Goal: Task Accomplishment & Management: Complete application form

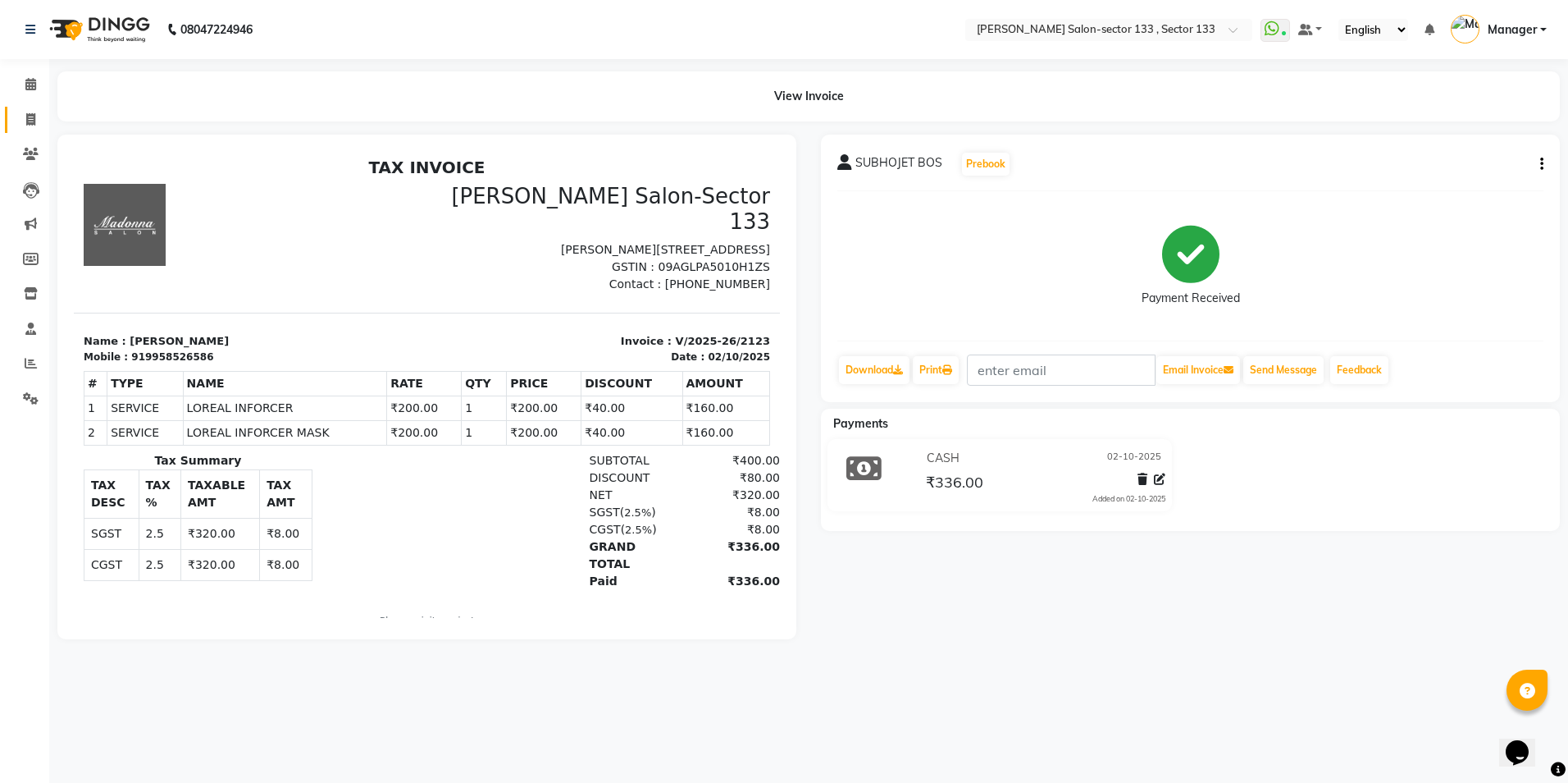
click at [42, 123] on span at bounding box center [30, 120] width 28 height 19
select select "service"
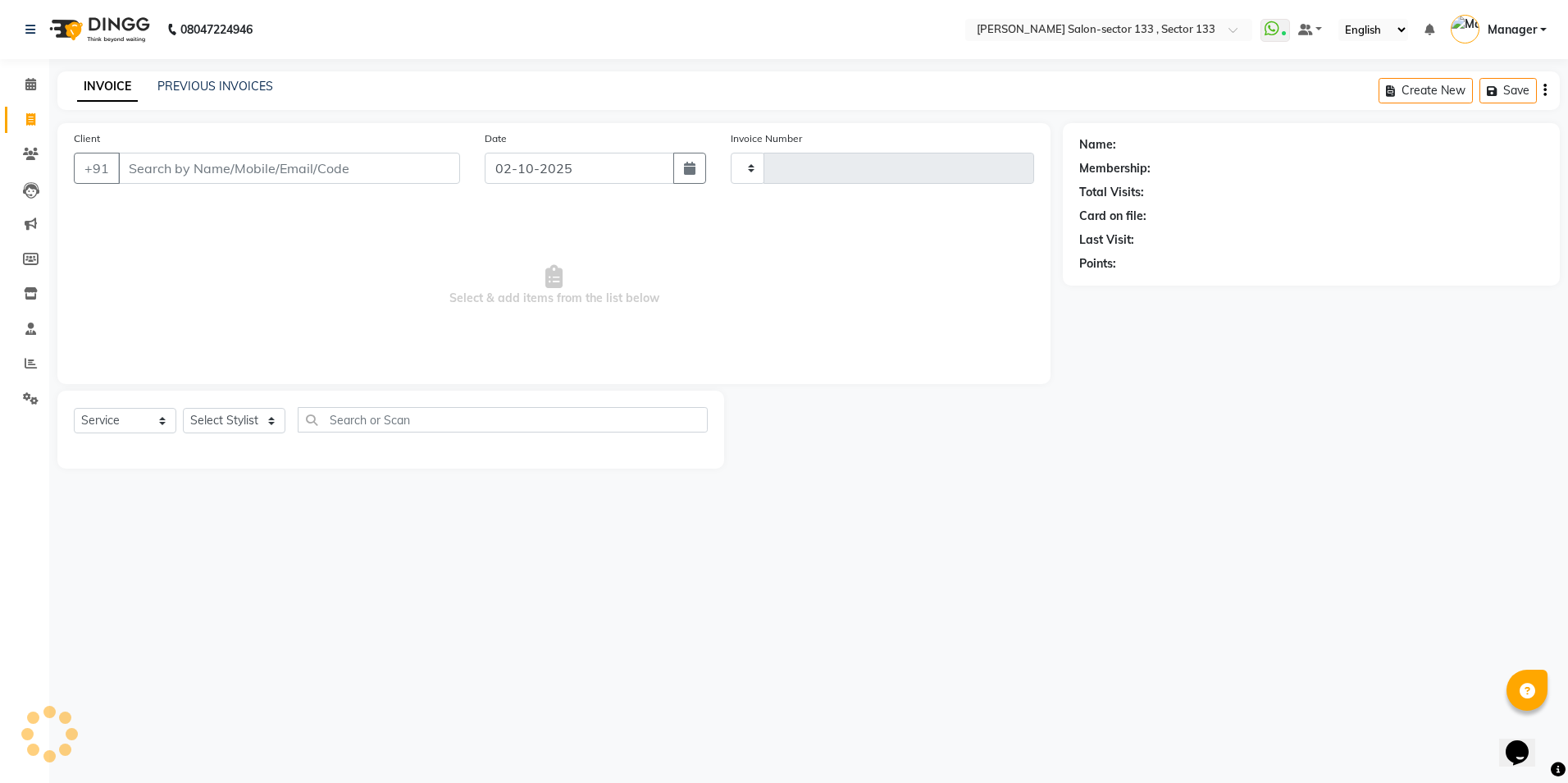
type input "2124"
select select "8302"
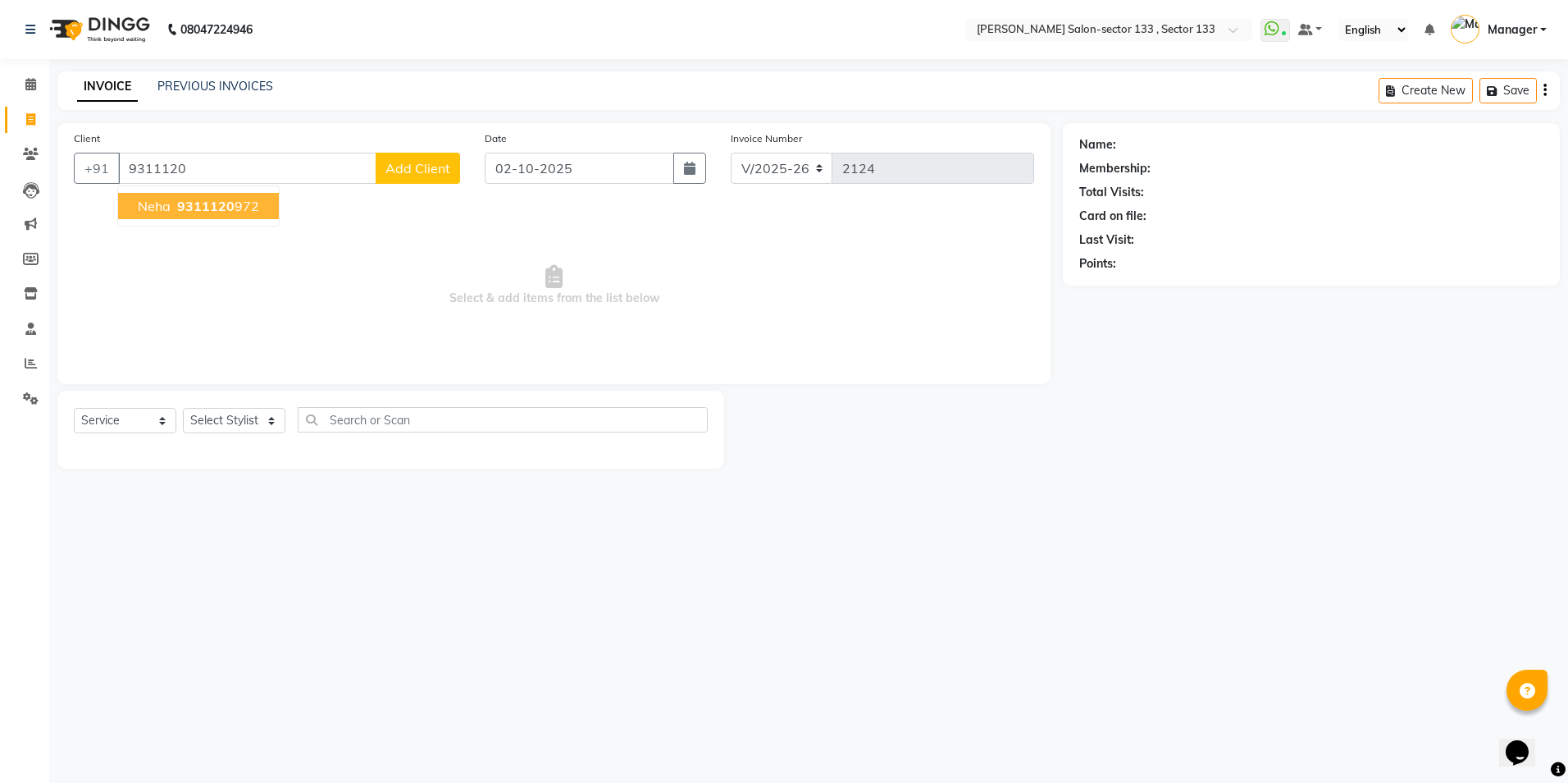
click at [256, 197] on button "neha 9311120 972" at bounding box center [198, 205] width 161 height 26
type input "9311120972"
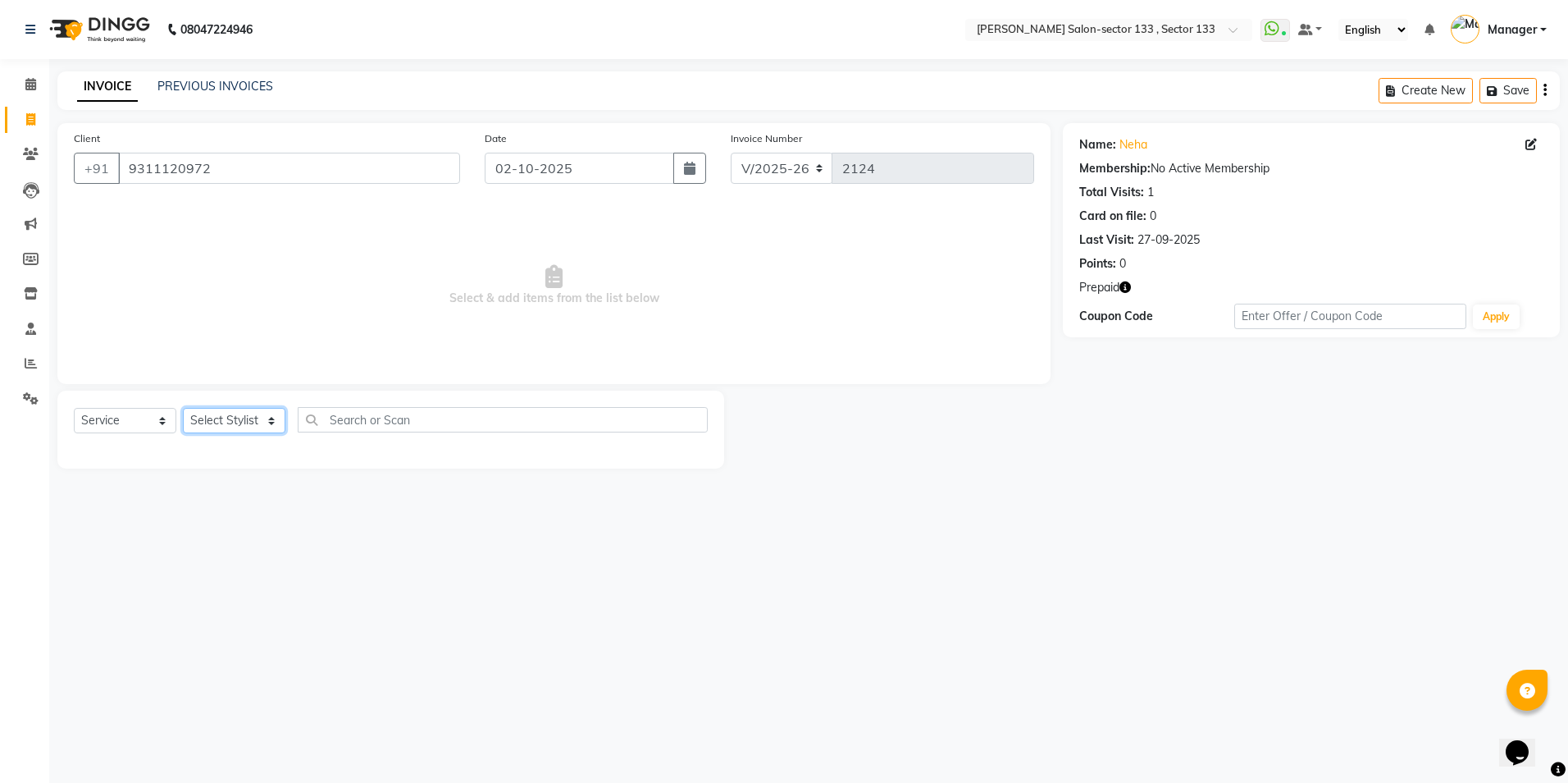
click at [246, 415] on select "Select Stylist Anjali Anwar BUSHRA Dolly jaspal KIRTI Manager Mehboob Owner id …" at bounding box center [234, 420] width 103 height 25
select select "80845"
click at [183, 407] on select "Select Stylist Anjali Anwar BUSHRA Dolly jaspal KIRTI Manager Mehboob Owner id …" at bounding box center [234, 420] width 103 height 25
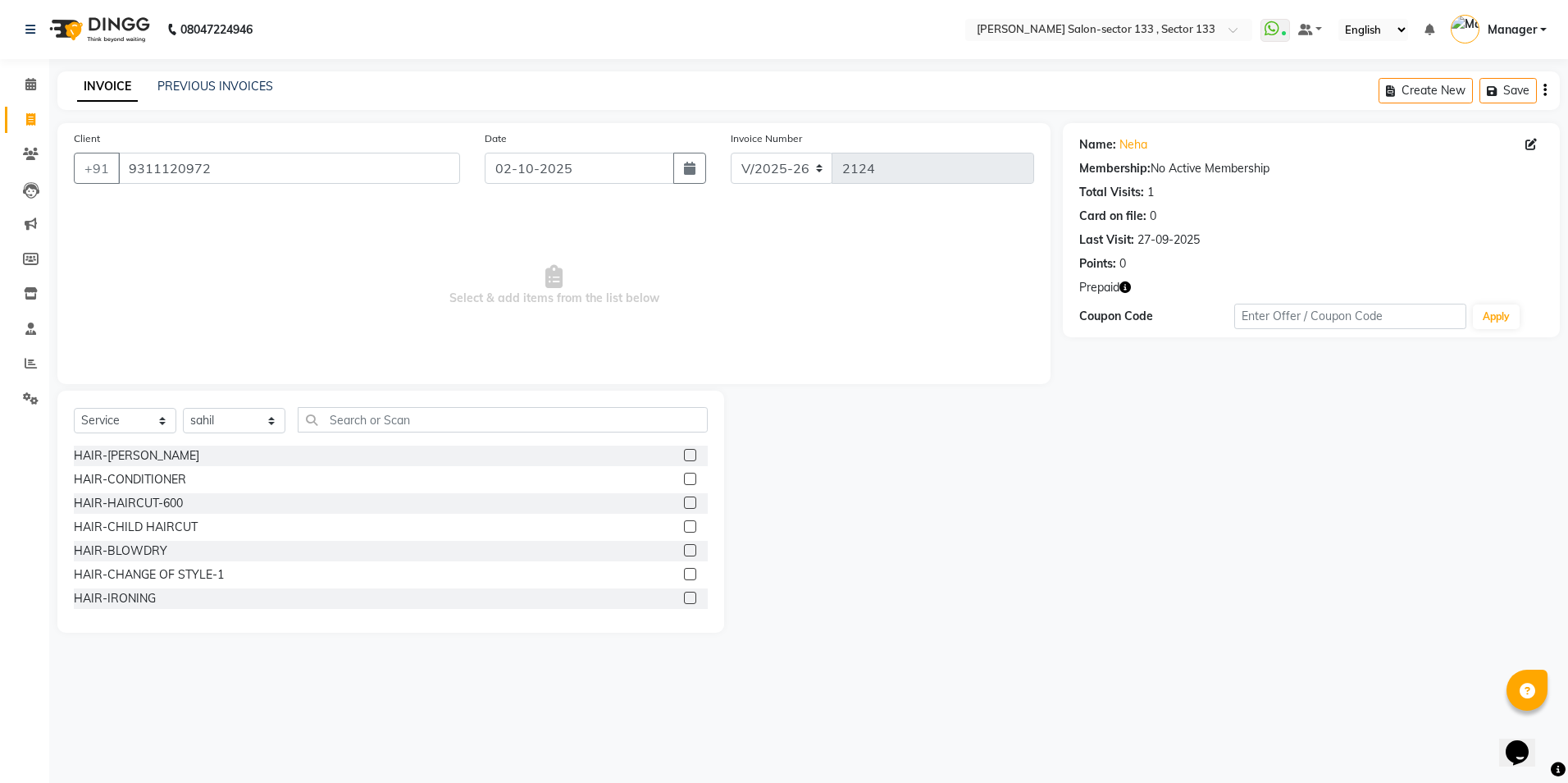
click at [349, 433] on div "Select Service Product Membership Package Voucher Prepaid Gift Card Select Styl…" at bounding box center [391, 426] width 634 height 39
click at [349, 430] on input "text" at bounding box center [502, 419] width 410 height 25
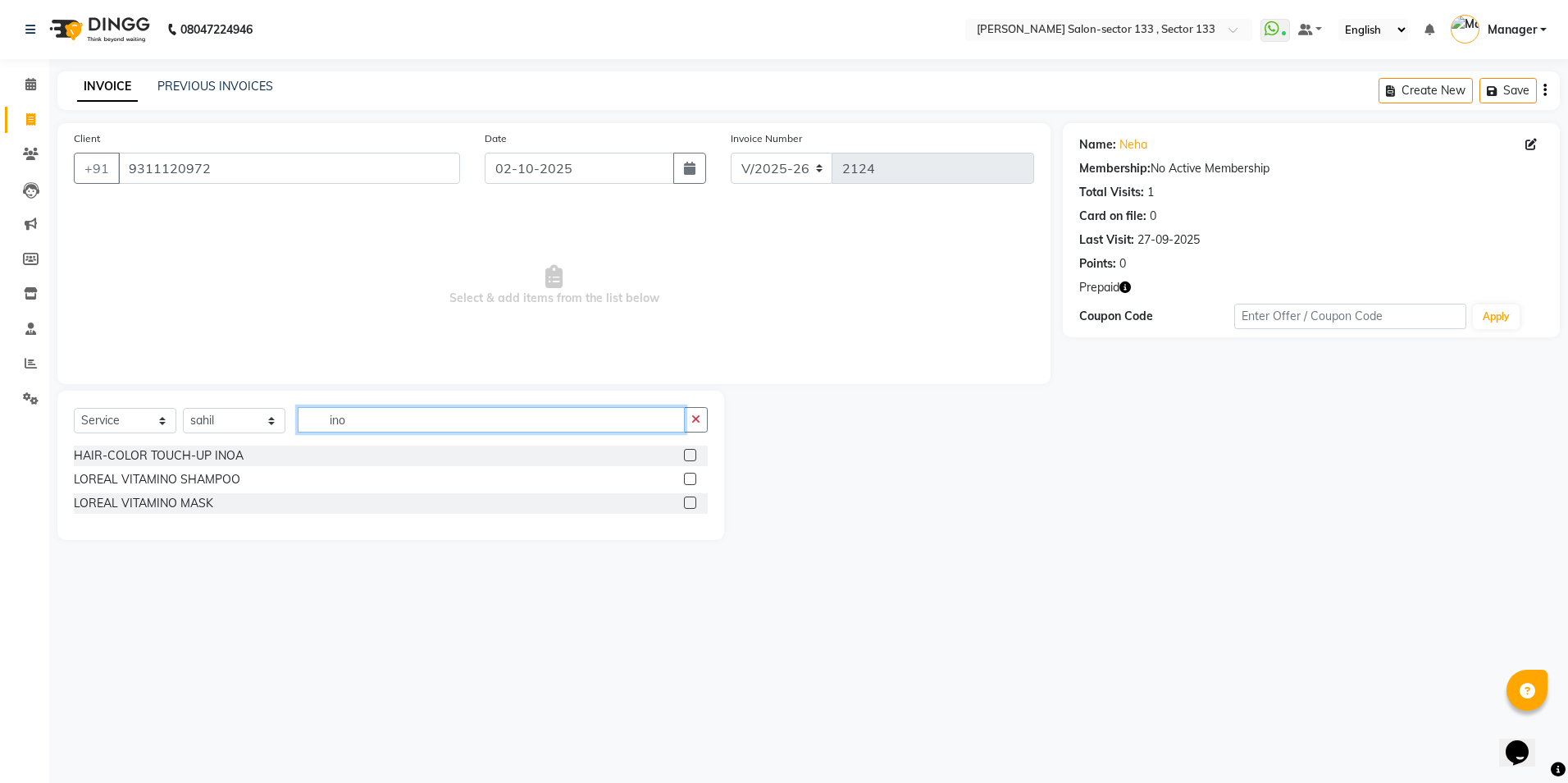
type input "ino"
click at [689, 456] on label at bounding box center [690, 455] width 12 height 12
click at [689, 456] on input "checkbox" at bounding box center [690, 456] width 10 height 10
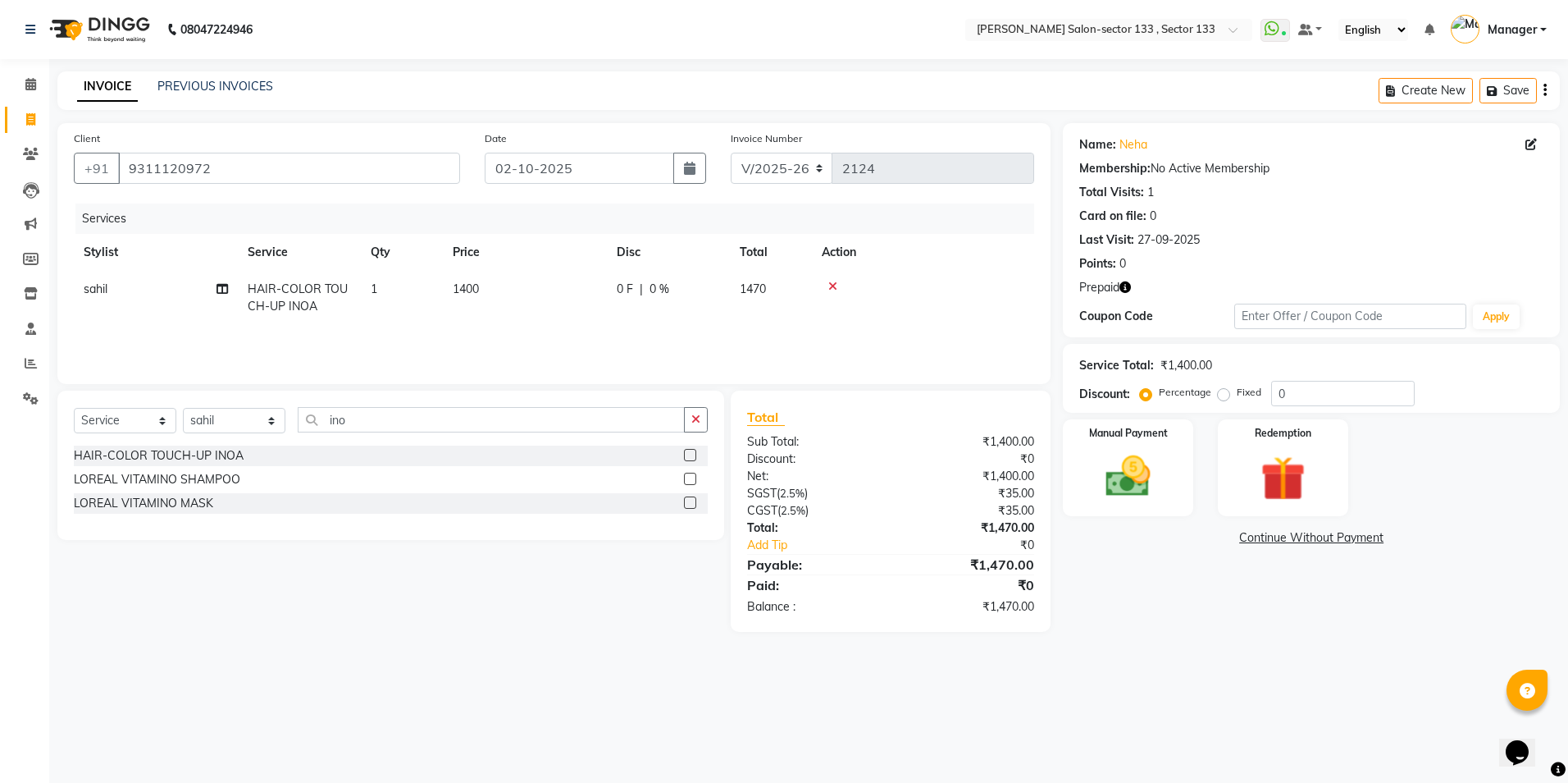
checkbox input "false"
click at [551, 291] on td "1400" at bounding box center [525, 298] width 164 height 54
select select "80845"
click at [595, 289] on input "1400" at bounding box center [601, 293] width 144 height 25
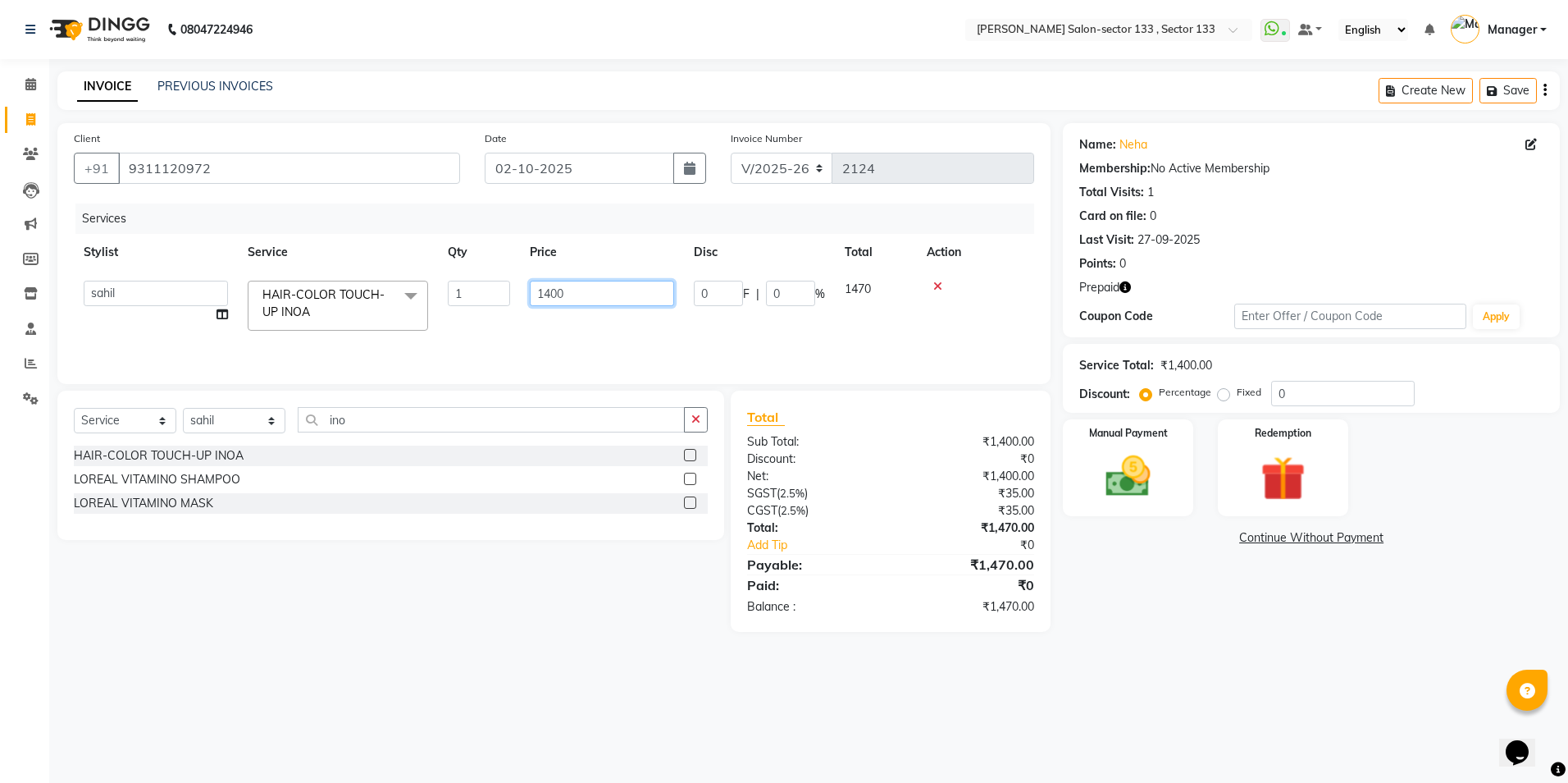
click at [595, 289] on input "1400" at bounding box center [601, 293] width 144 height 25
type input "1500"
click at [684, 331] on div "Services Stylist Service Qty Price Disc Total Action sahil HAIR-COLOR TOUCH-UP …" at bounding box center [554, 286] width 960 height 164
click at [530, 290] on td "1500" at bounding box center [525, 298] width 164 height 54
select select "80845"
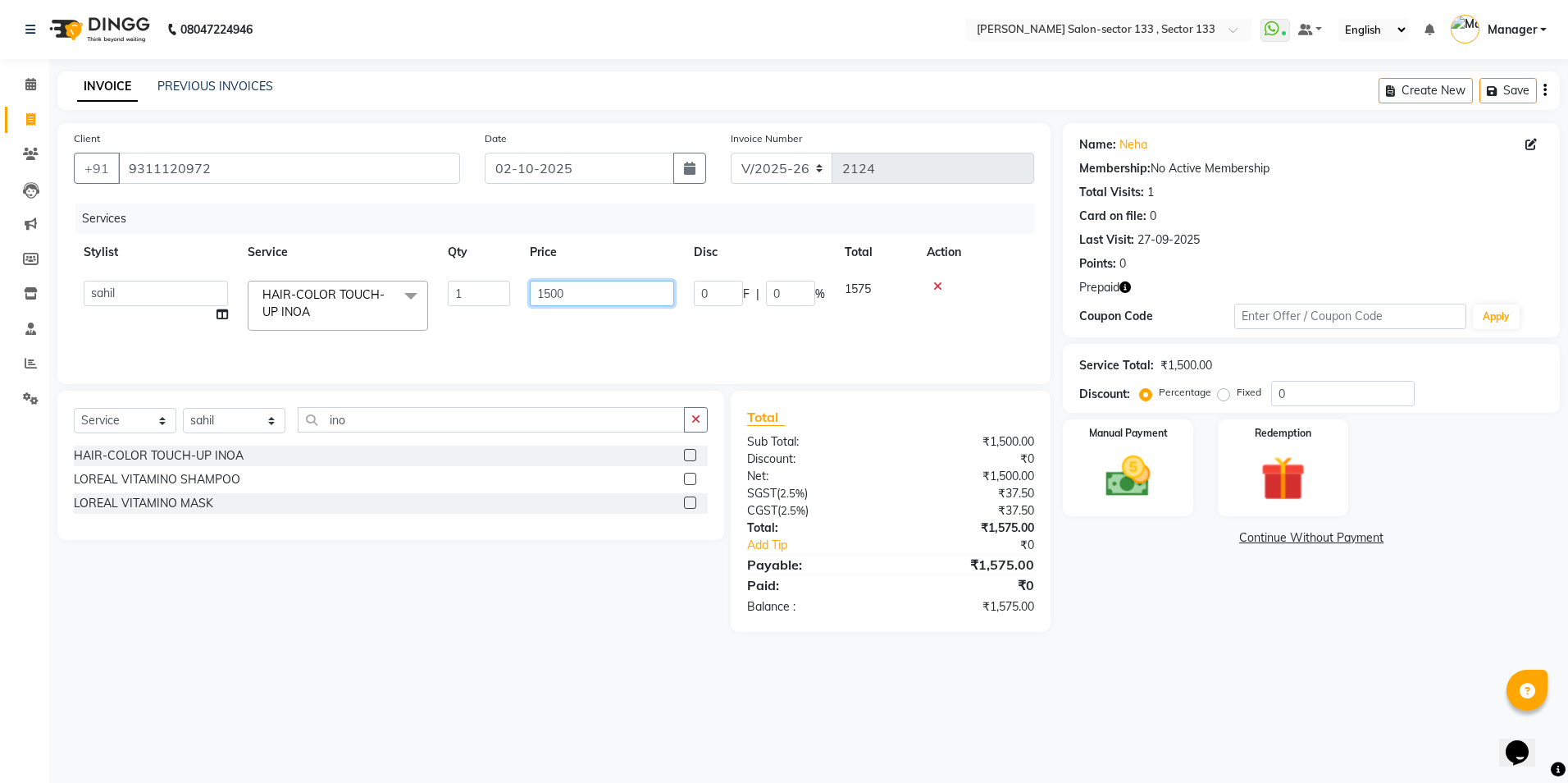
drag, startPoint x: 530, startPoint y: 290, endPoint x: 591, endPoint y: 287, distance: 61.1
click at [591, 287] on input "1500" at bounding box center [601, 293] width 144 height 25
type input "1300"
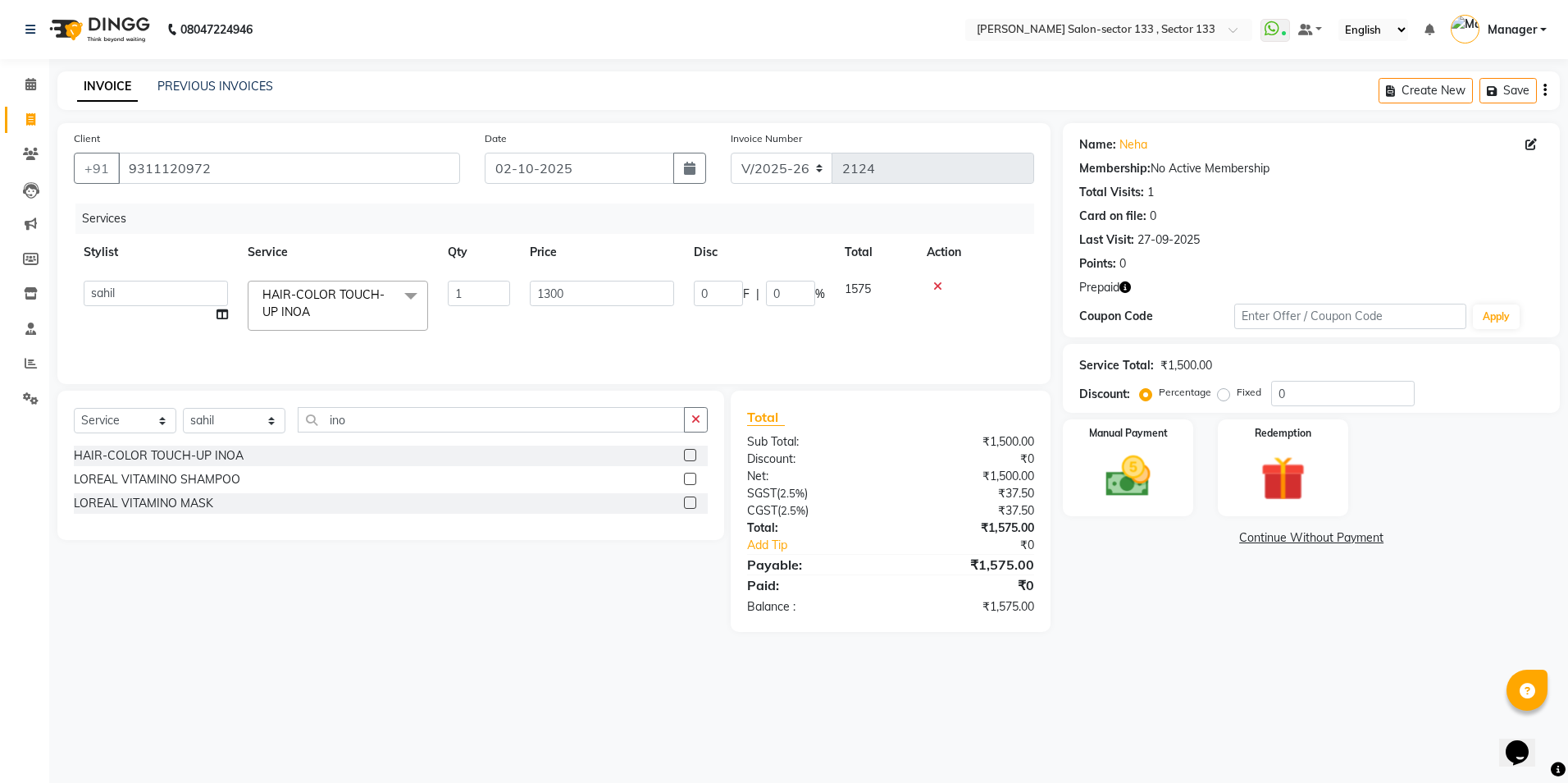
click at [612, 319] on tr "Anjali Anwar BUSHRA Dolly jaspal KIRTI Manager Mehboob Owner id sahil saleem SO…" at bounding box center [554, 306] width 960 height 70
click at [1326, 496] on div "Redemption" at bounding box center [1283, 468] width 135 height 101
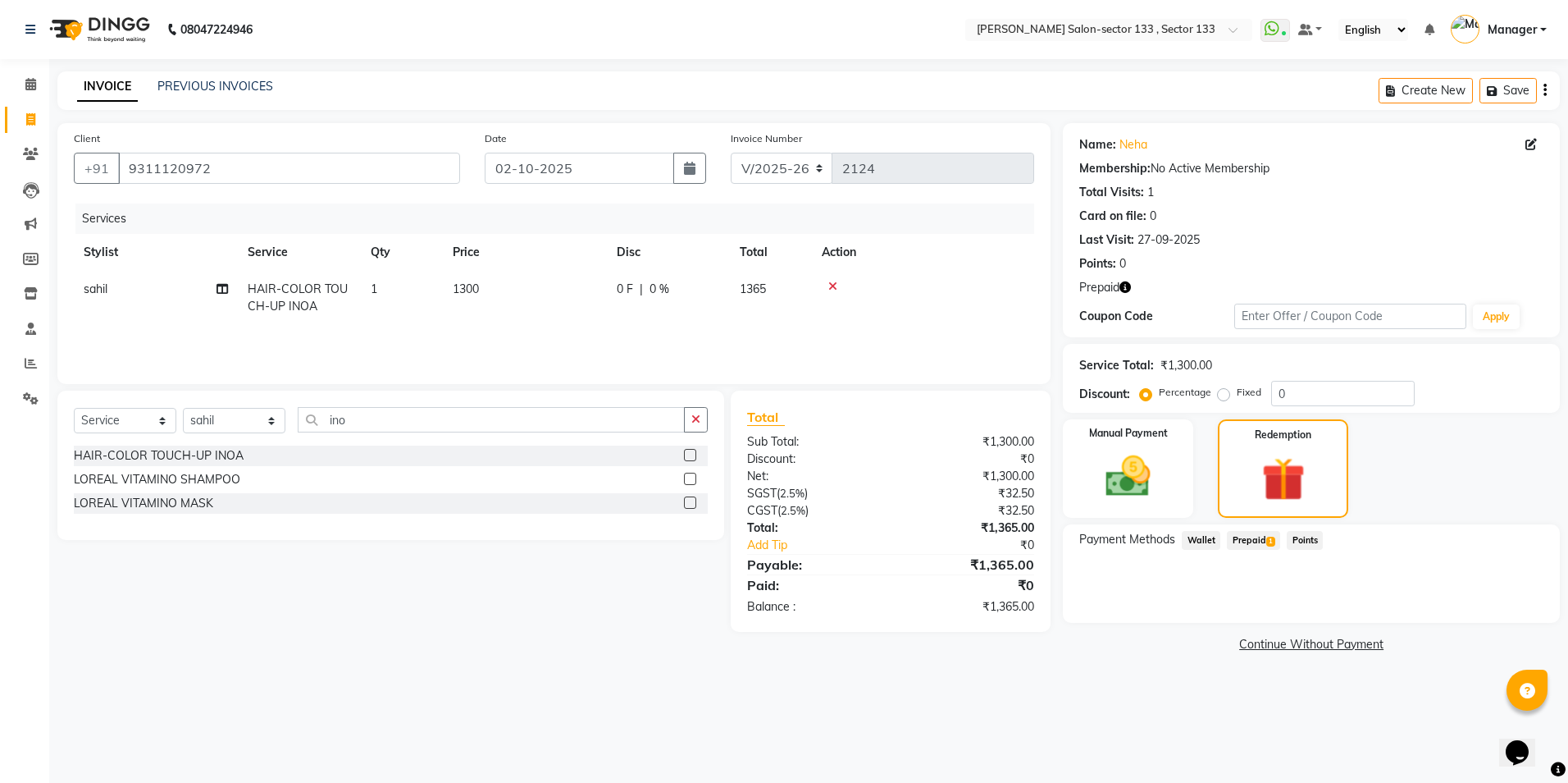
click at [1241, 537] on span "Prepaid 1" at bounding box center [1254, 540] width 54 height 19
click at [1533, 605] on button "Add" at bounding box center [1504, 606] width 60 height 28
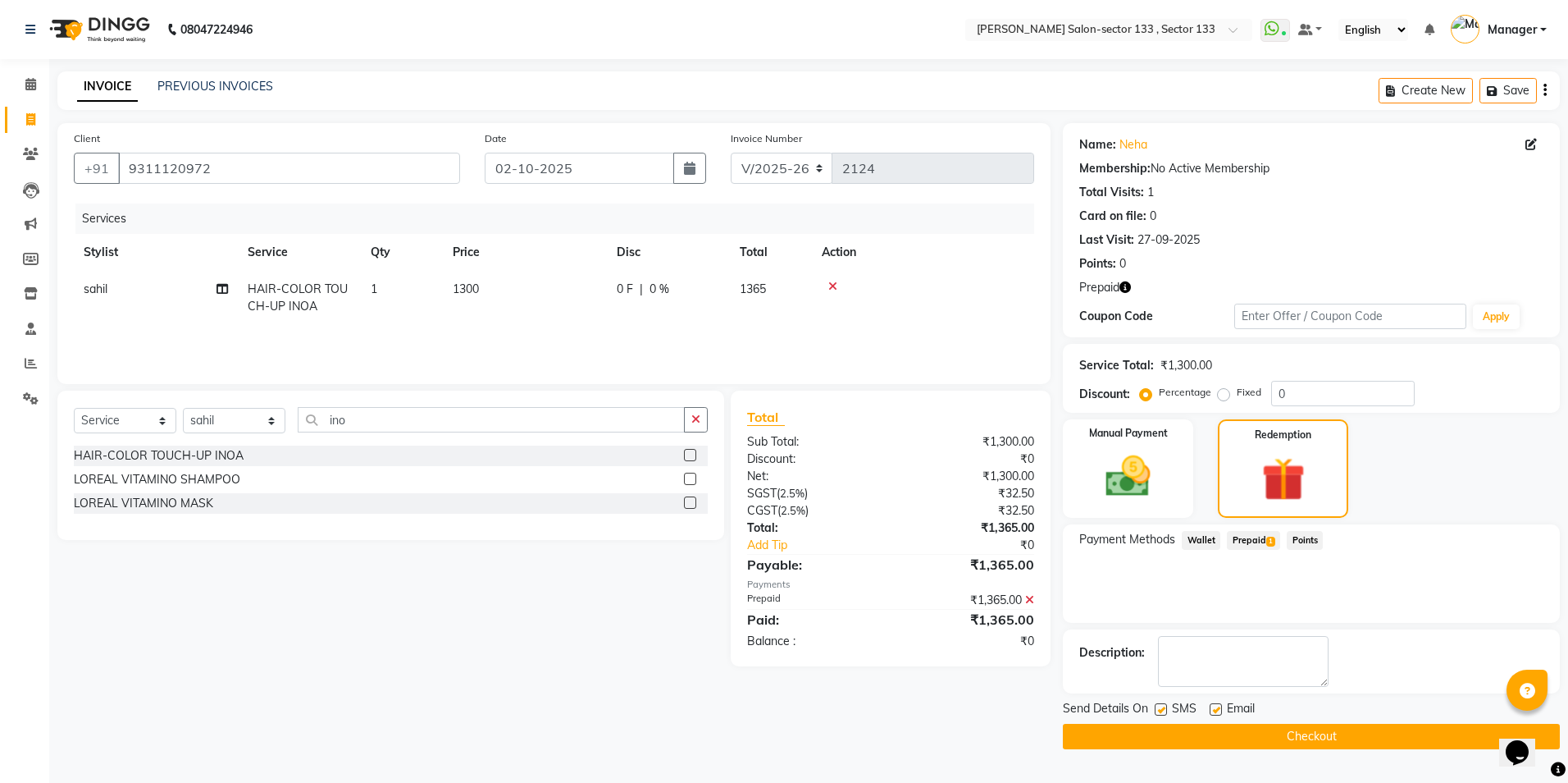
drag, startPoint x: 1229, startPoint y: 744, endPoint x: 1155, endPoint y: 743, distance: 74.0
click at [1155, 743] on button "Checkout" at bounding box center [1312, 736] width 497 height 25
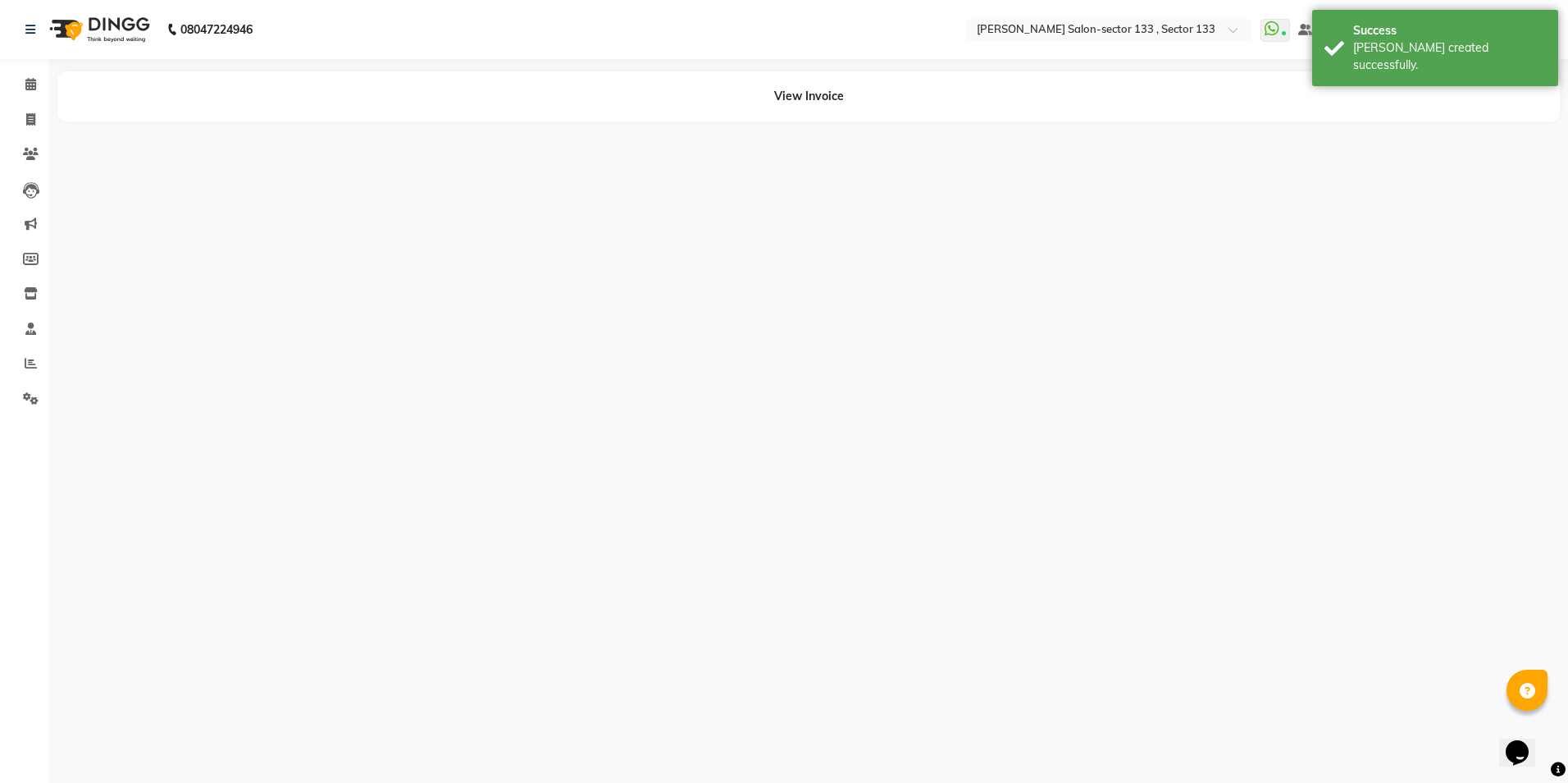
click at [1156, 741] on div "08047224946 Select Location × Madonna Salon-sector 133 , Sector 133 WhatsApp St…" at bounding box center [784, 391] width 1568 height 783
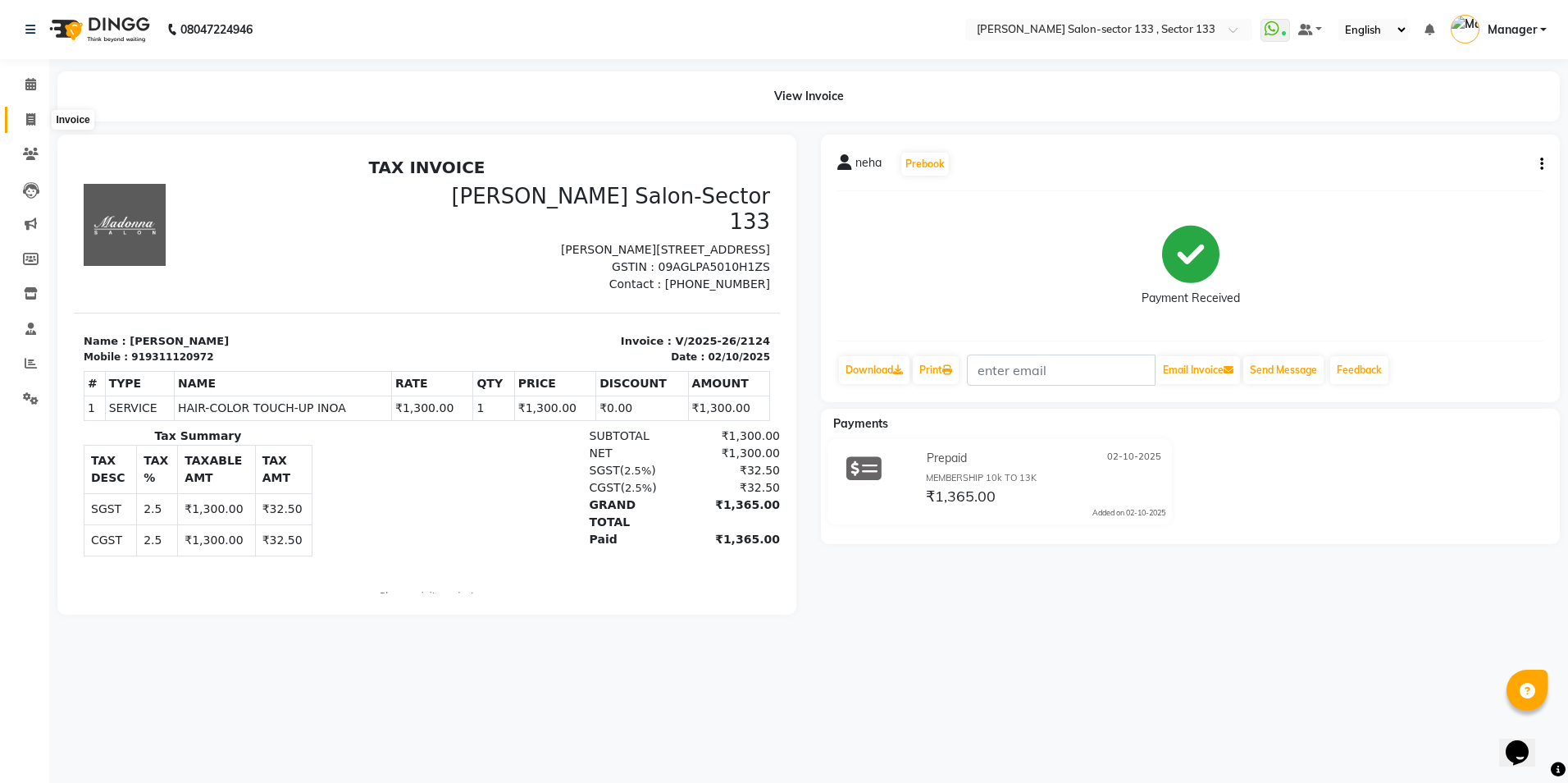
click at [35, 127] on span at bounding box center [30, 120] width 28 height 19
select select "service"
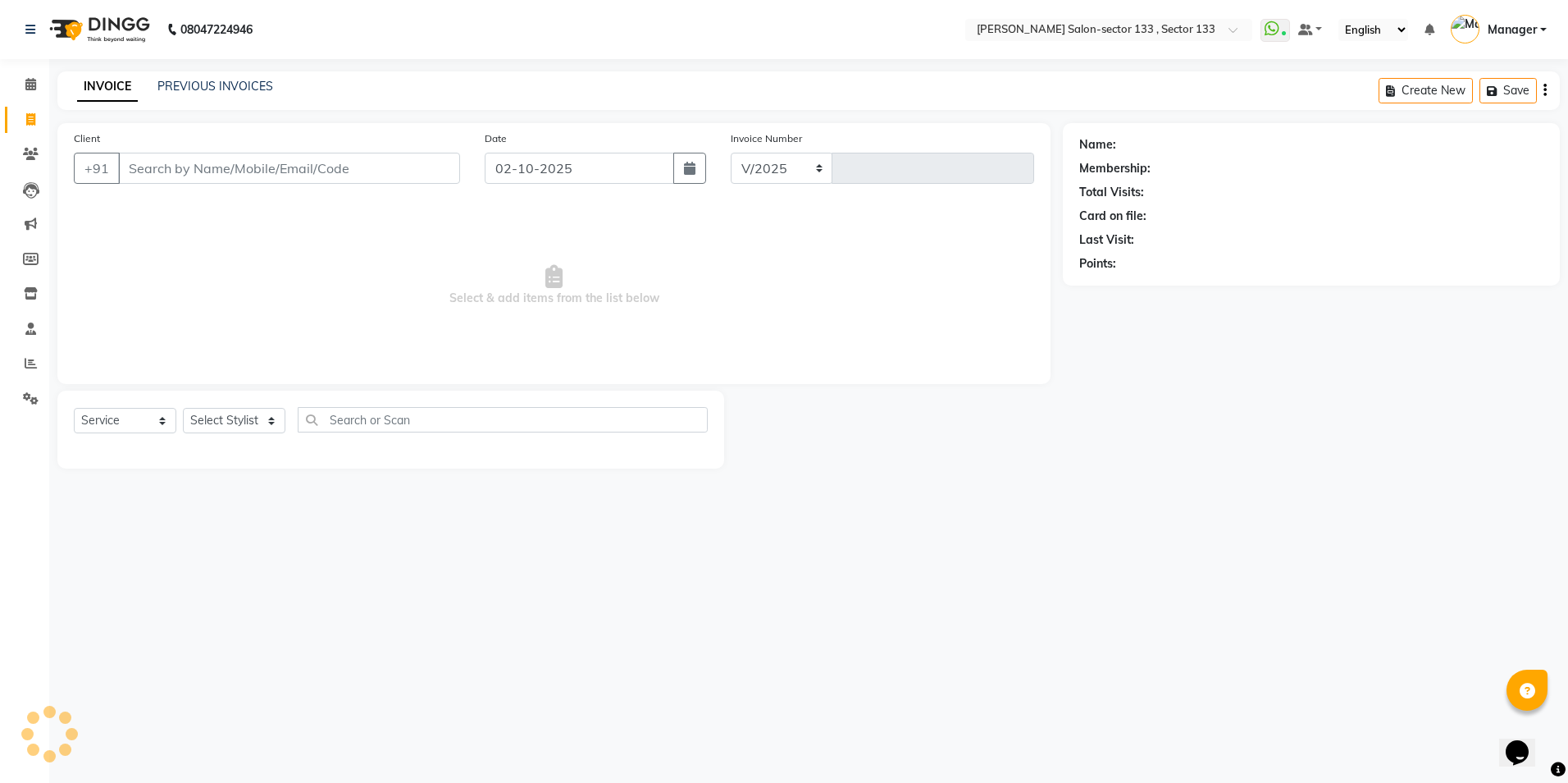
select select "8302"
type input "2125"
click at [299, 167] on input "Client" at bounding box center [289, 168] width 342 height 31
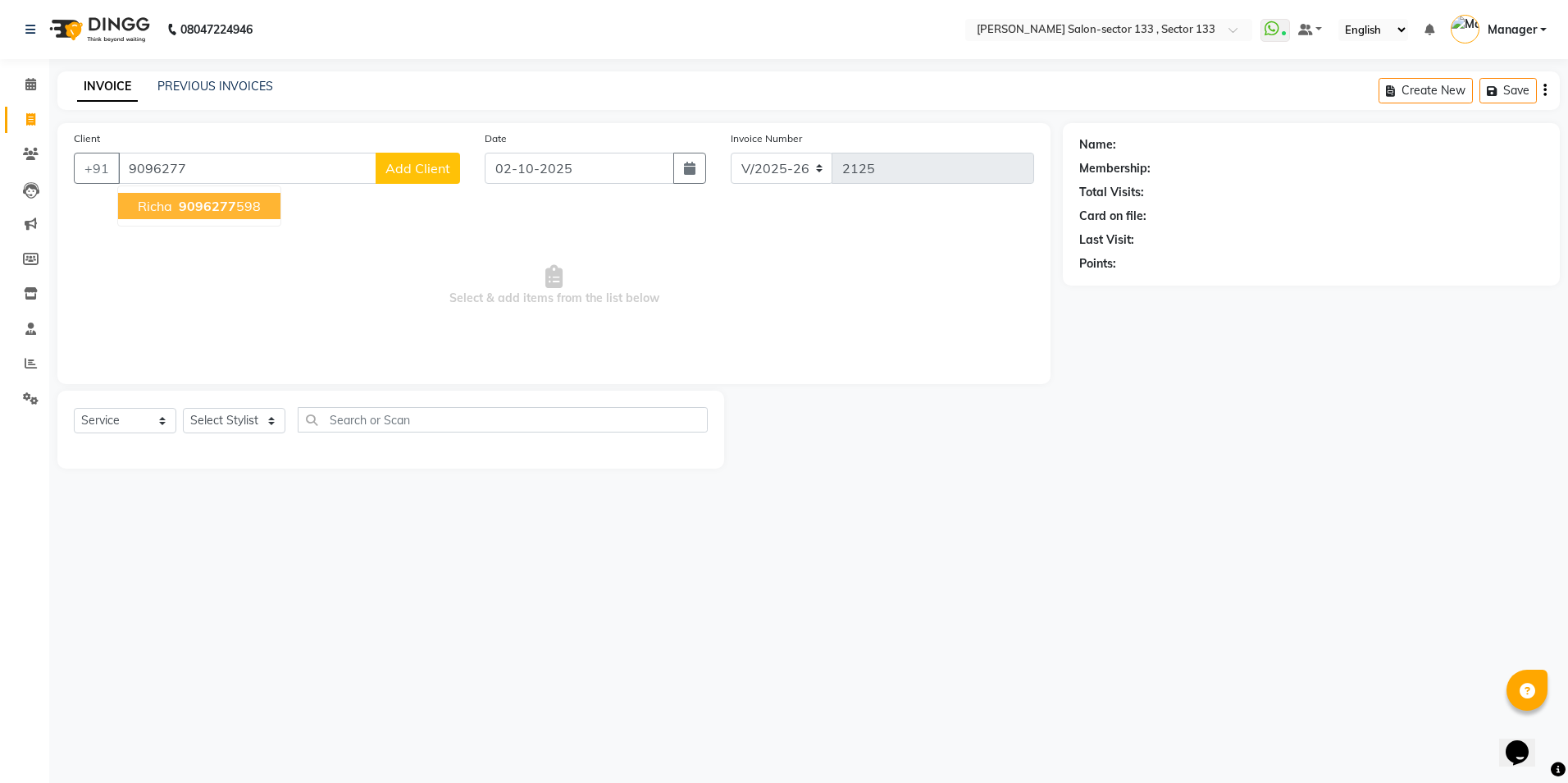
click at [237, 211] on ngb-highlight "9096277 598" at bounding box center [217, 205] width 85 height 16
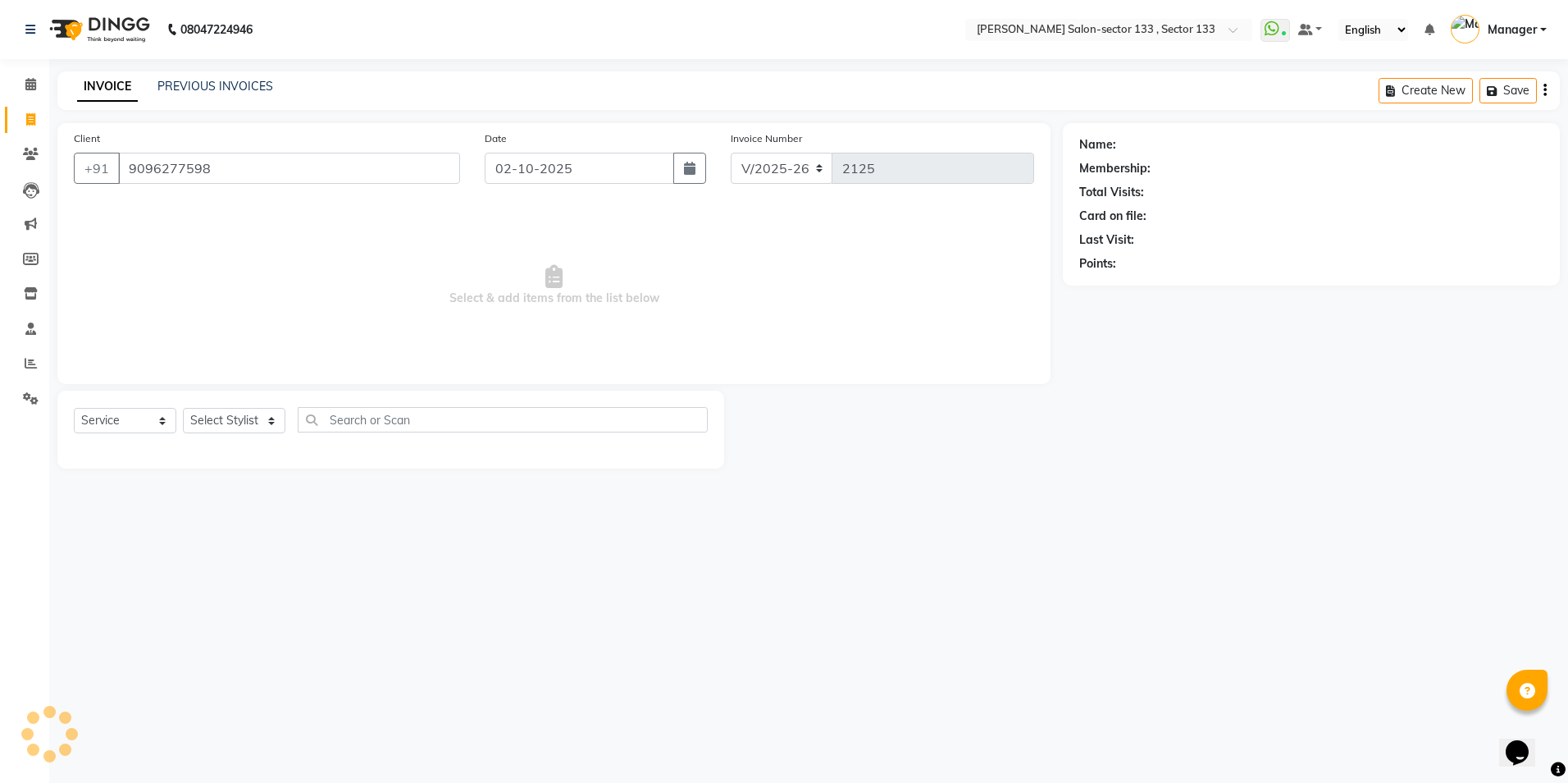
type input "9096277598"
click at [230, 409] on select "Select Stylist Anjali Anwar BUSHRA Dolly jaspal KIRTI Manager Mehboob Owner id …" at bounding box center [234, 420] width 103 height 25
select select "90932"
click at [183, 407] on select "Select Stylist Anjali Anwar BUSHRA Dolly jaspal KIRTI Manager Mehboob Owner id …" at bounding box center [234, 420] width 103 height 25
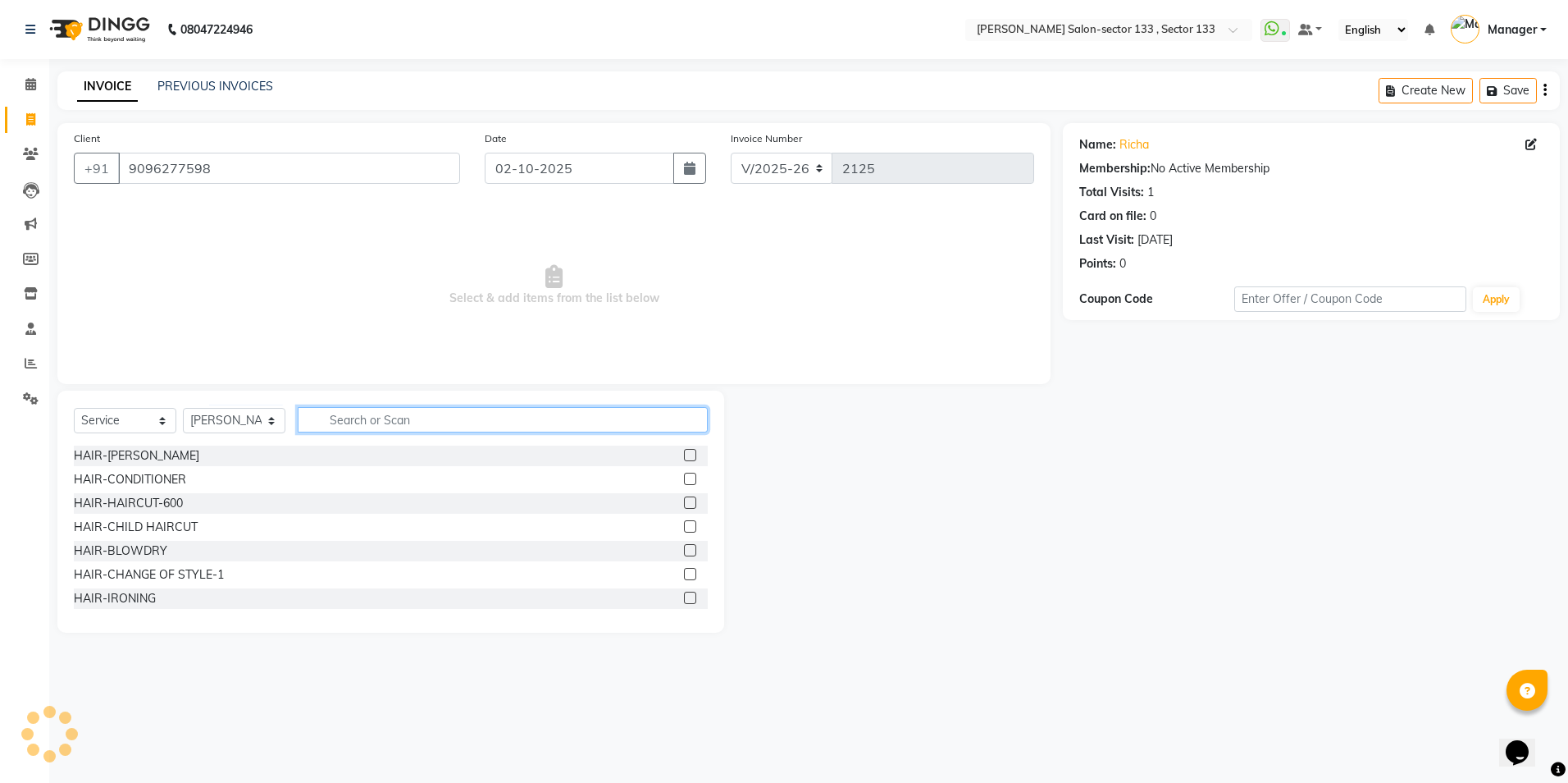
click at [416, 419] on input "text" at bounding box center [502, 419] width 410 height 25
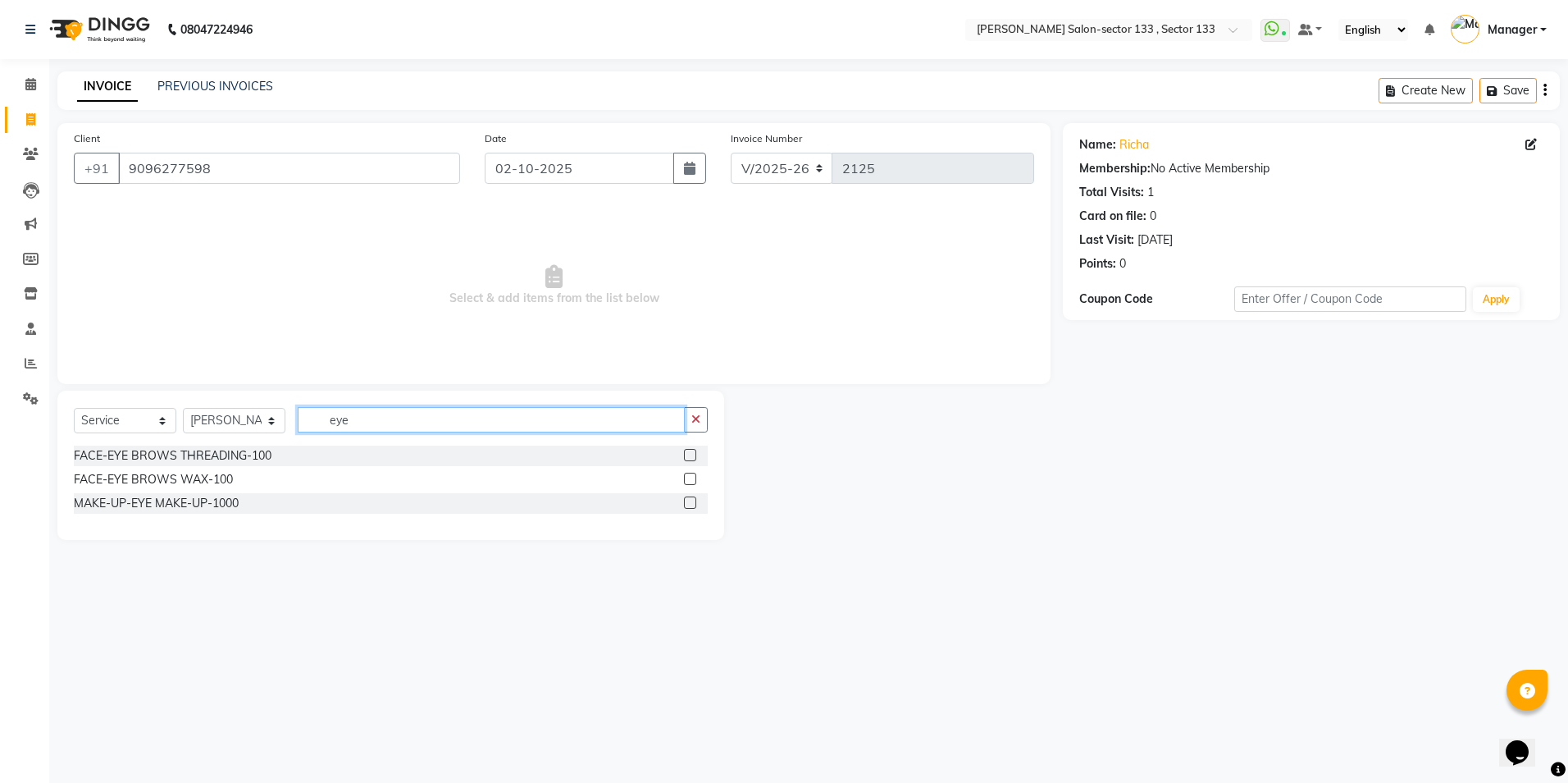
type input "eye"
click at [686, 456] on label at bounding box center [690, 455] width 12 height 12
click at [686, 456] on input "checkbox" at bounding box center [690, 456] width 10 height 10
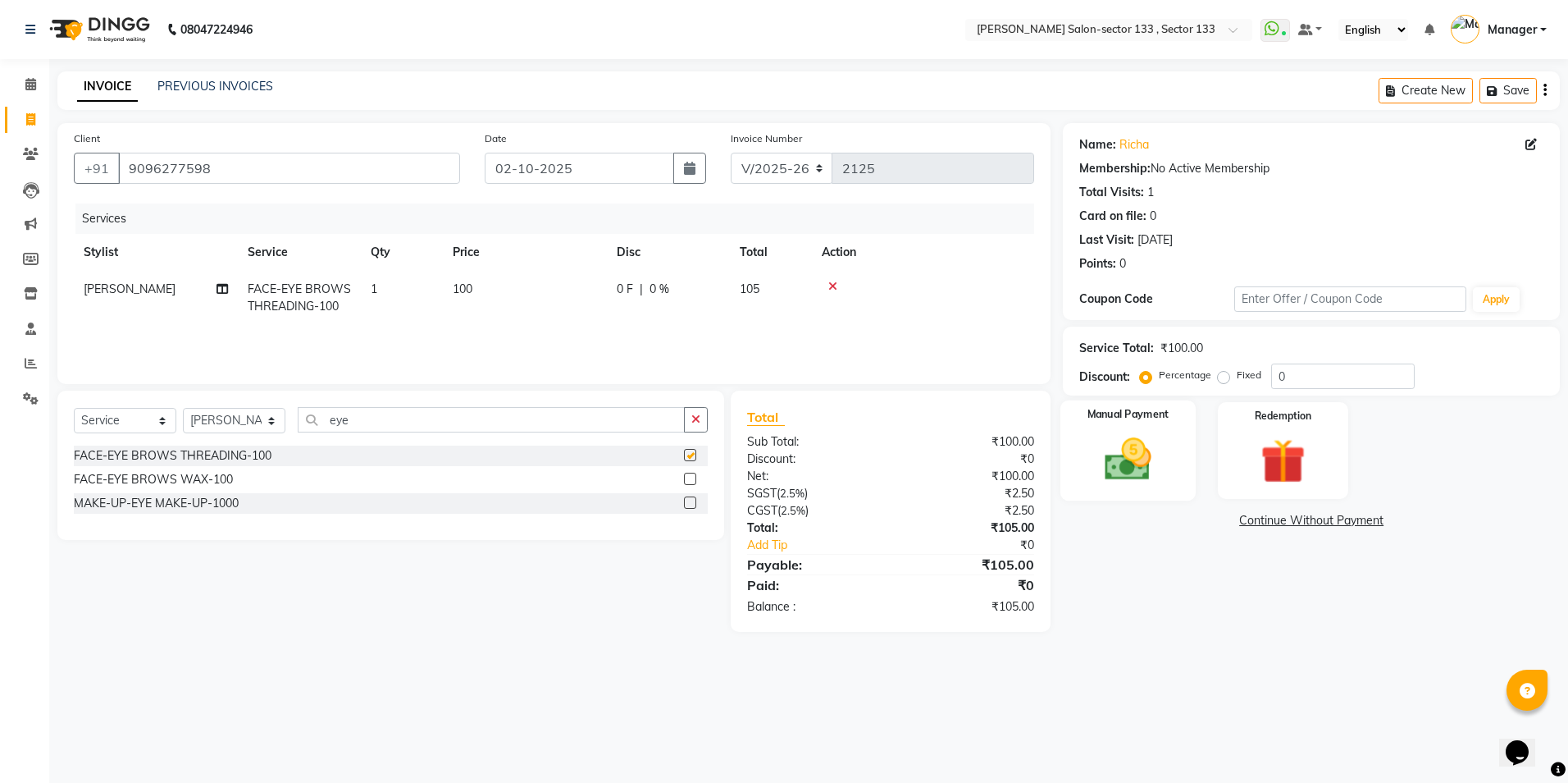
checkbox input "false"
click at [1162, 484] on img at bounding box center [1128, 459] width 76 height 54
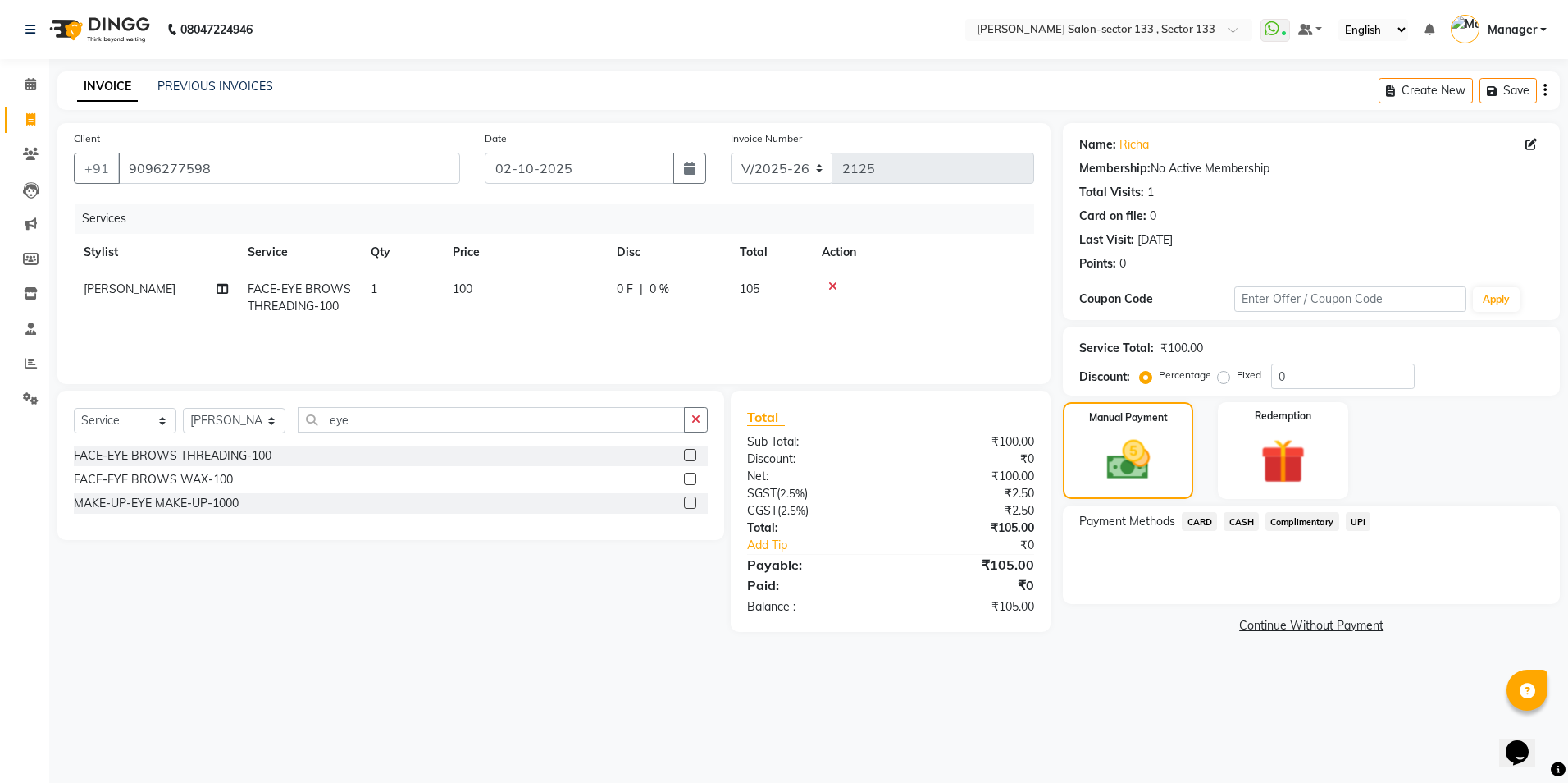
click at [1363, 520] on span "UPI" at bounding box center [1358, 521] width 25 height 19
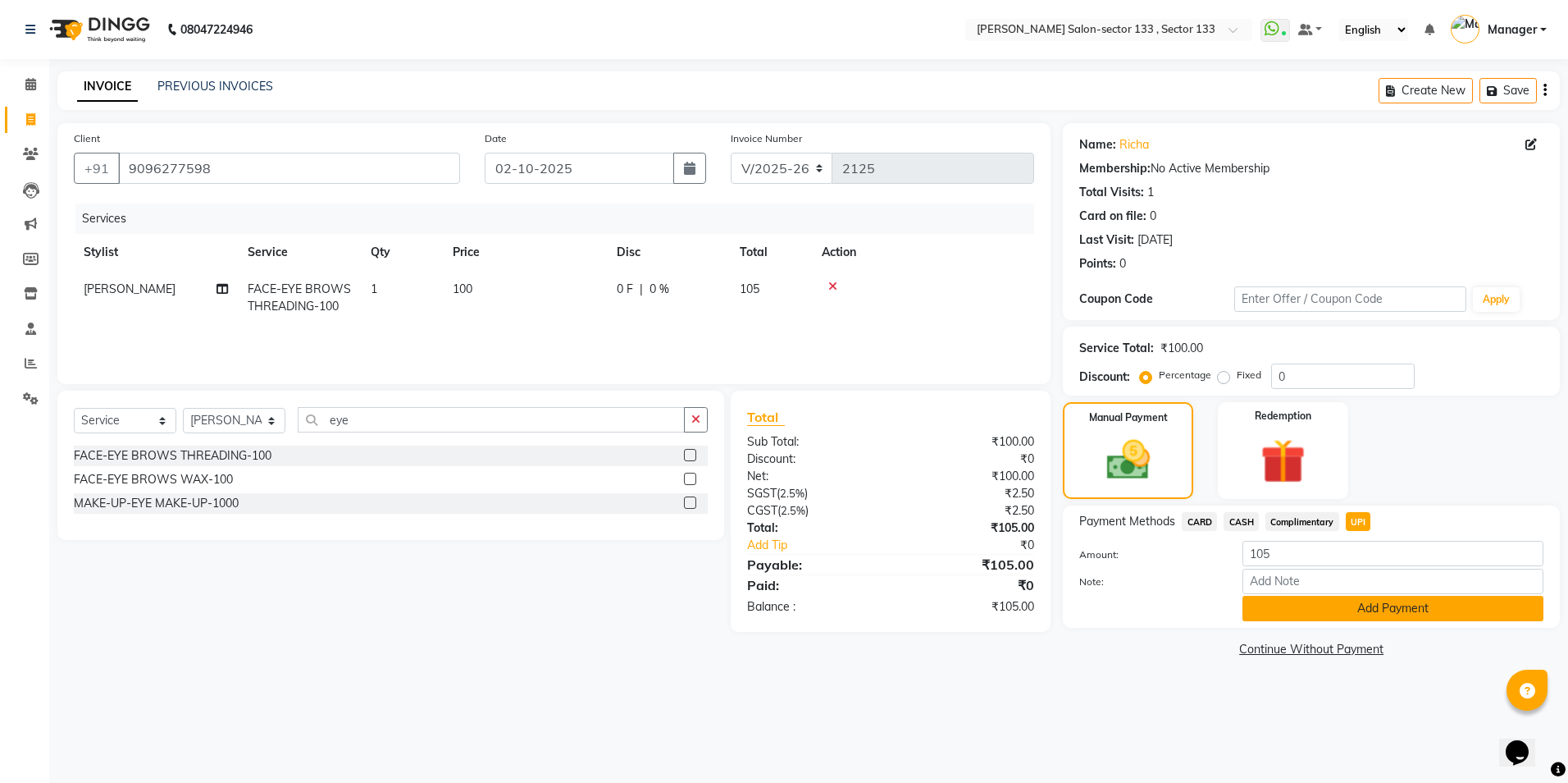
click at [1359, 612] on button "Add Payment" at bounding box center [1393, 608] width 301 height 25
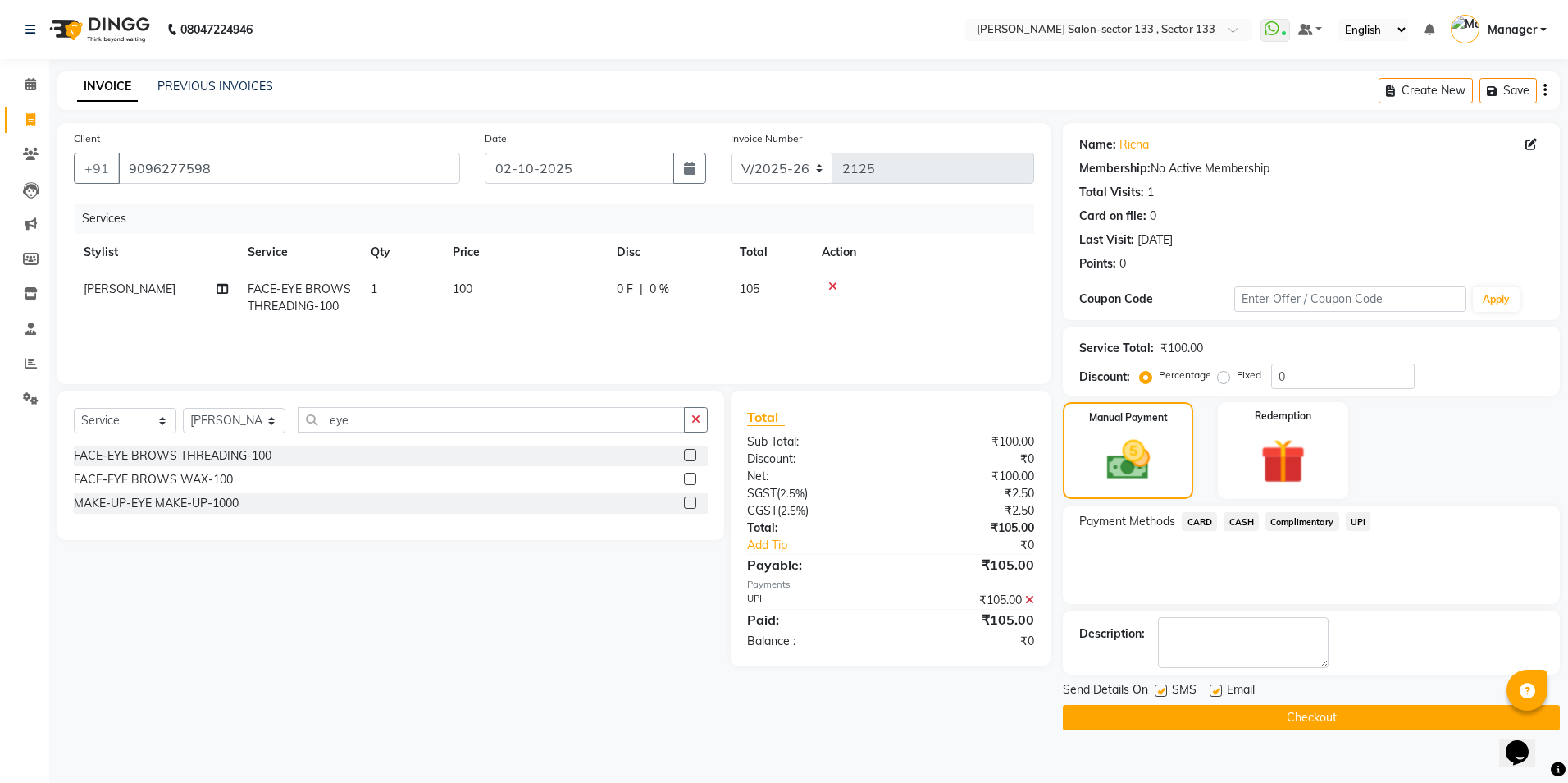
click at [1368, 718] on button "Checkout" at bounding box center [1312, 717] width 497 height 25
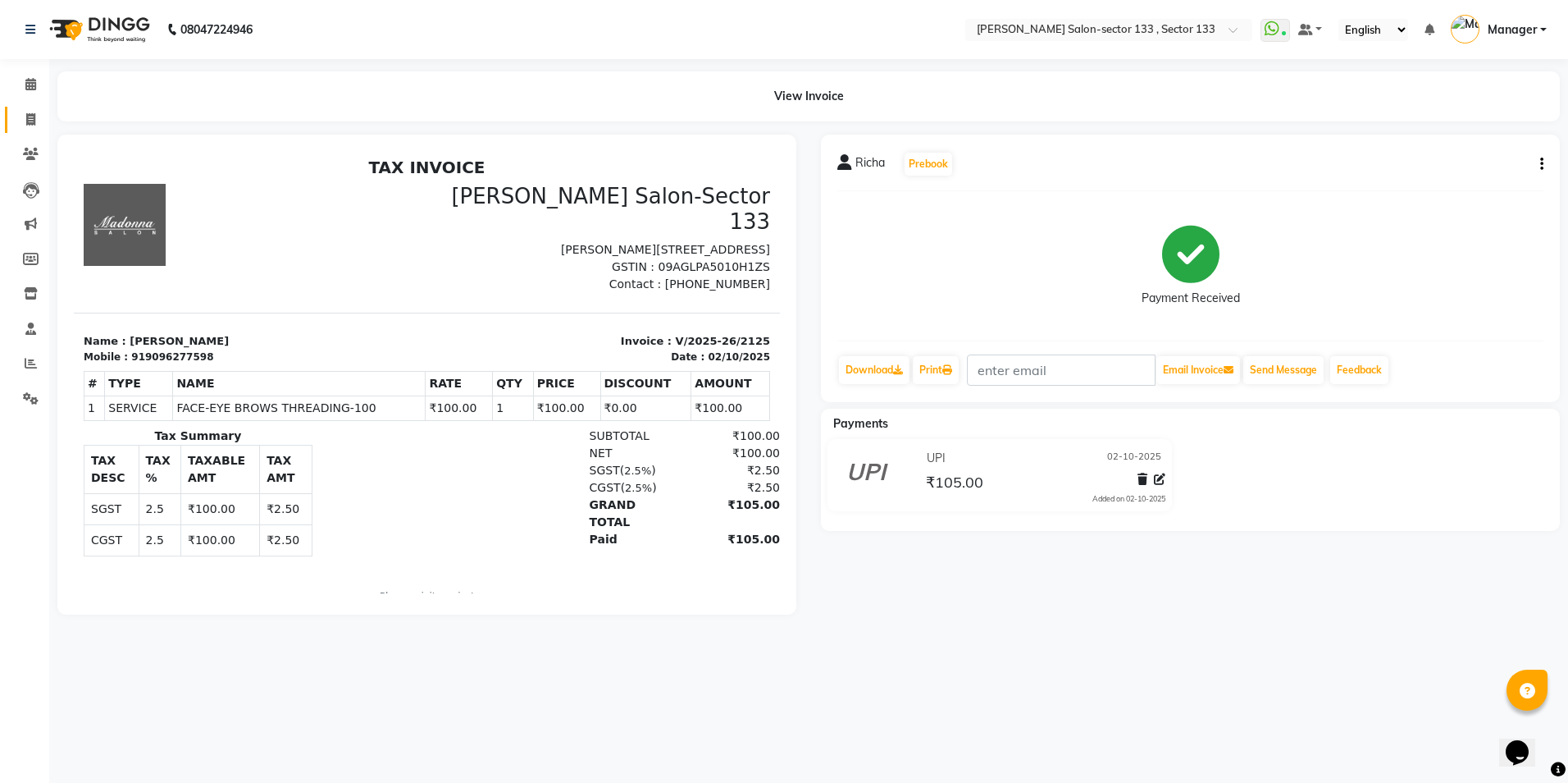
click at [36, 123] on span at bounding box center [30, 120] width 28 height 19
select select "service"
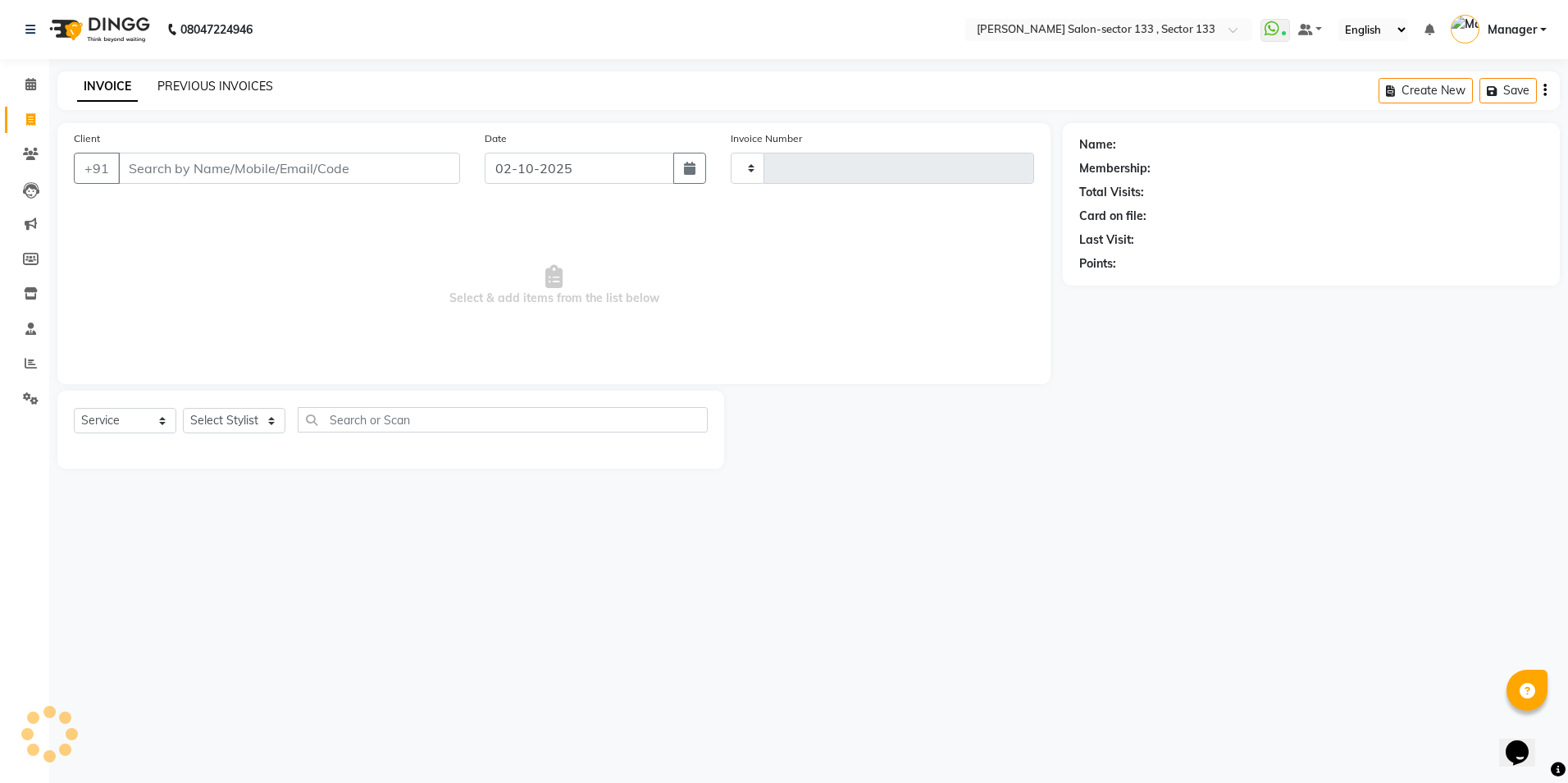
click at [175, 86] on link "PREVIOUS INVOICES" at bounding box center [215, 85] width 116 height 15
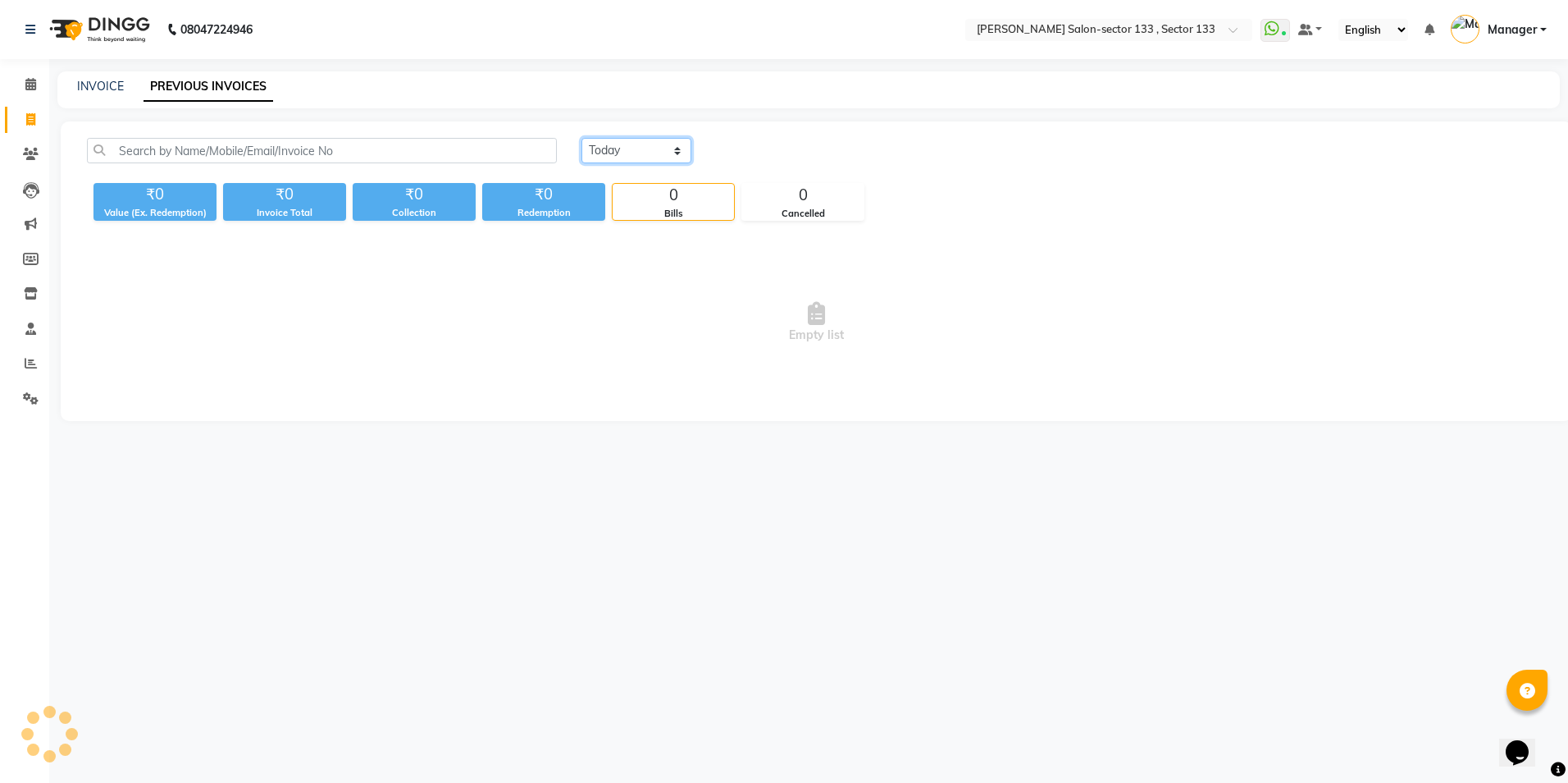
drag, startPoint x: 642, startPoint y: 138, endPoint x: 645, endPoint y: 147, distance: 9.5
click at [642, 137] on div "Today Yesterday Custom Range ₹0 Value (Ex. Redemption) ₹0 Invoice Total ₹0 Coll…" at bounding box center [816, 271] width 1512 height 300
click at [582, 138] on select "Today Yesterday Custom Range" at bounding box center [636, 150] width 110 height 25
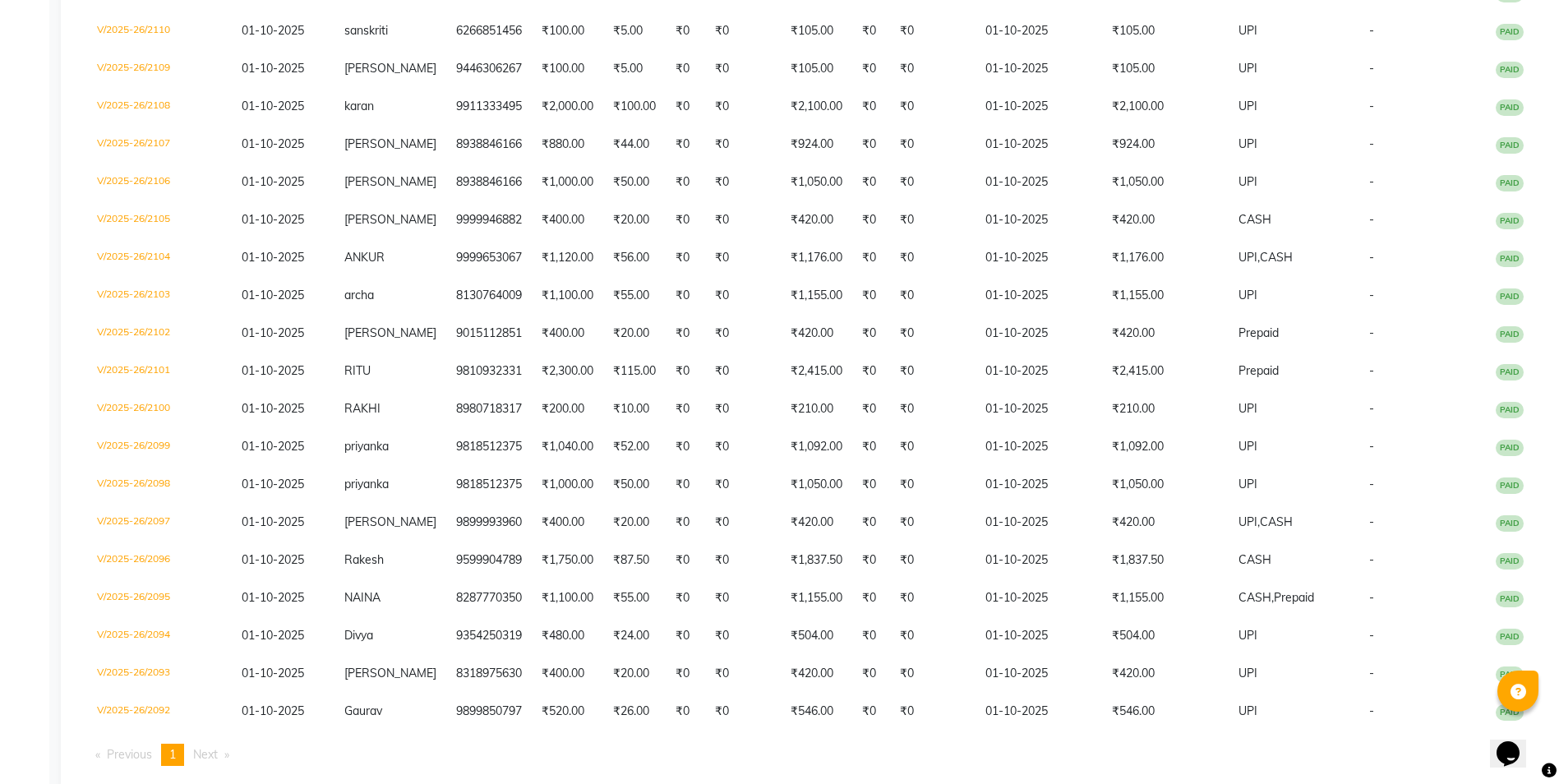
scroll to position [562, 0]
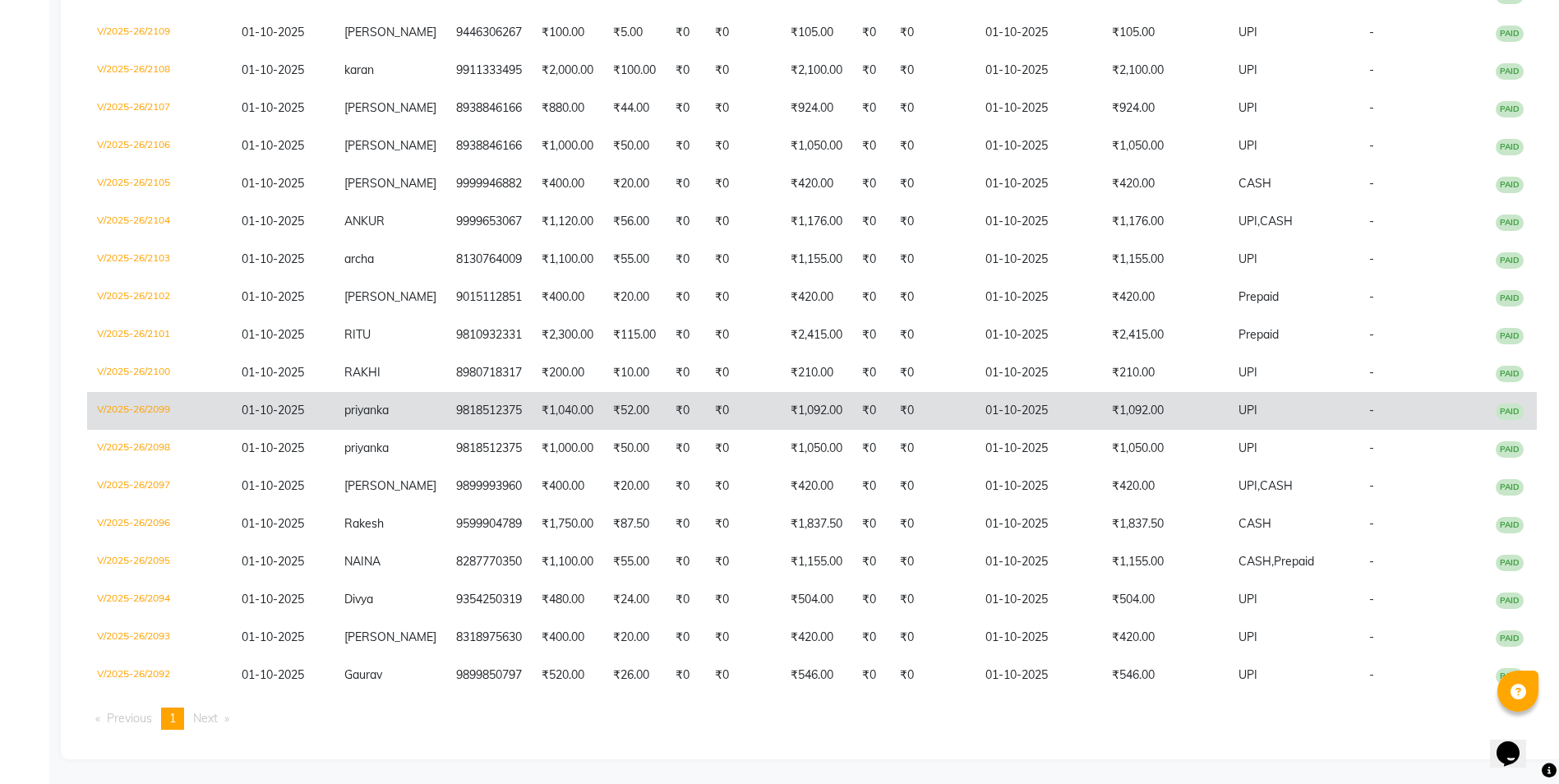
click at [550, 395] on td "₹1,040.00" at bounding box center [567, 411] width 72 height 38
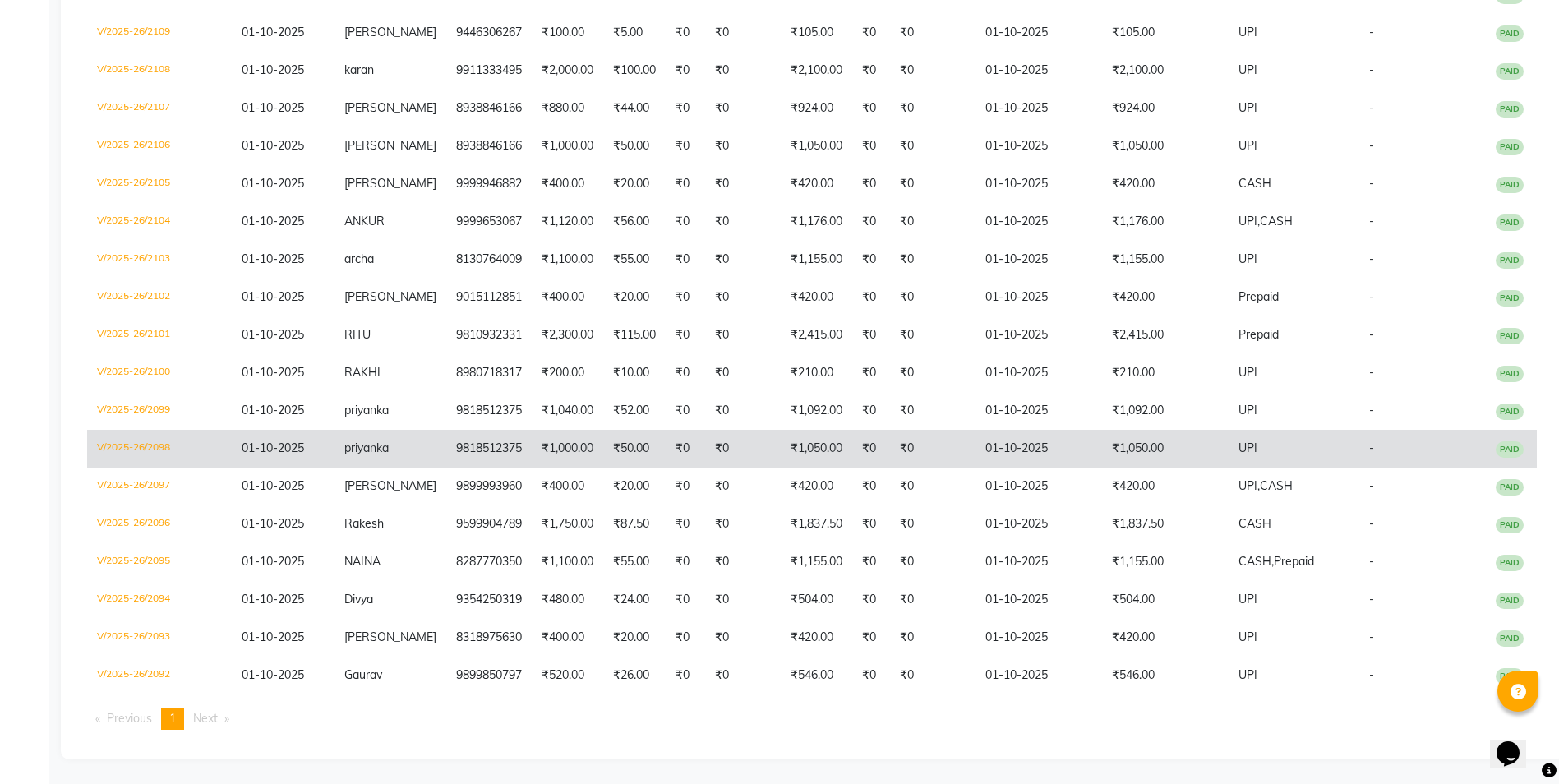
click at [532, 430] on td "₹1,000.00" at bounding box center [567, 449] width 72 height 38
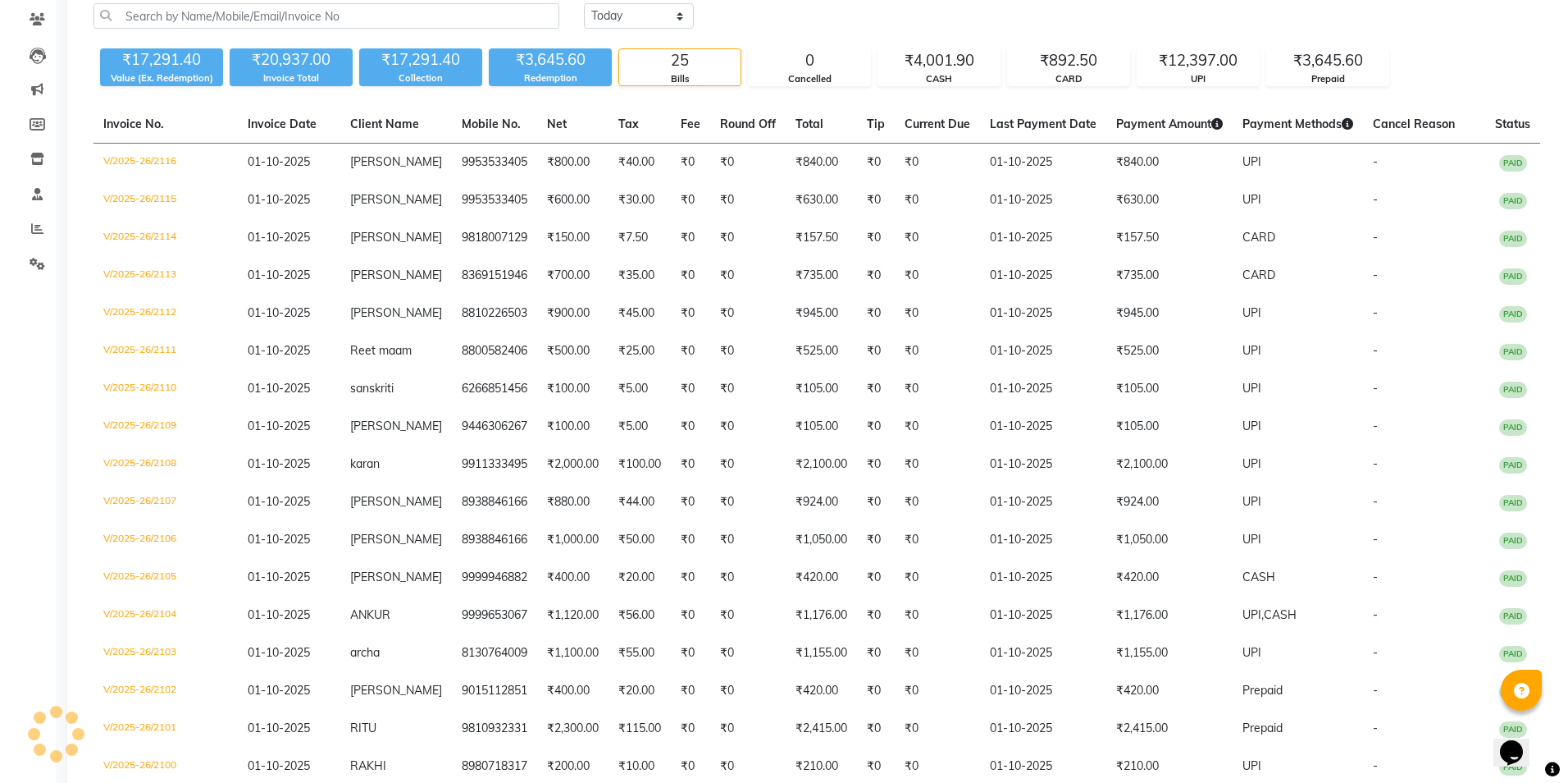
scroll to position [0, 0]
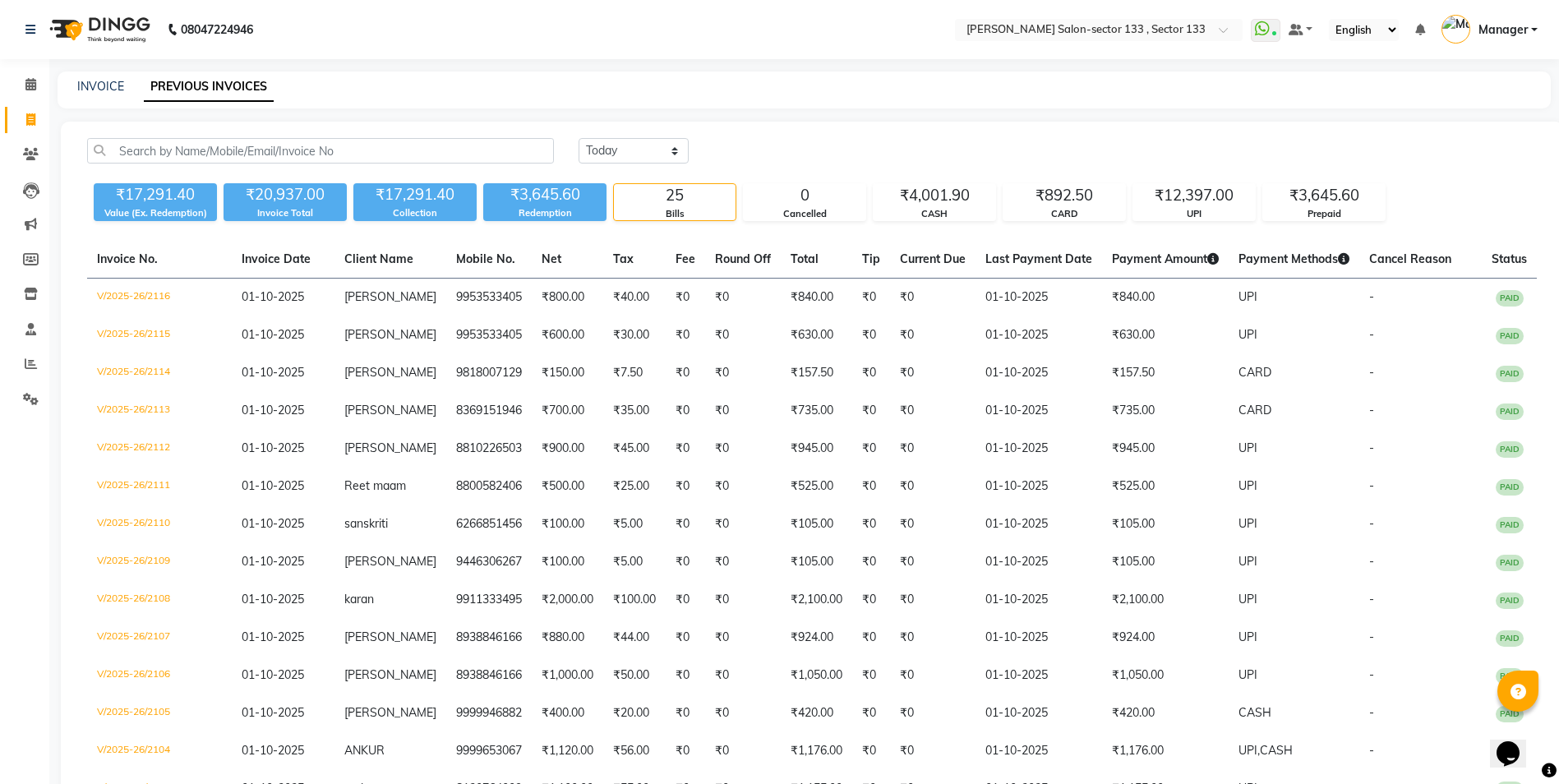
click at [648, 170] on div "Today Yesterday Custom Range" at bounding box center [1057, 157] width 983 height 39
click at [650, 156] on select "Today Yesterday Custom Range" at bounding box center [633, 150] width 110 height 25
select select "today"
click at [578, 138] on select "Today Yesterday Custom Range" at bounding box center [633, 150] width 110 height 25
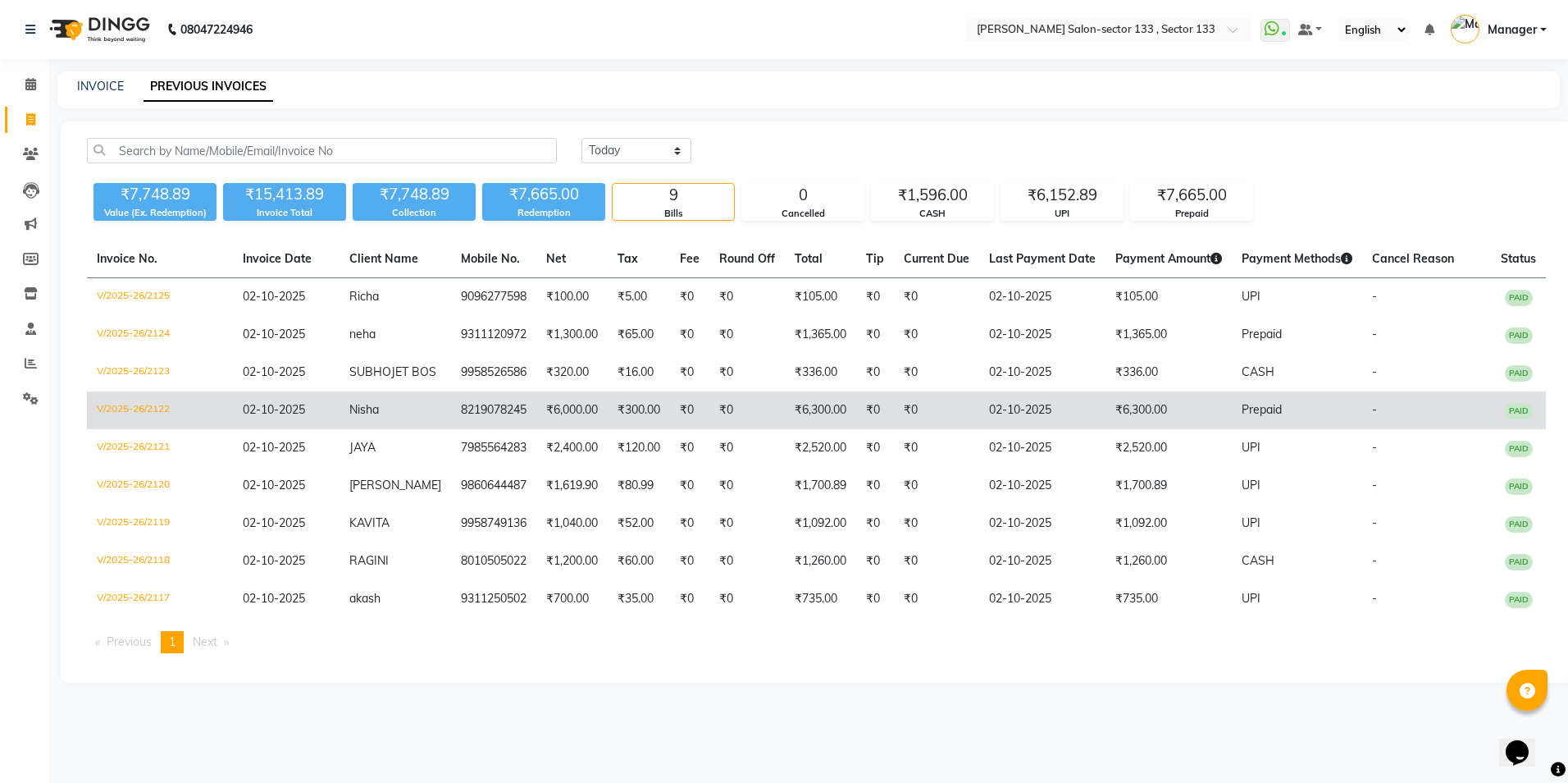
click at [923, 429] on td "₹0" at bounding box center [936, 410] width 85 height 38
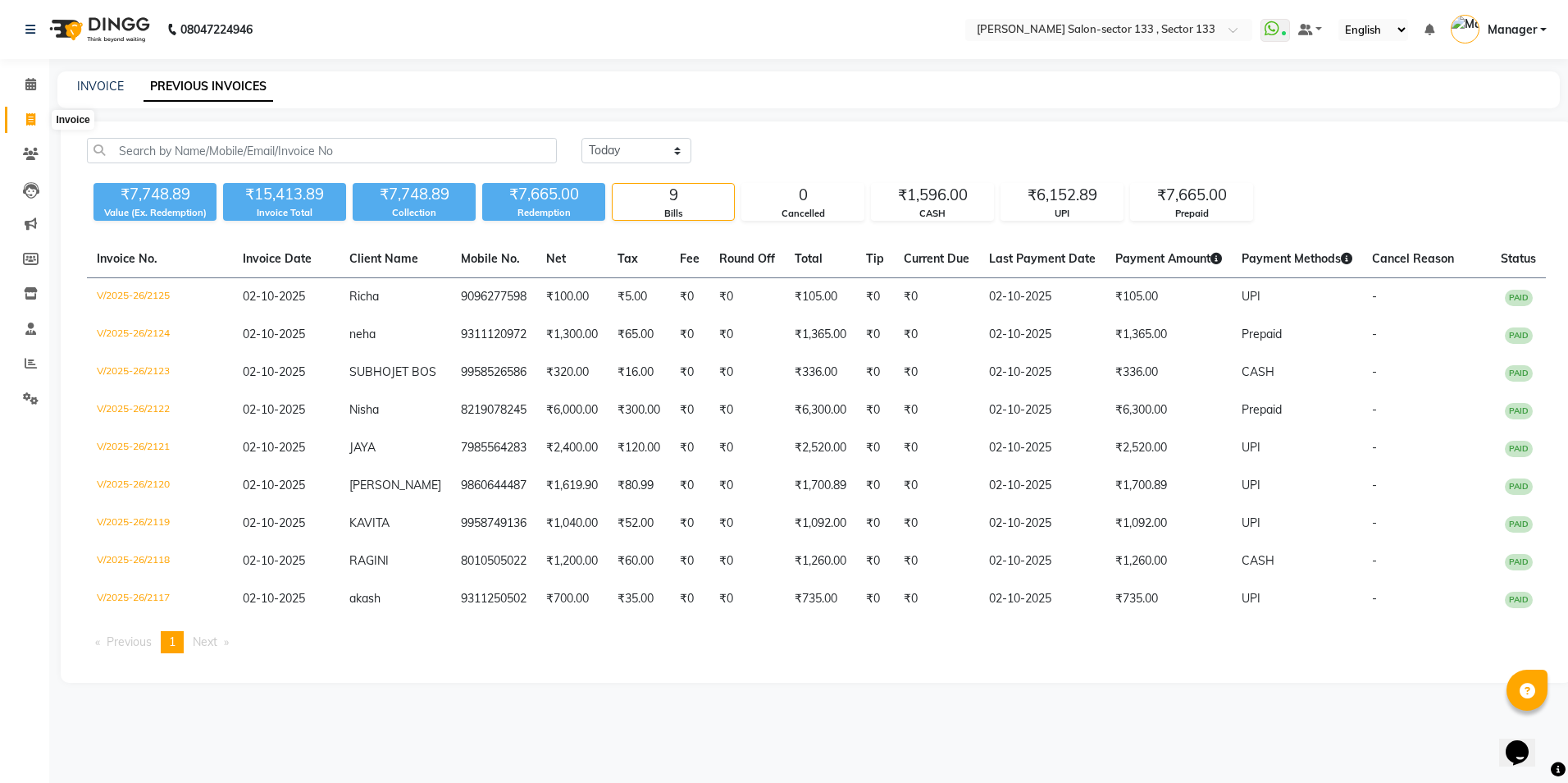
click at [40, 116] on span at bounding box center [30, 120] width 28 height 19
select select "service"
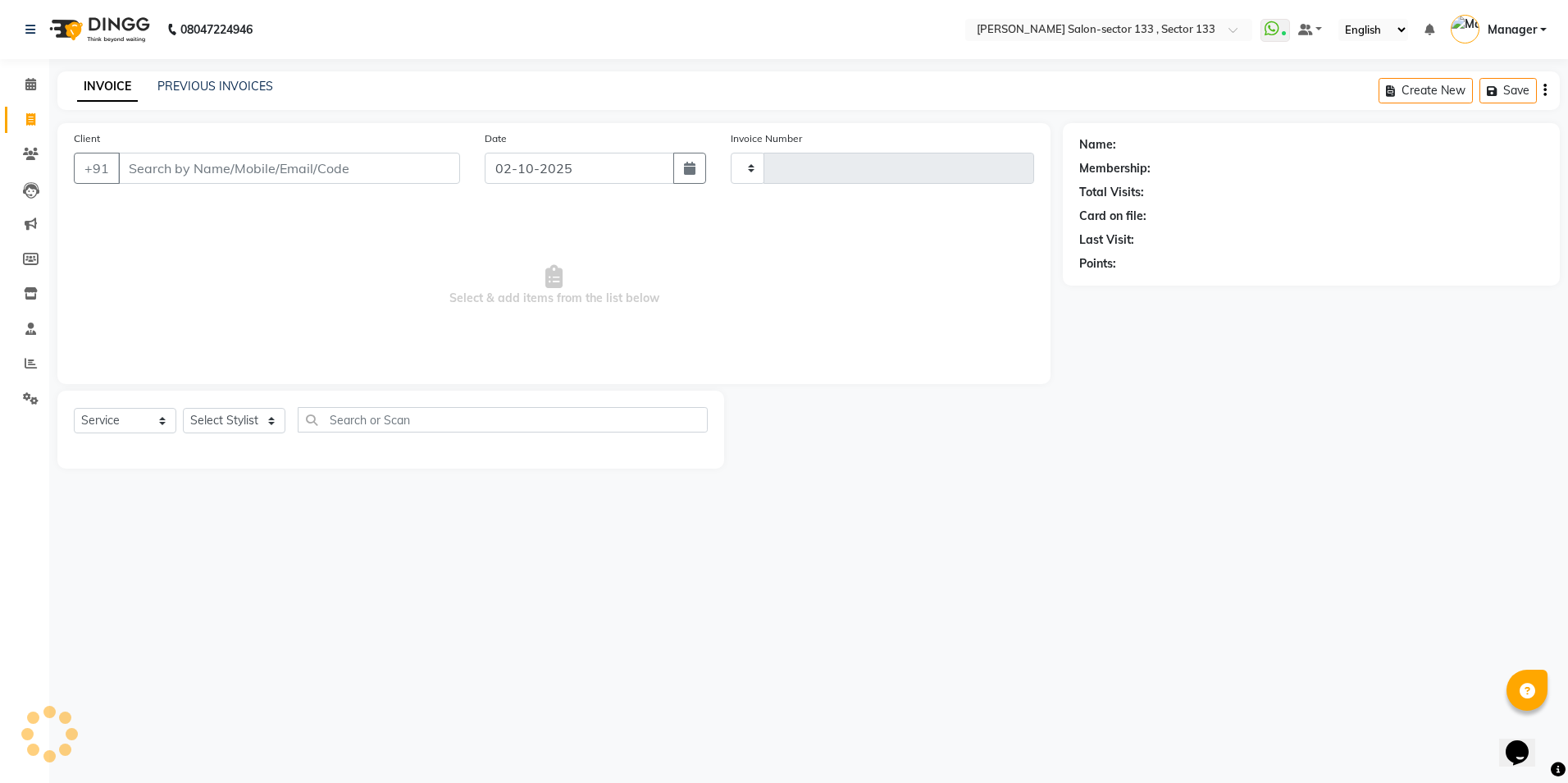
type input "2126"
select select "8302"
click at [245, 167] on input "Client" at bounding box center [289, 168] width 342 height 31
click at [249, 159] on input "Client" at bounding box center [289, 168] width 342 height 31
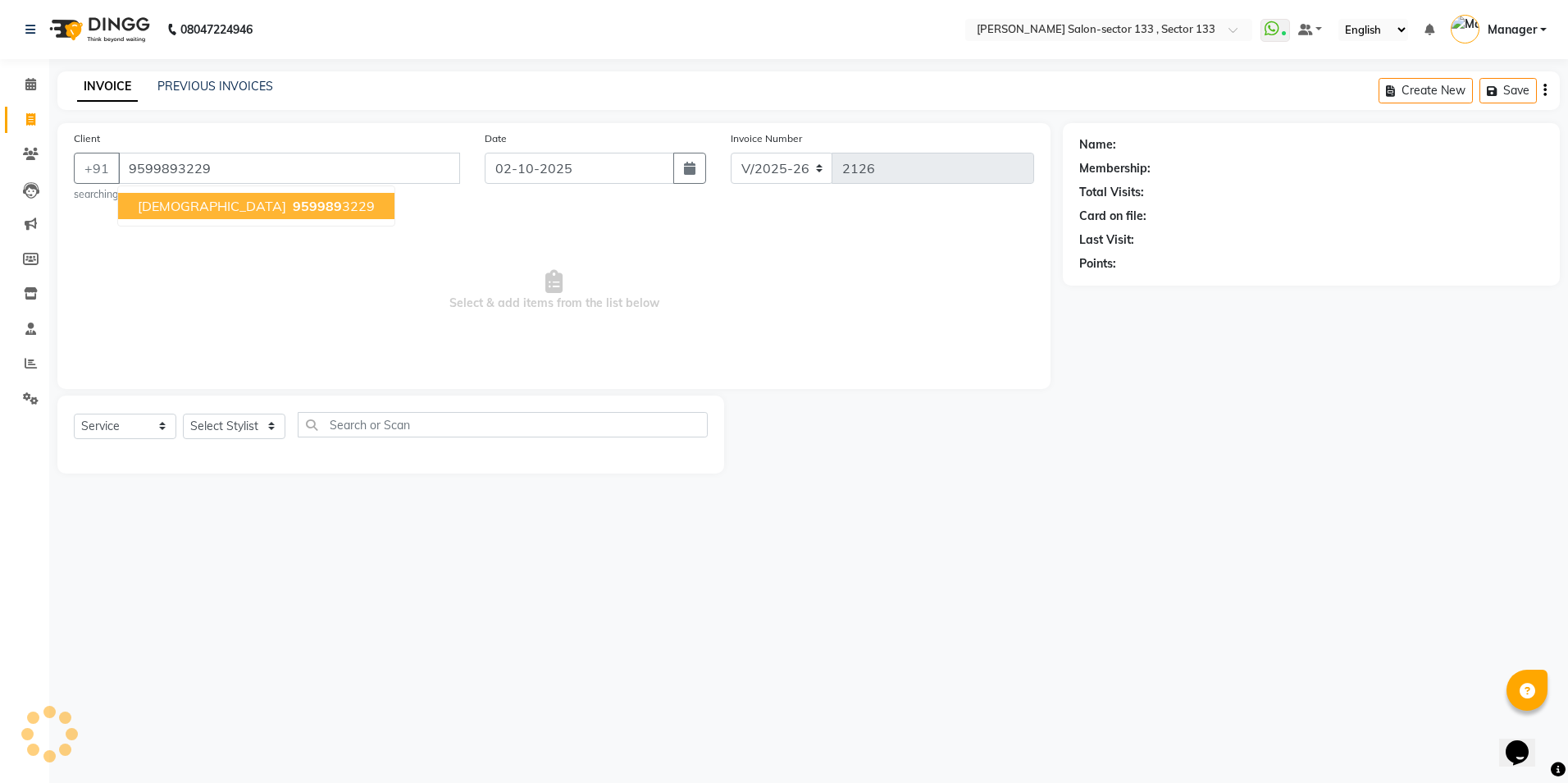
click at [290, 201] on ngb-highlight "959989 3229" at bounding box center [332, 205] width 85 height 16
type input "9599893229"
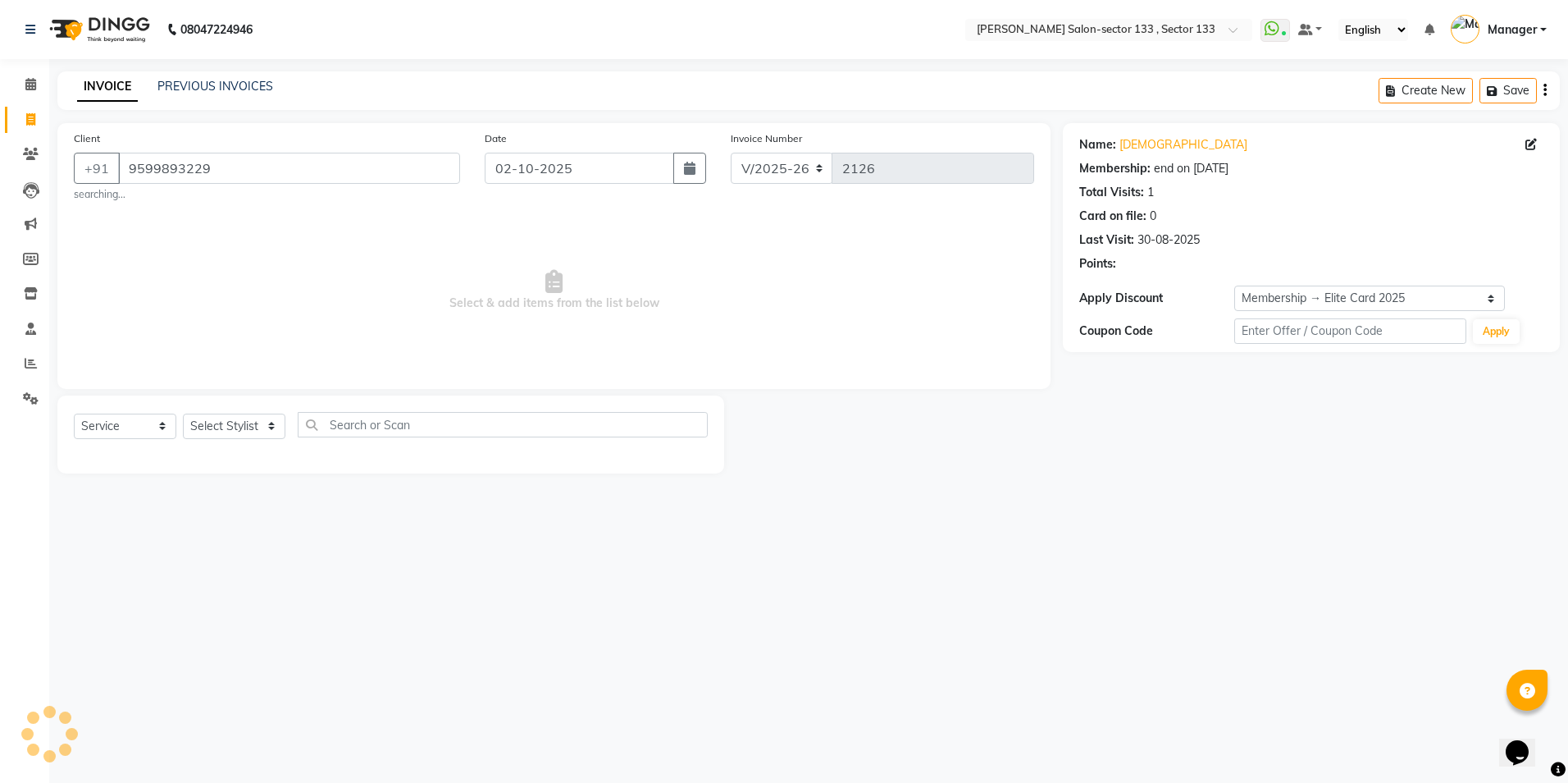
select select "2: Object"
click at [229, 436] on select "Select Stylist Anjali Anwar BUSHRA Dolly jaspal KIRTI Manager Mehboob Owner id …" at bounding box center [234, 426] width 103 height 25
select select "80845"
click at [183, 414] on select "Select Stylist Anjali Anwar BUSHRA Dolly jaspal KIRTI Manager Mehboob Owner id …" at bounding box center [234, 426] width 103 height 25
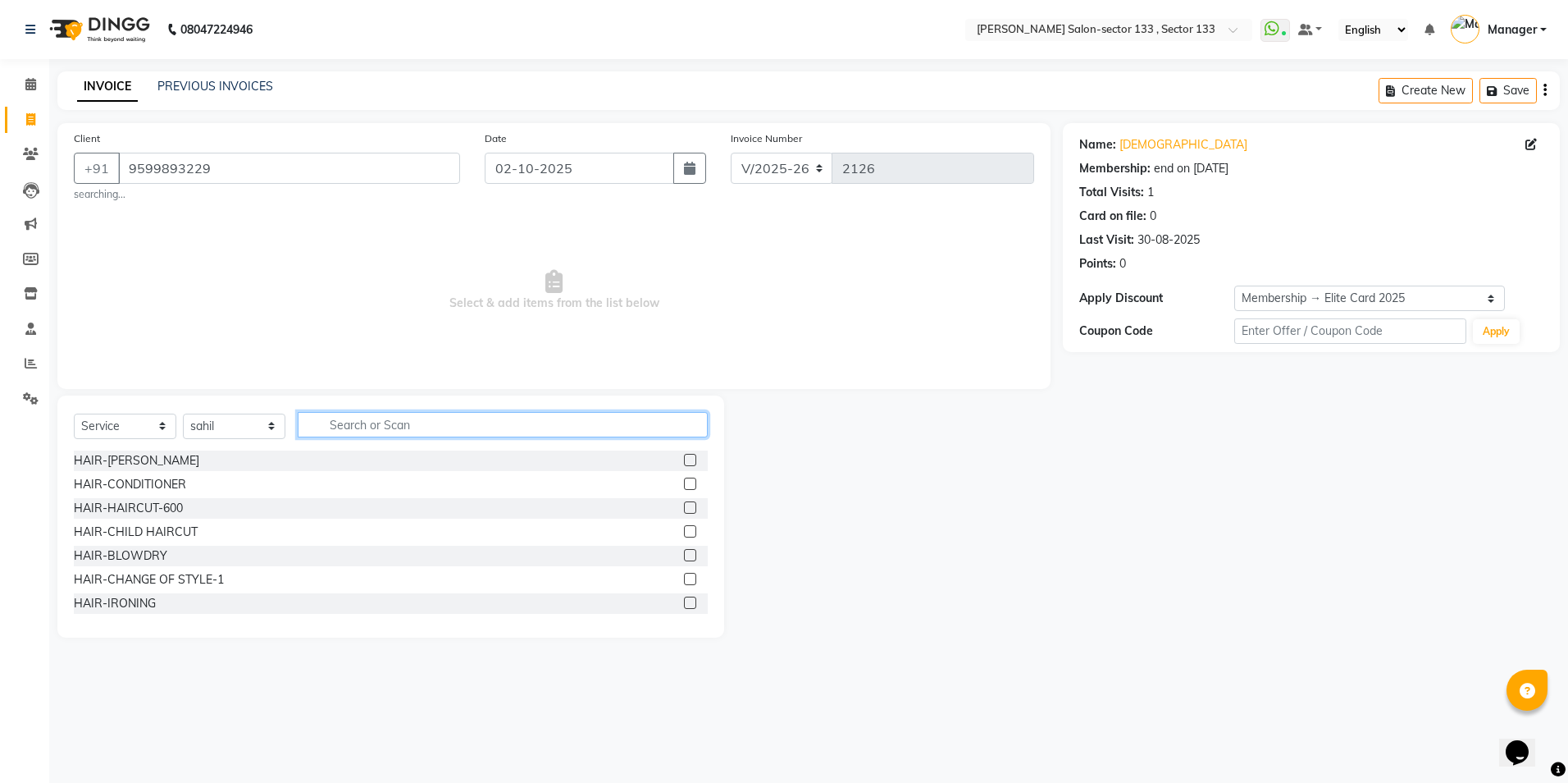
click at [444, 429] on input "text" at bounding box center [502, 424] width 410 height 25
type input "cut"
click at [688, 464] on label at bounding box center [690, 460] width 12 height 12
click at [688, 464] on input "checkbox" at bounding box center [690, 461] width 10 height 10
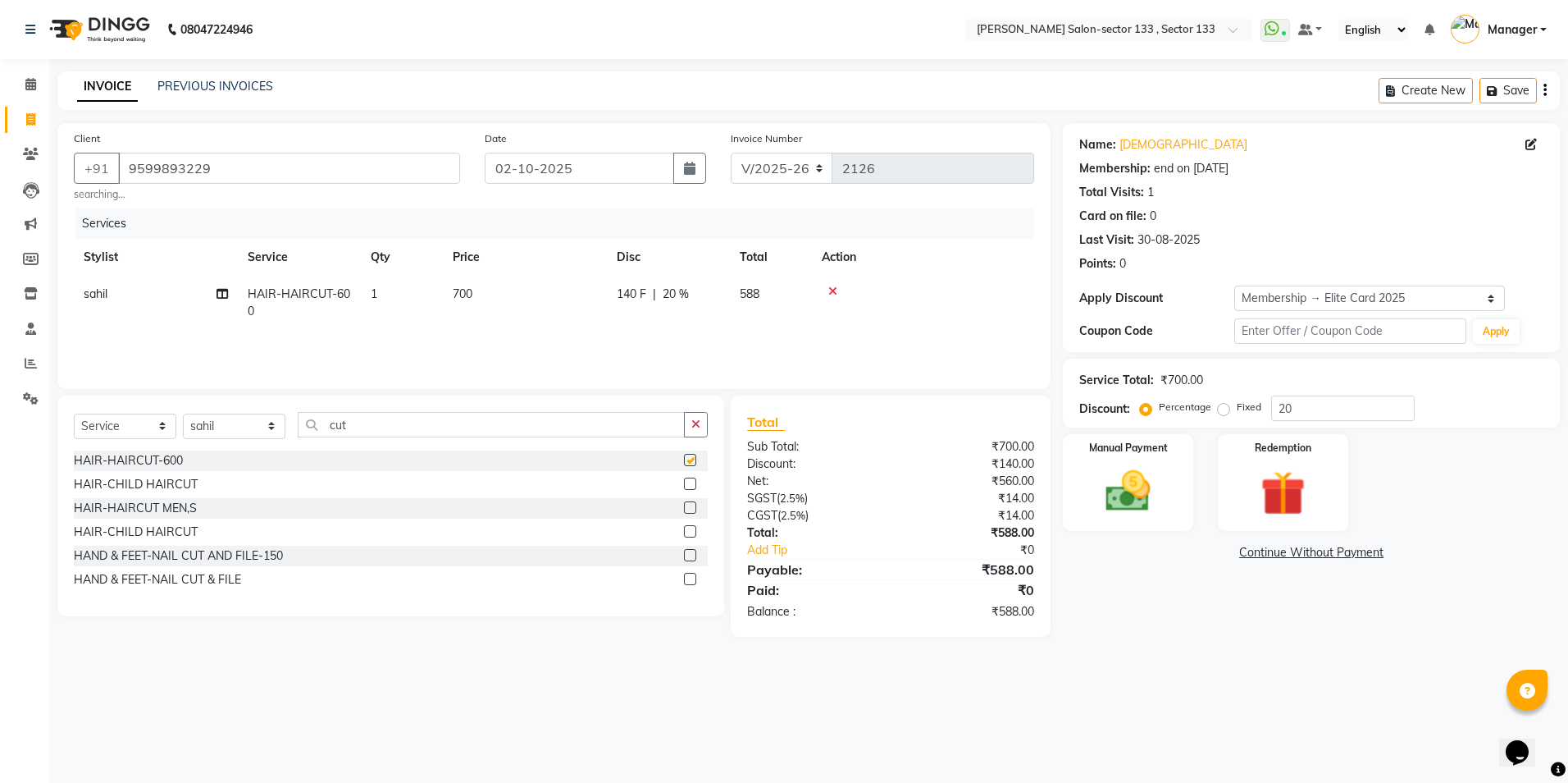
checkbox input "false"
click at [523, 282] on td "700" at bounding box center [525, 302] width 164 height 54
select select "80845"
click at [523, 282] on td "700" at bounding box center [602, 306] width 164 height 62
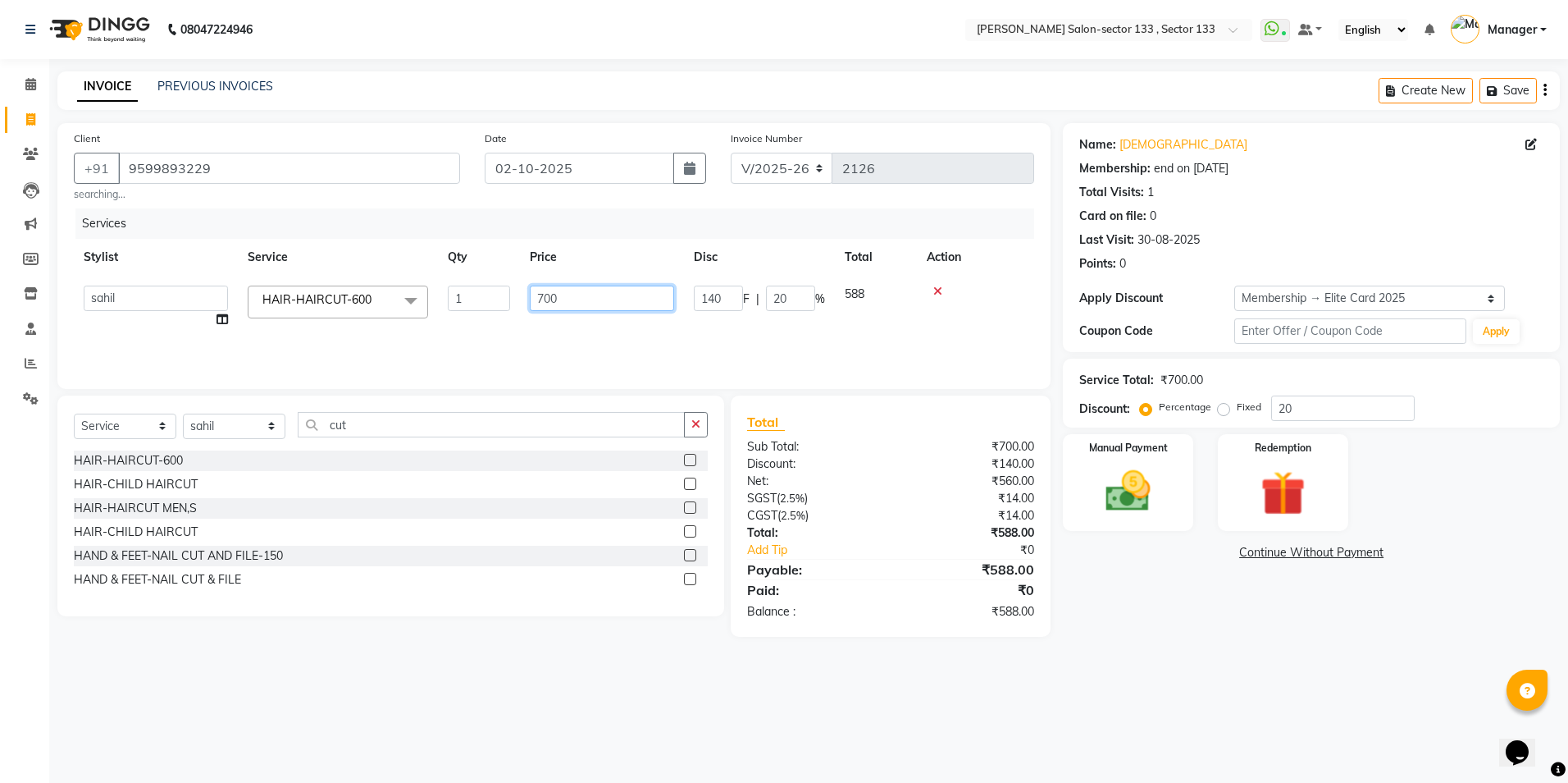
click at [549, 303] on input "700" at bounding box center [601, 298] width 144 height 25
type input "900"
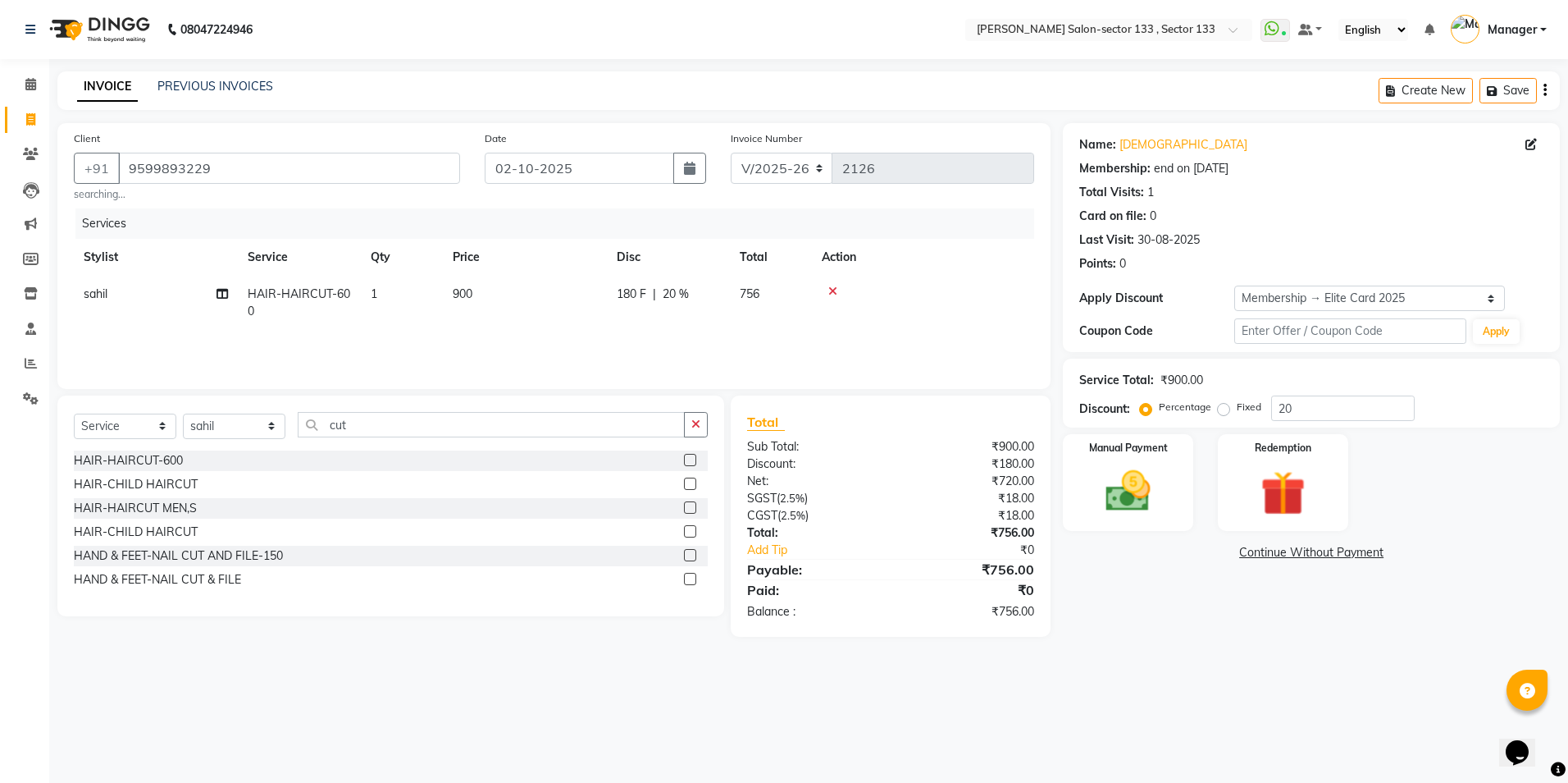
click at [596, 324] on td "900" at bounding box center [525, 302] width 164 height 54
select select "80845"
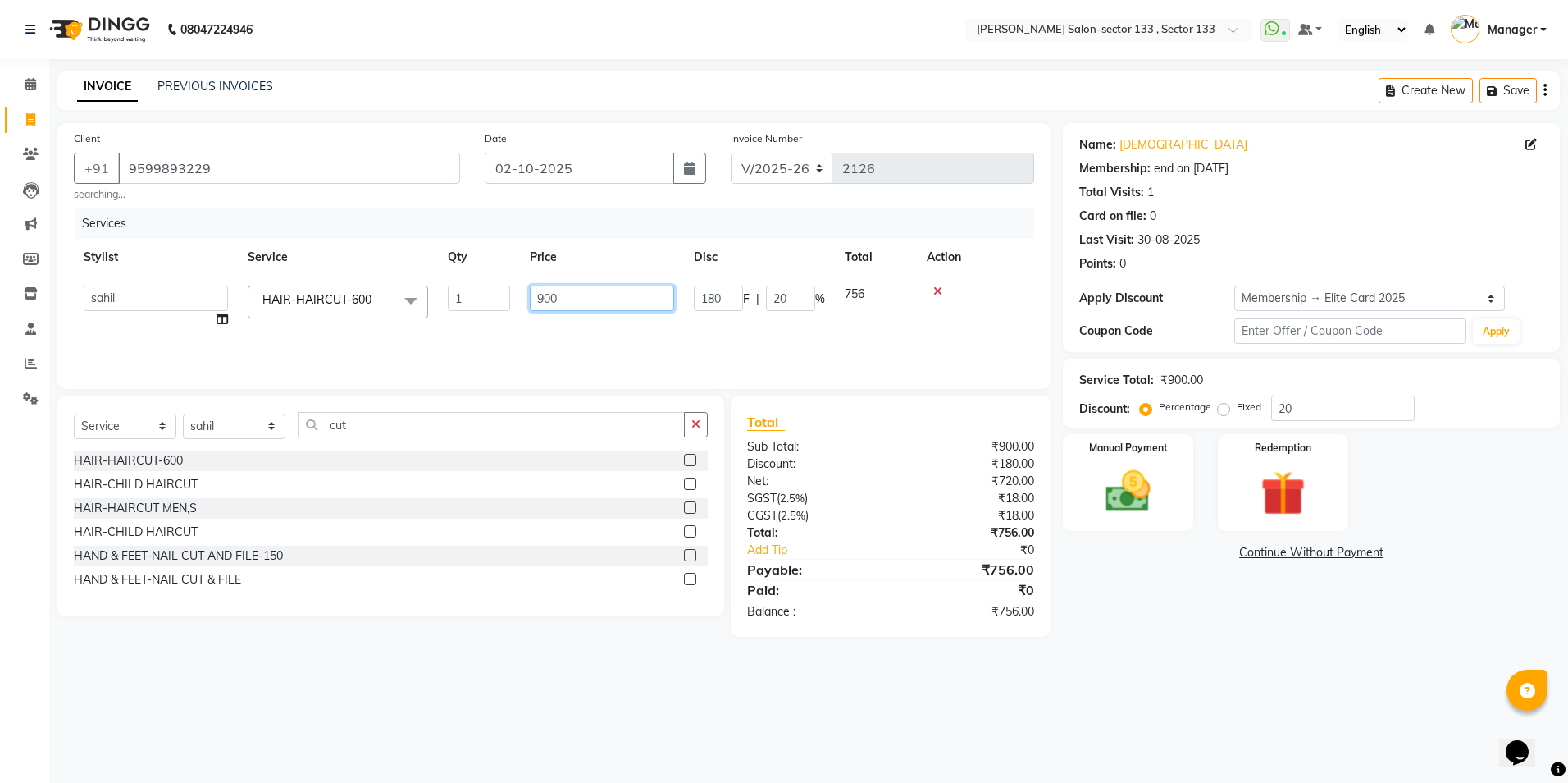
click at [579, 294] on input "900" at bounding box center [601, 298] width 144 height 25
type input "700"
click at [575, 333] on div "Services Stylist Service Qty Price Disc Total Action Anjali Anwar BUSHRA Dolly …" at bounding box center [554, 290] width 960 height 164
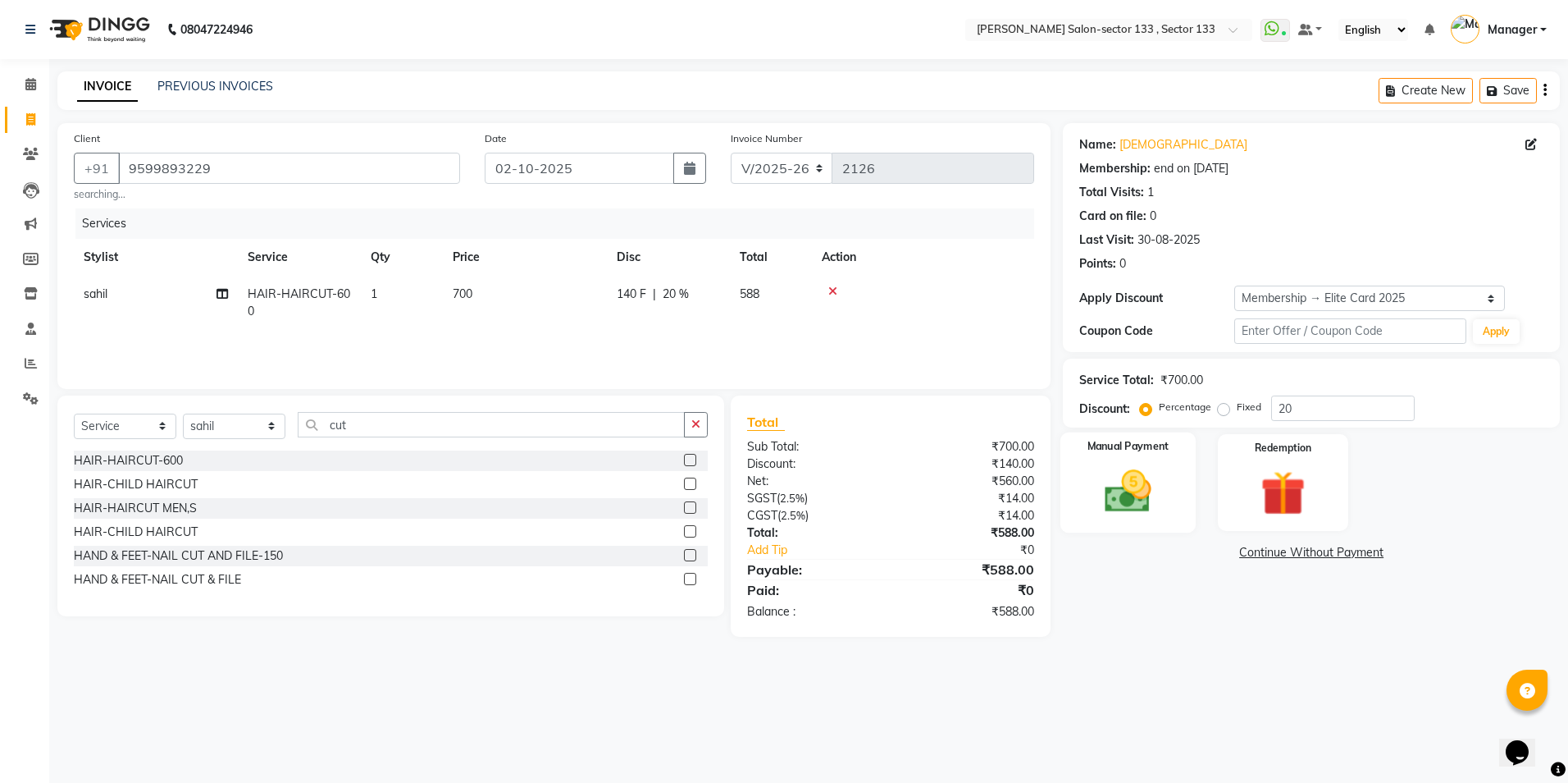
click at [1137, 504] on img at bounding box center [1128, 491] width 76 height 54
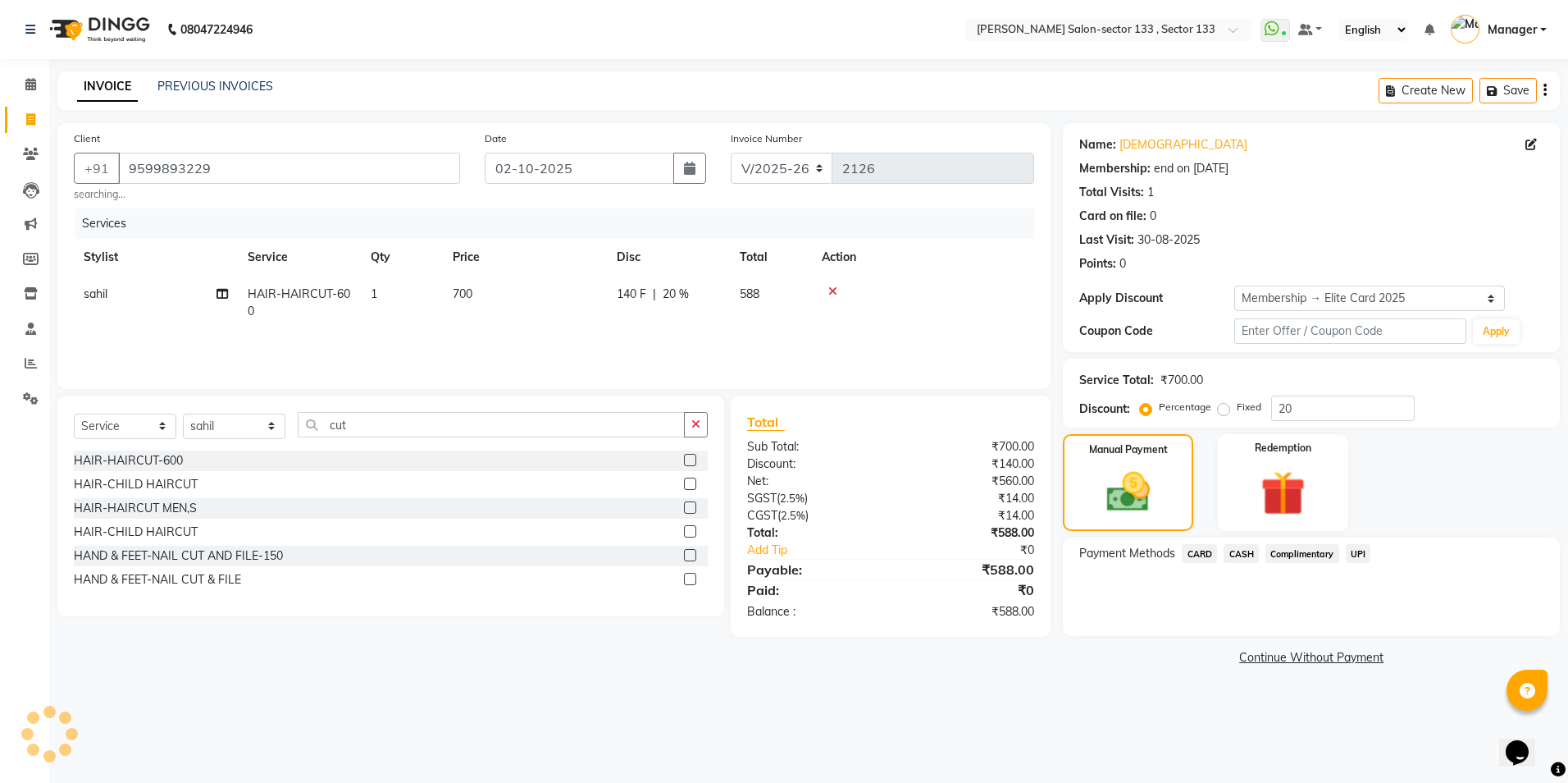
click at [1367, 549] on span "UPI" at bounding box center [1358, 553] width 25 height 19
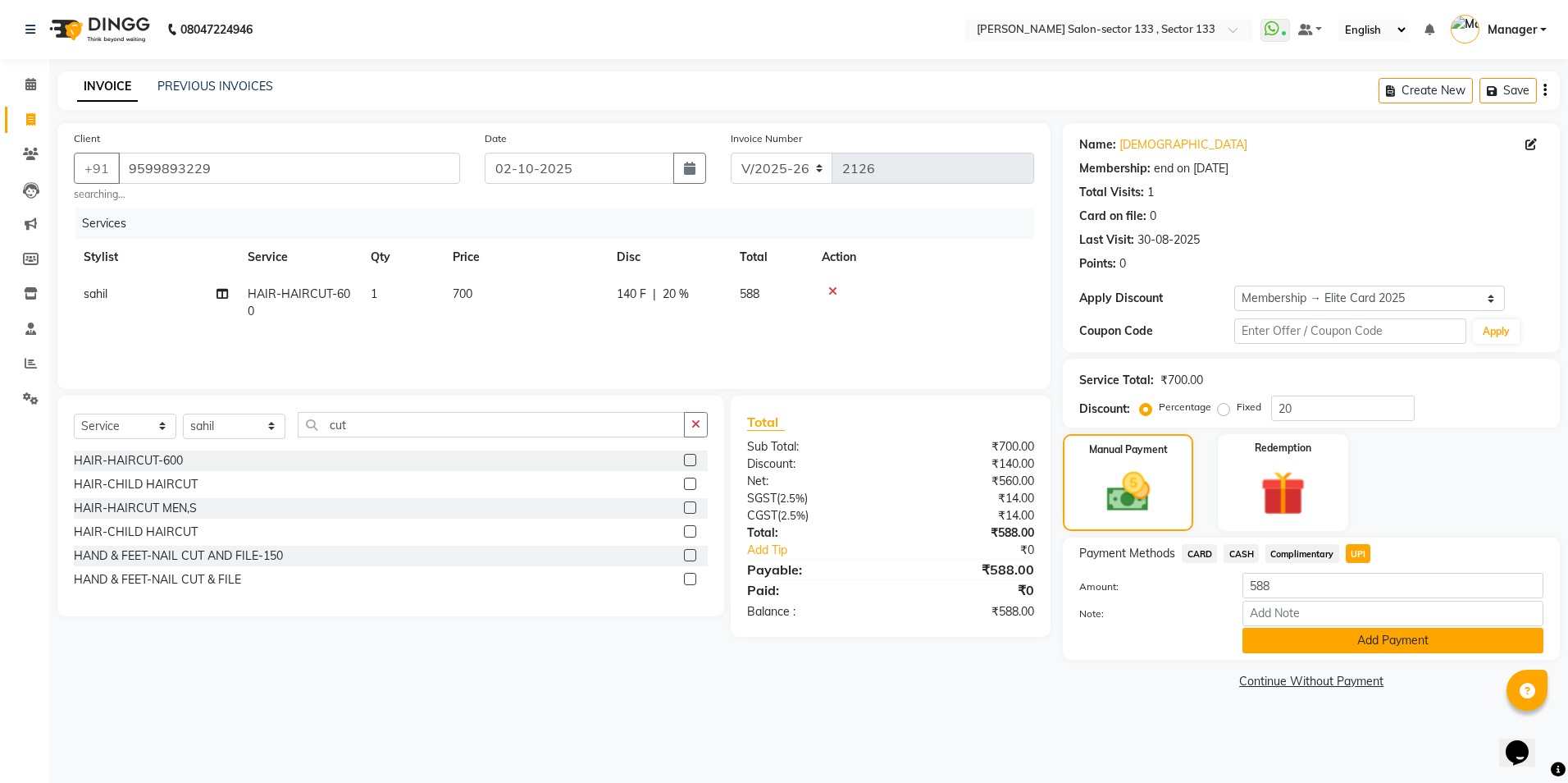
click at [1355, 629] on button "Add Payment" at bounding box center [1393, 640] width 301 height 25
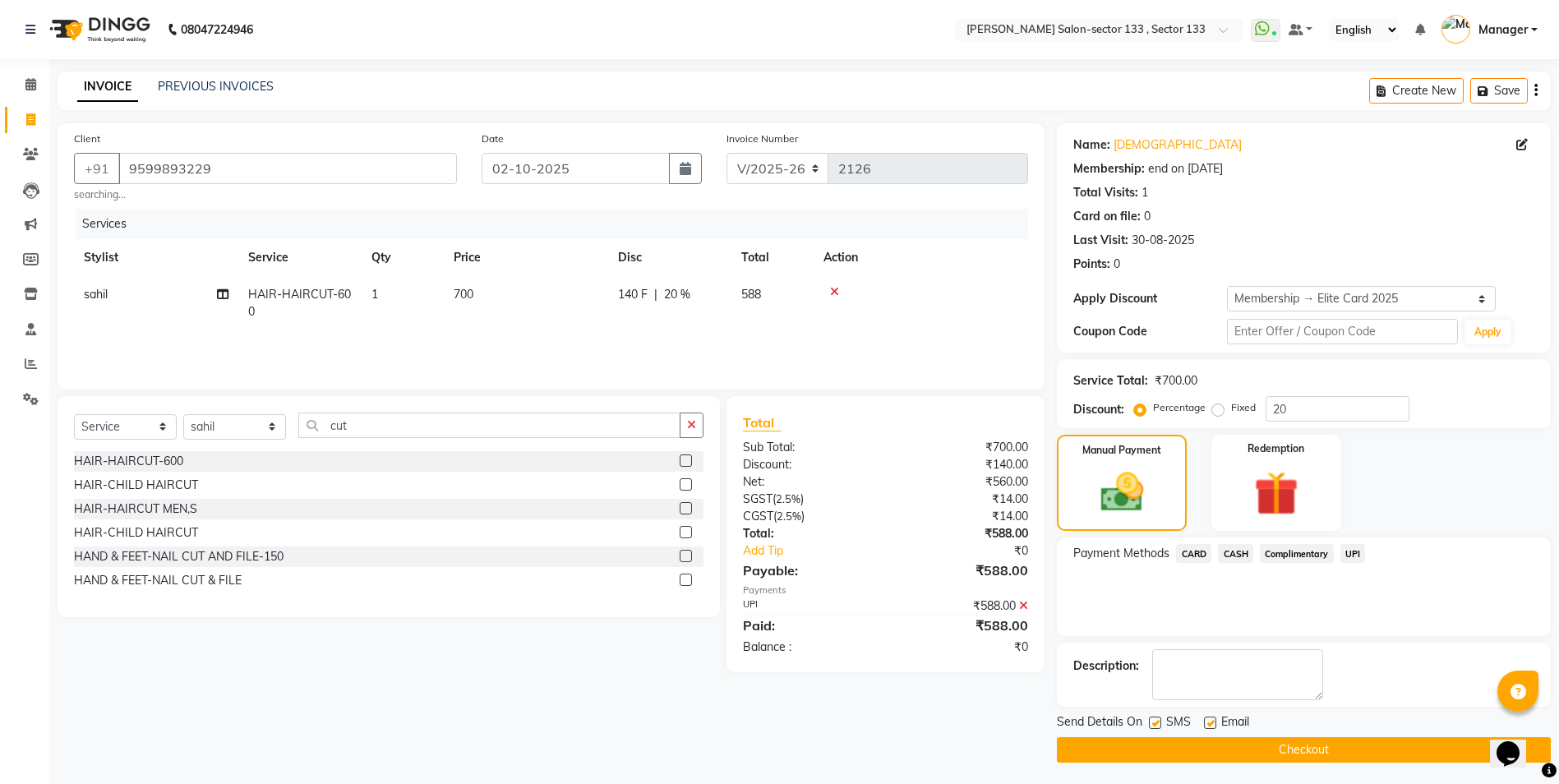
click at [1334, 740] on button "Checkout" at bounding box center [1303, 749] width 494 height 25
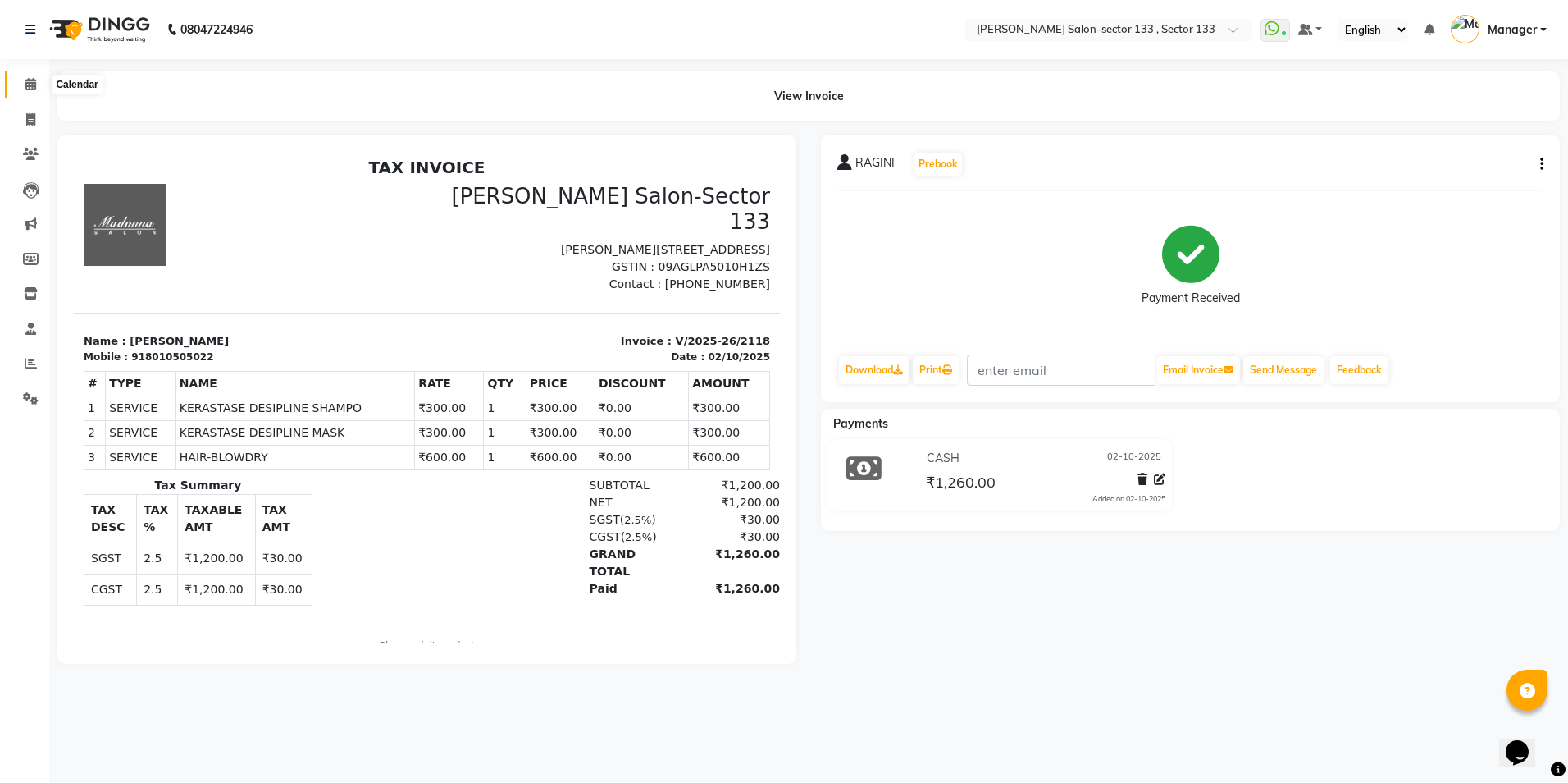
click at [35, 85] on icon at bounding box center [30, 84] width 10 height 12
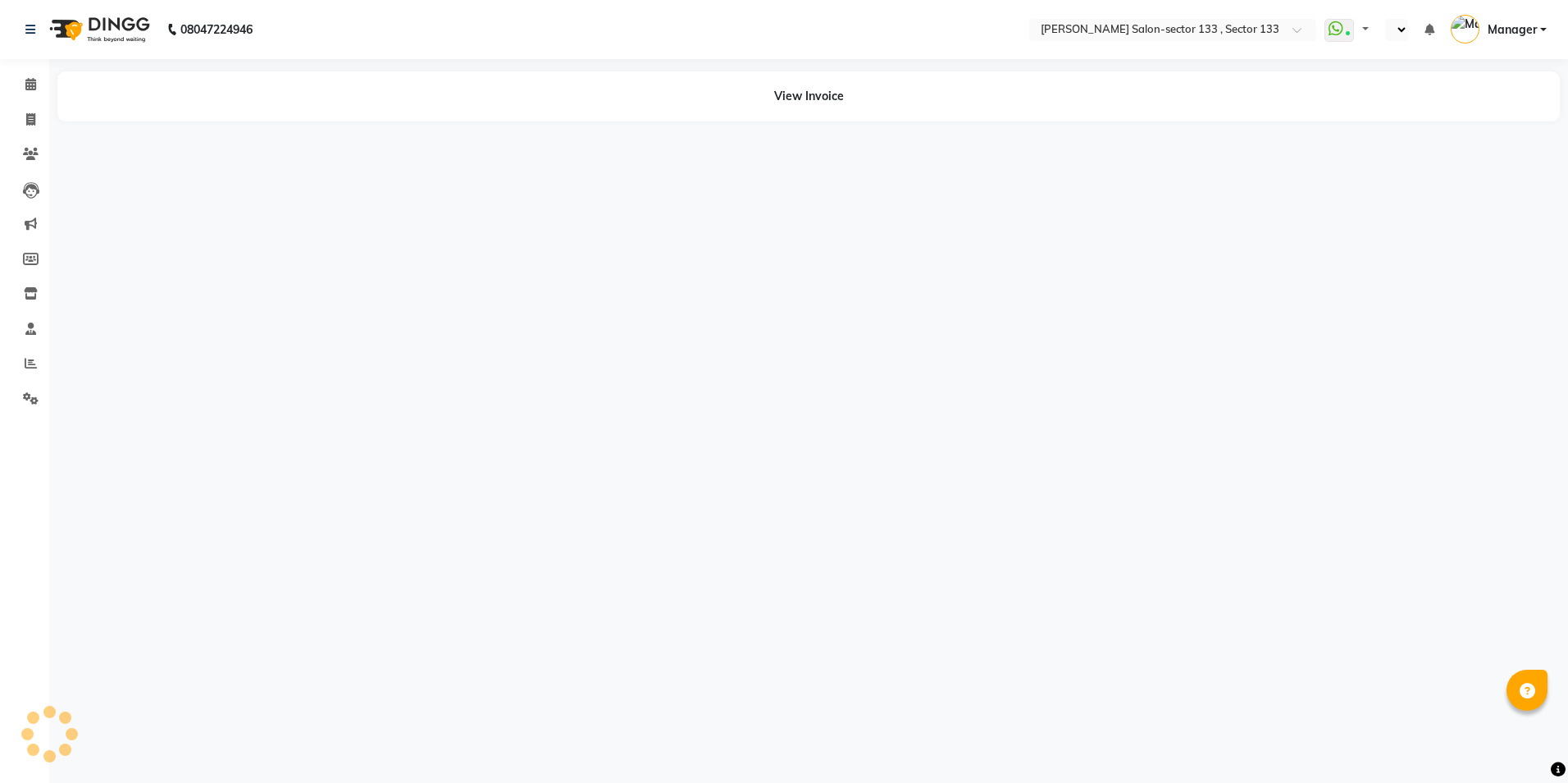
select select "en"
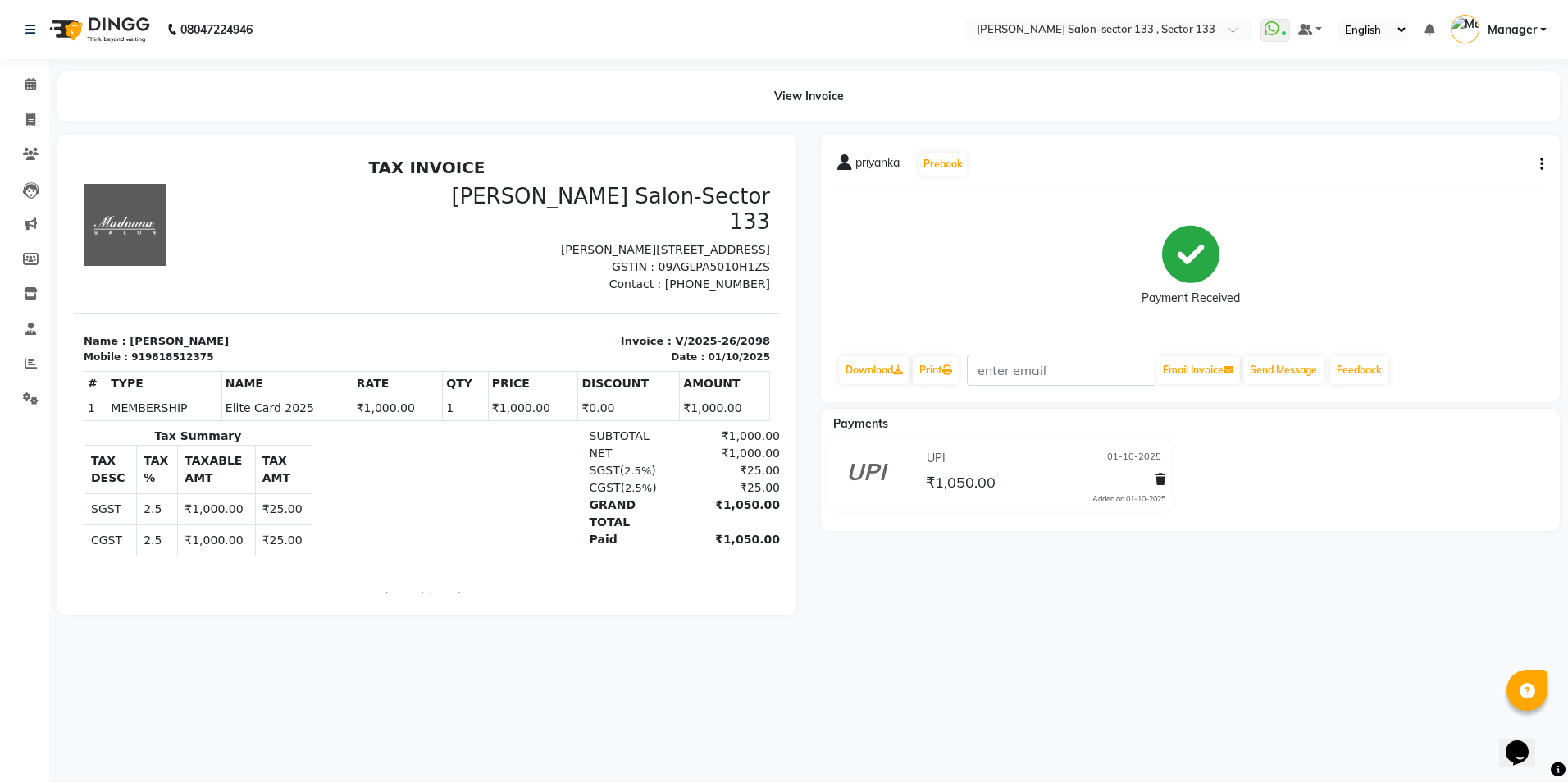
click at [1538, 164] on button "button" at bounding box center [1538, 165] width 9 height 17
click at [1483, 156] on div "Edit Item Staff" at bounding box center [1475, 154] width 82 height 21
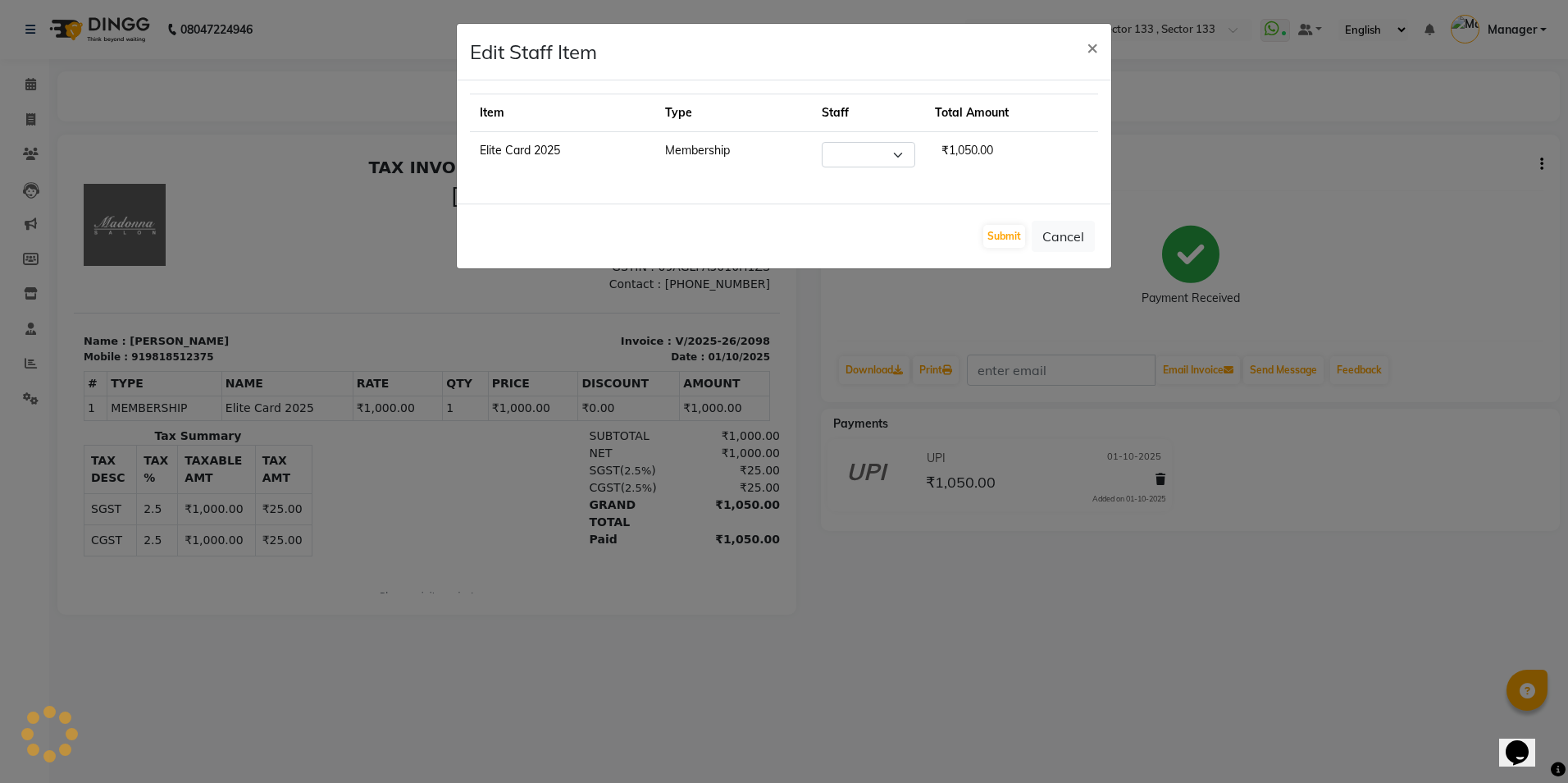
select select "90932"
click at [1093, 46] on span "×" at bounding box center [1092, 47] width 11 height 25
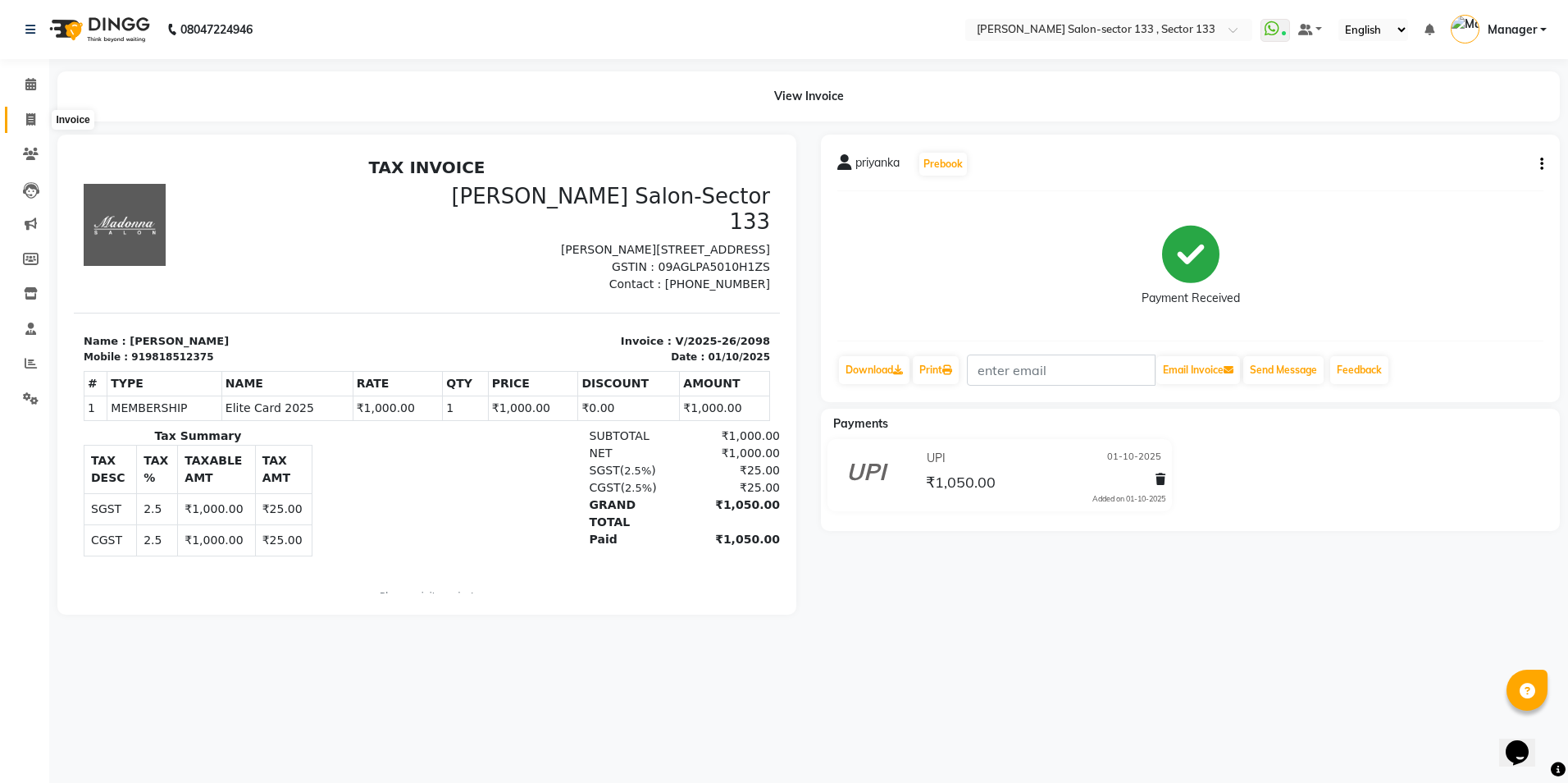
click at [25, 120] on span at bounding box center [30, 120] width 28 height 19
select select "service"
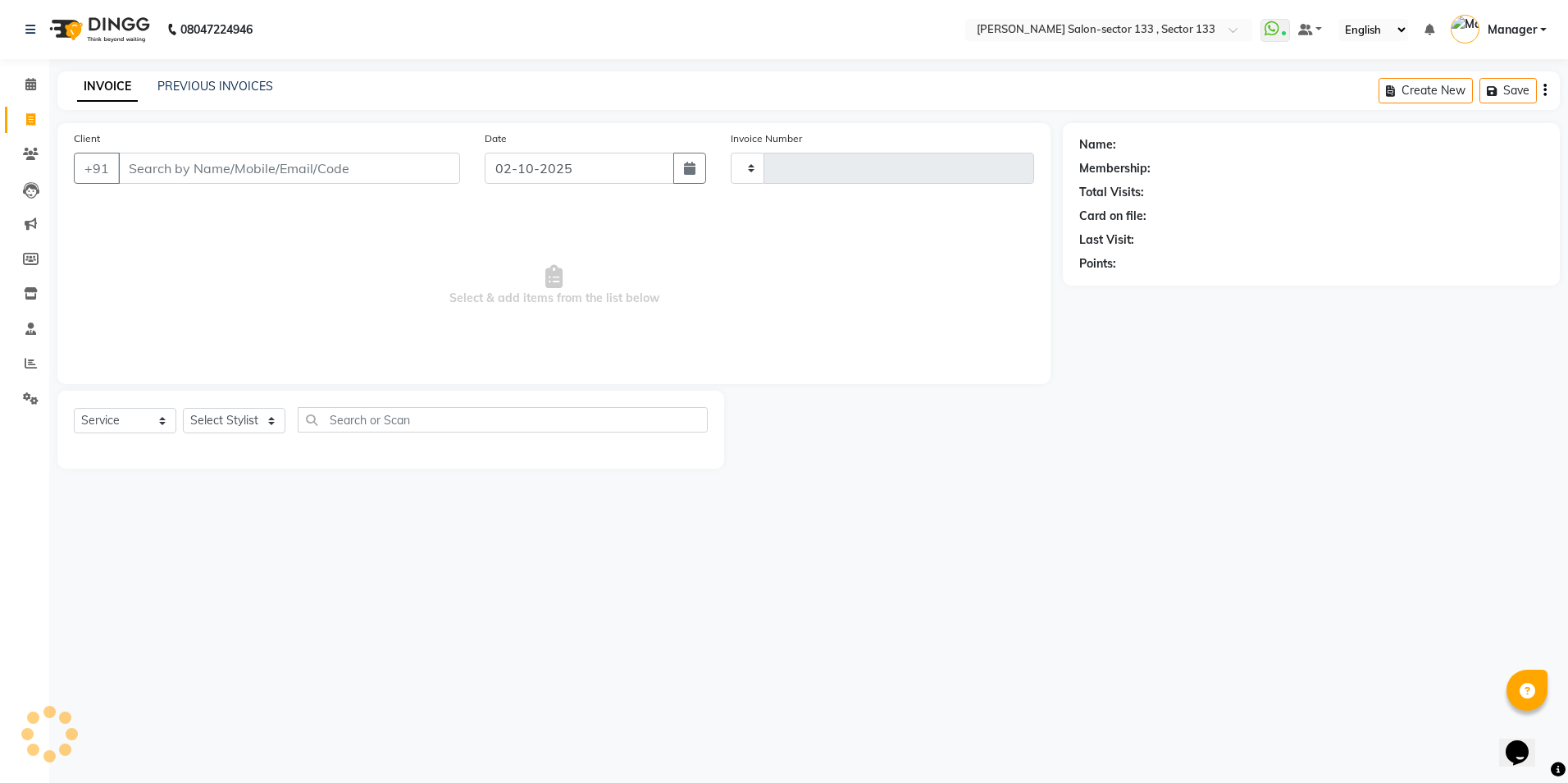
type input "2127"
select select "8302"
click at [25, 88] on icon at bounding box center [30, 84] width 10 height 12
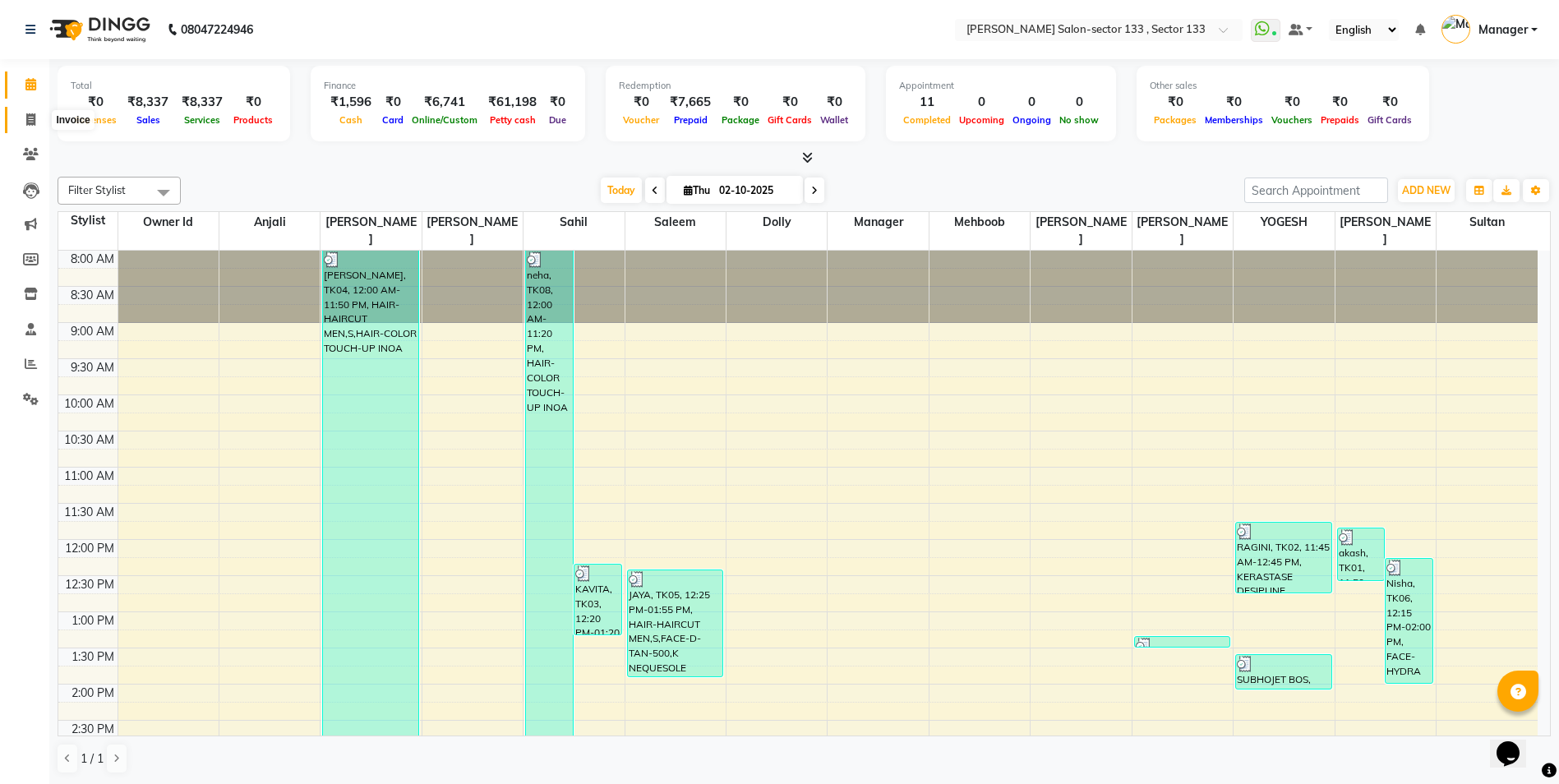
click at [22, 122] on span at bounding box center [30, 120] width 29 height 19
select select "service"
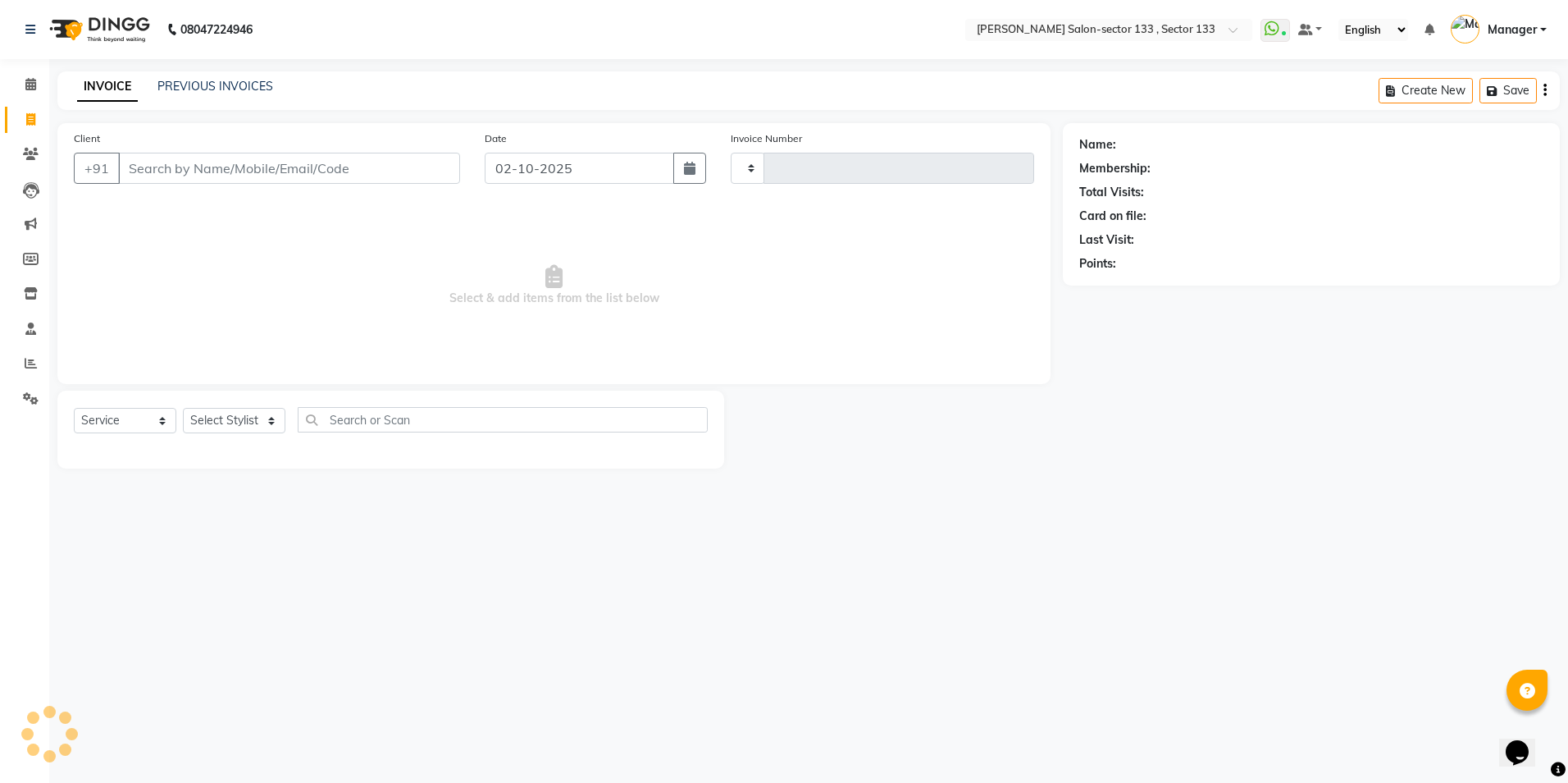
type input "2127"
select select "8302"
click at [156, 159] on input "Client" at bounding box center [289, 168] width 342 height 31
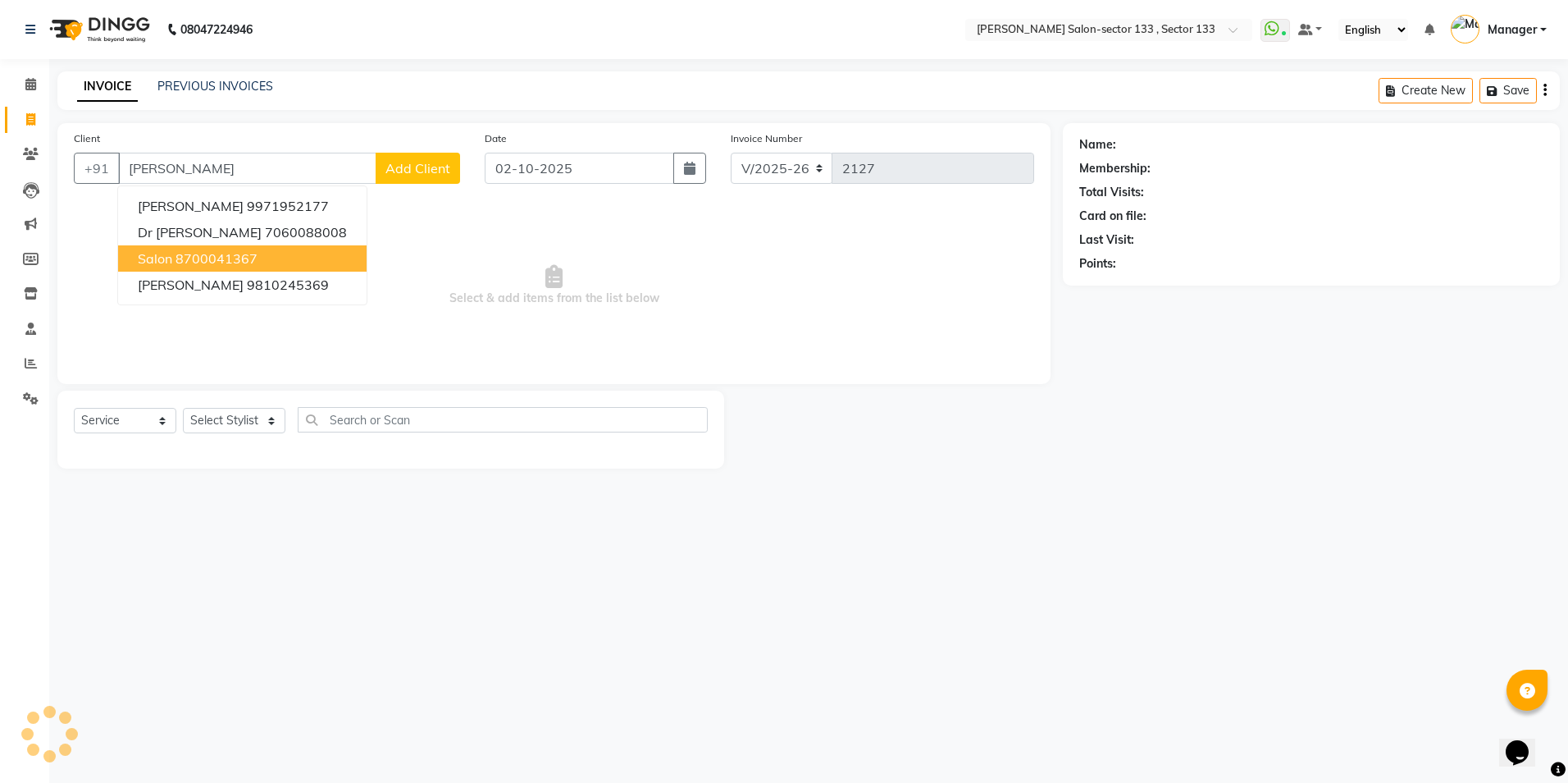
click at [144, 247] on button "salon 8700041367" at bounding box center [242, 258] width 249 height 26
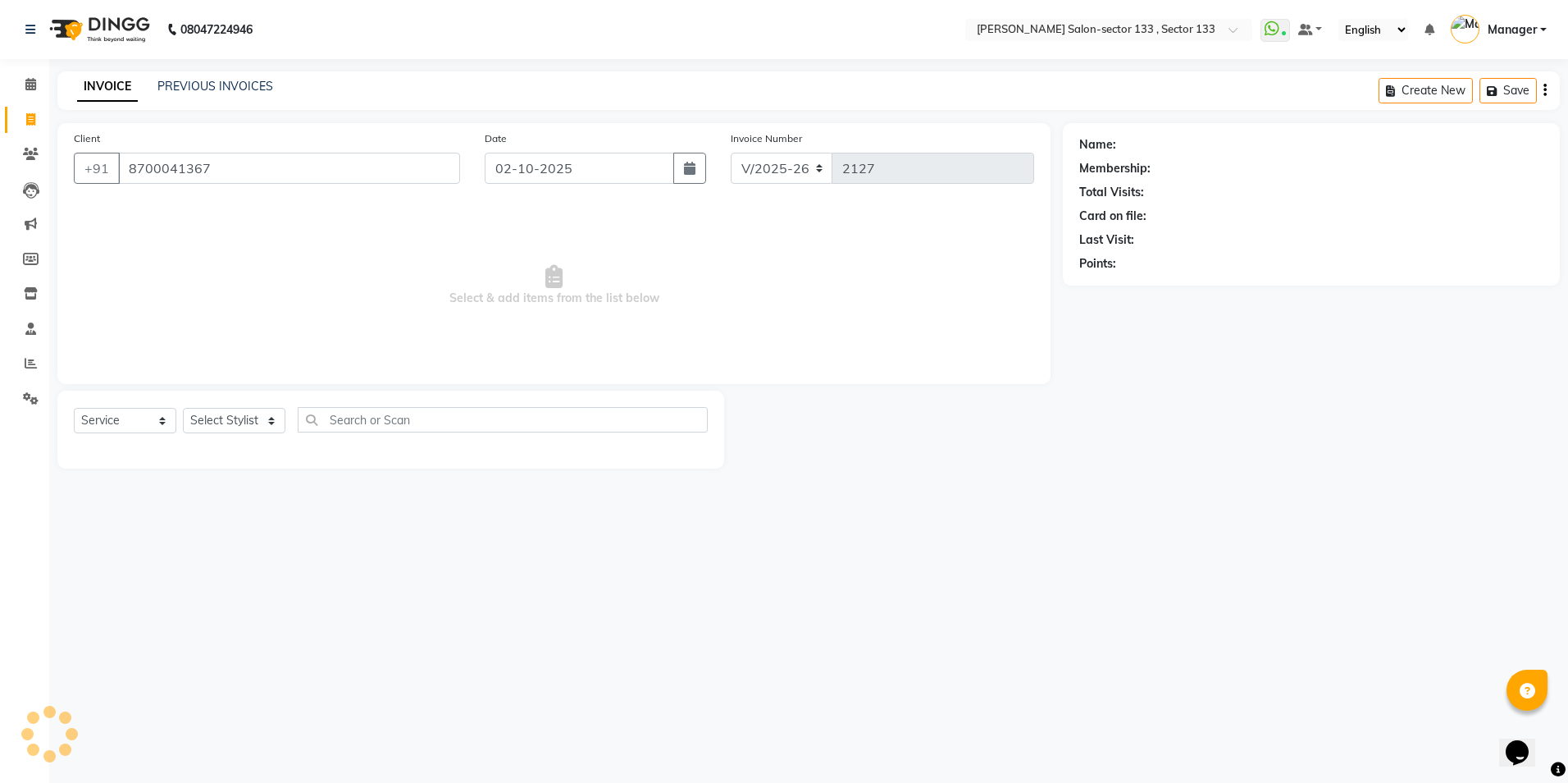
type input "8700041367"
click at [243, 428] on select "Select Stylist Anjali Anwar BUSHRA Dolly jaspal KIRTI Manager Mehboob Owner id …" at bounding box center [234, 420] width 103 height 25
select select "80214"
click at [183, 407] on select "Select Stylist Anjali Anwar BUSHRA Dolly jaspal KIRTI Manager Mehboob Owner id …" at bounding box center [234, 420] width 103 height 25
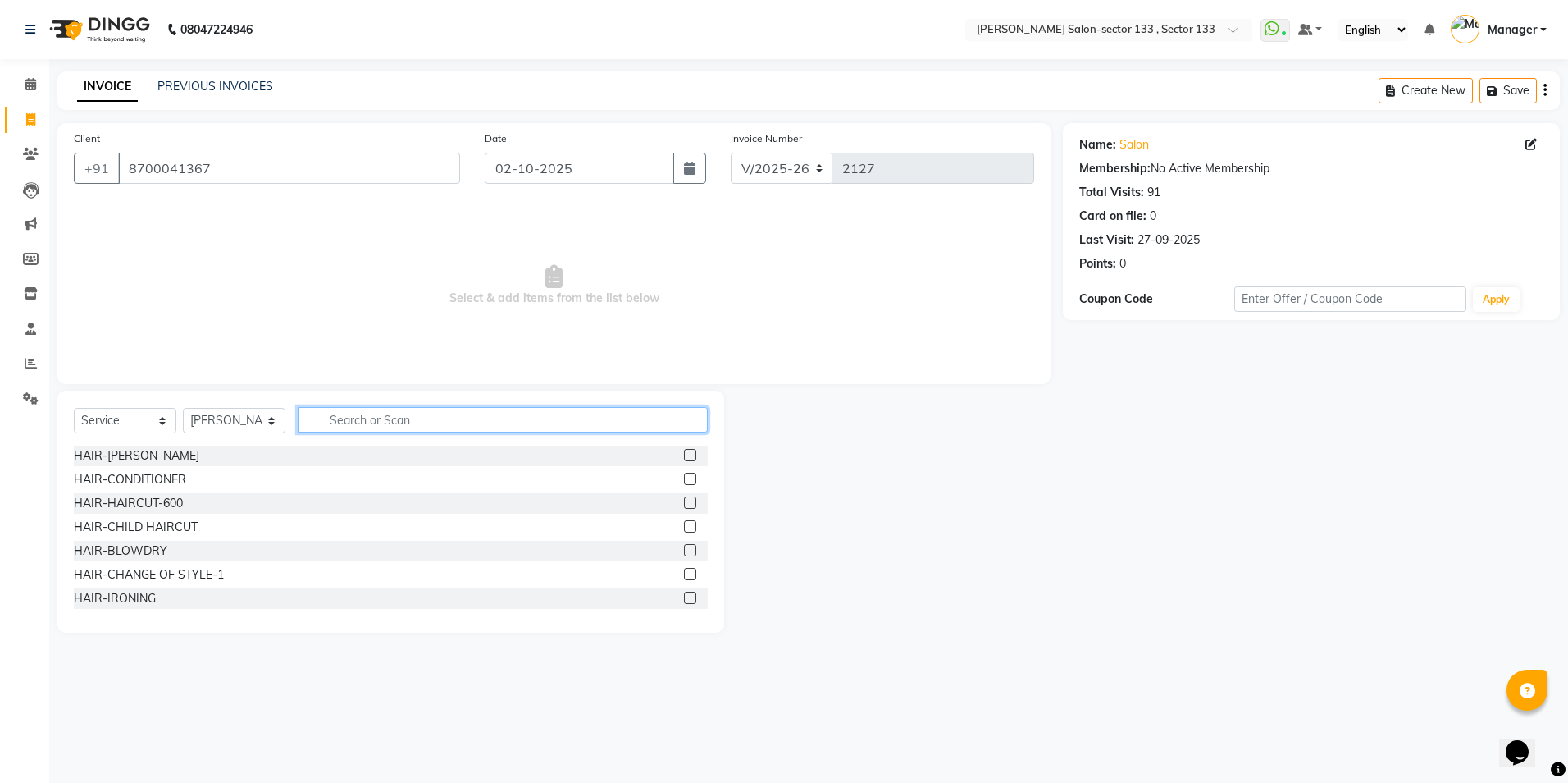
click at [354, 422] on input "text" at bounding box center [502, 419] width 410 height 25
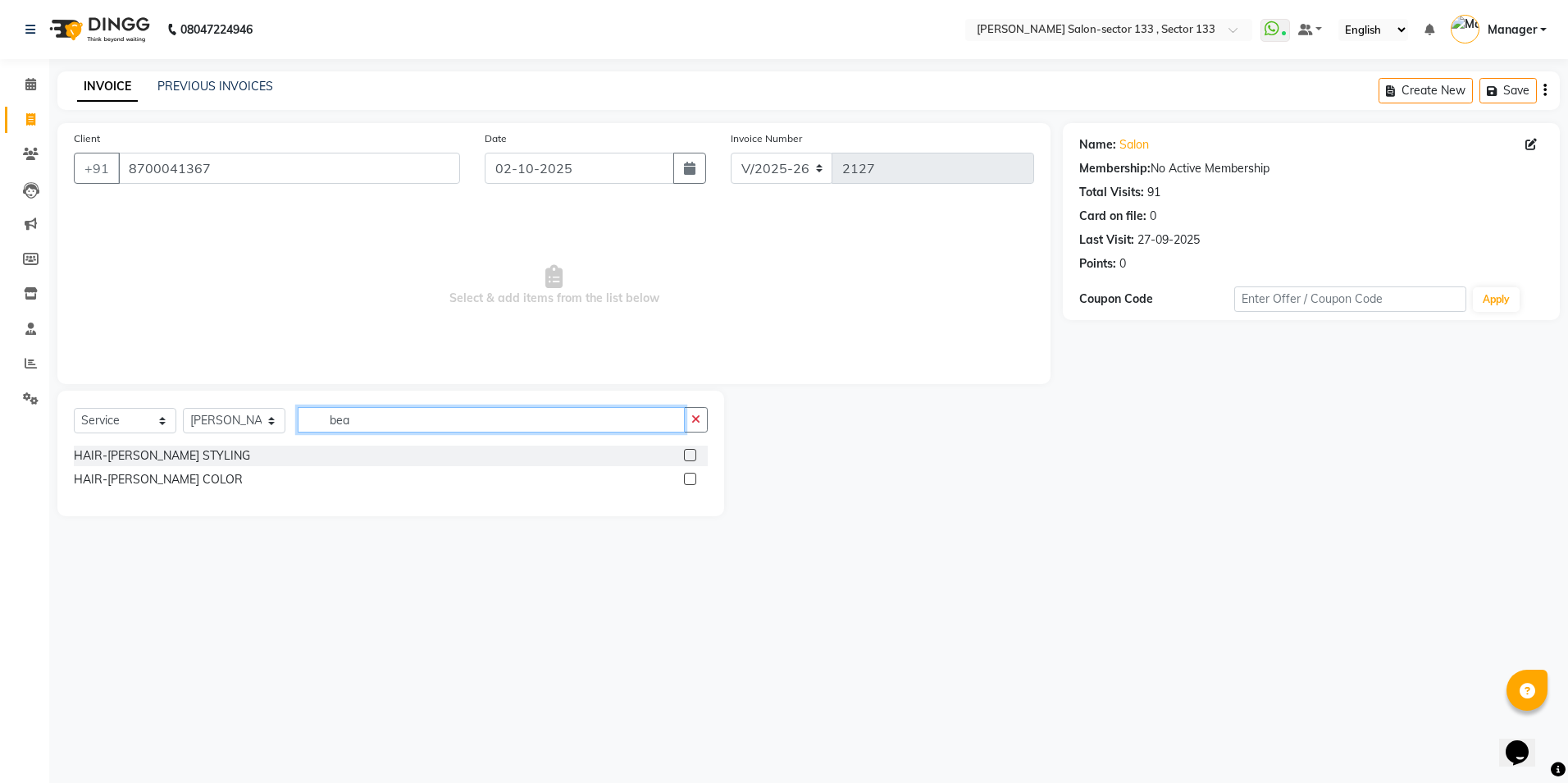
type input "bea"
click at [686, 455] on label at bounding box center [690, 455] width 12 height 12
click at [686, 455] on input "checkbox" at bounding box center [690, 456] width 10 height 10
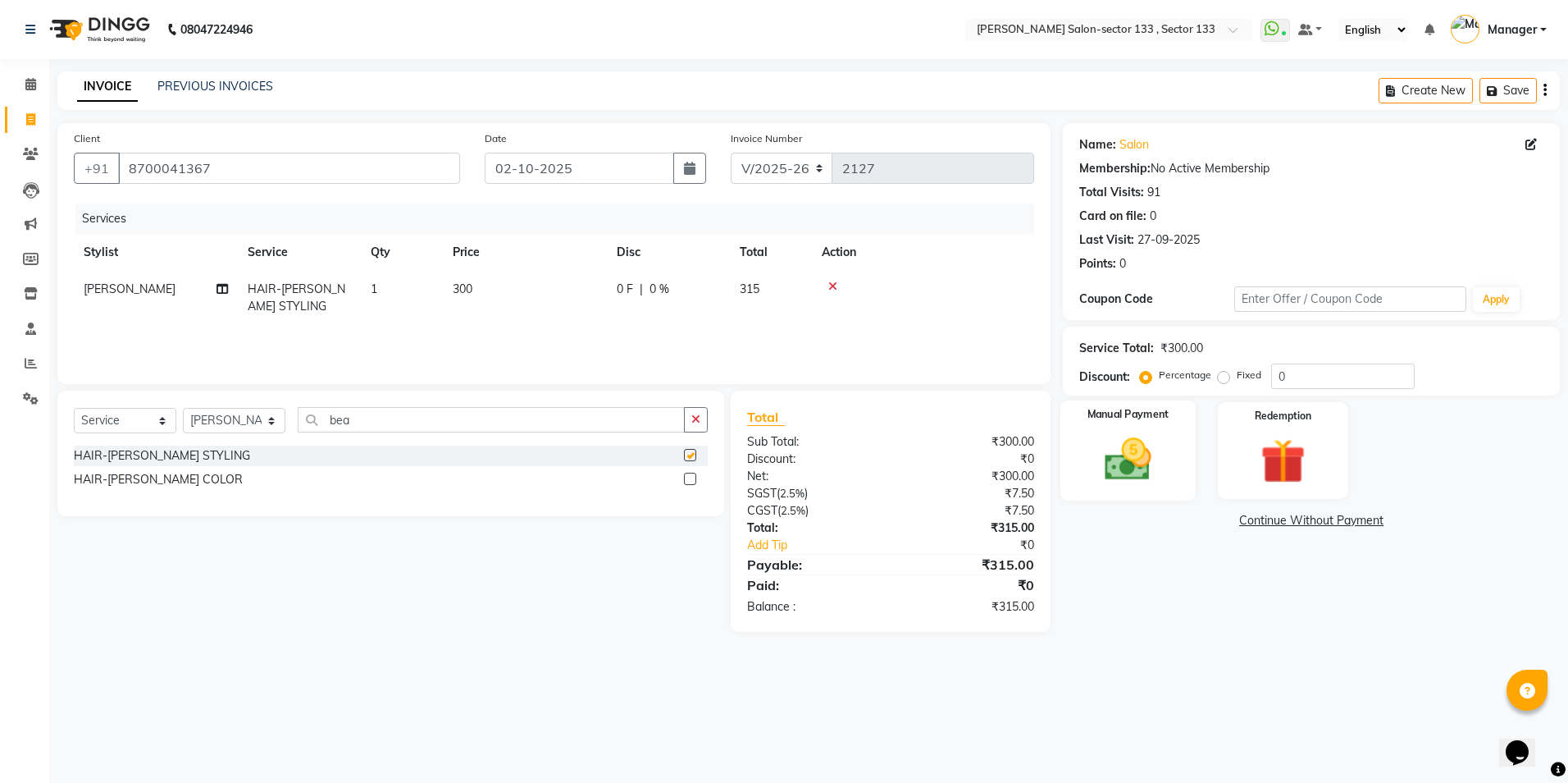
checkbox input "false"
click at [1122, 422] on label "Manual Payment" at bounding box center [1128, 414] width 82 height 16
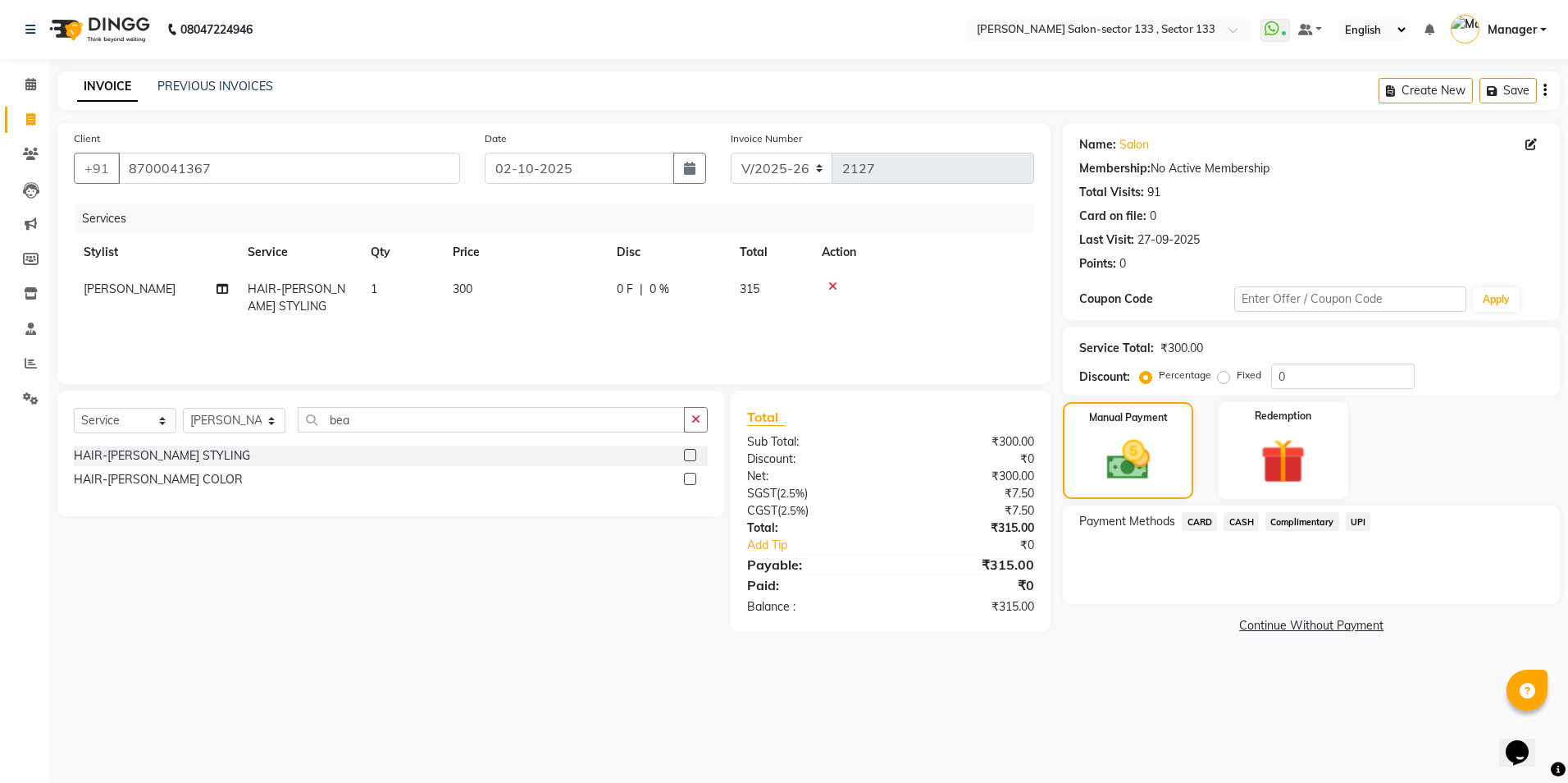
click at [1240, 517] on span "CASH" at bounding box center [1241, 521] width 35 height 19
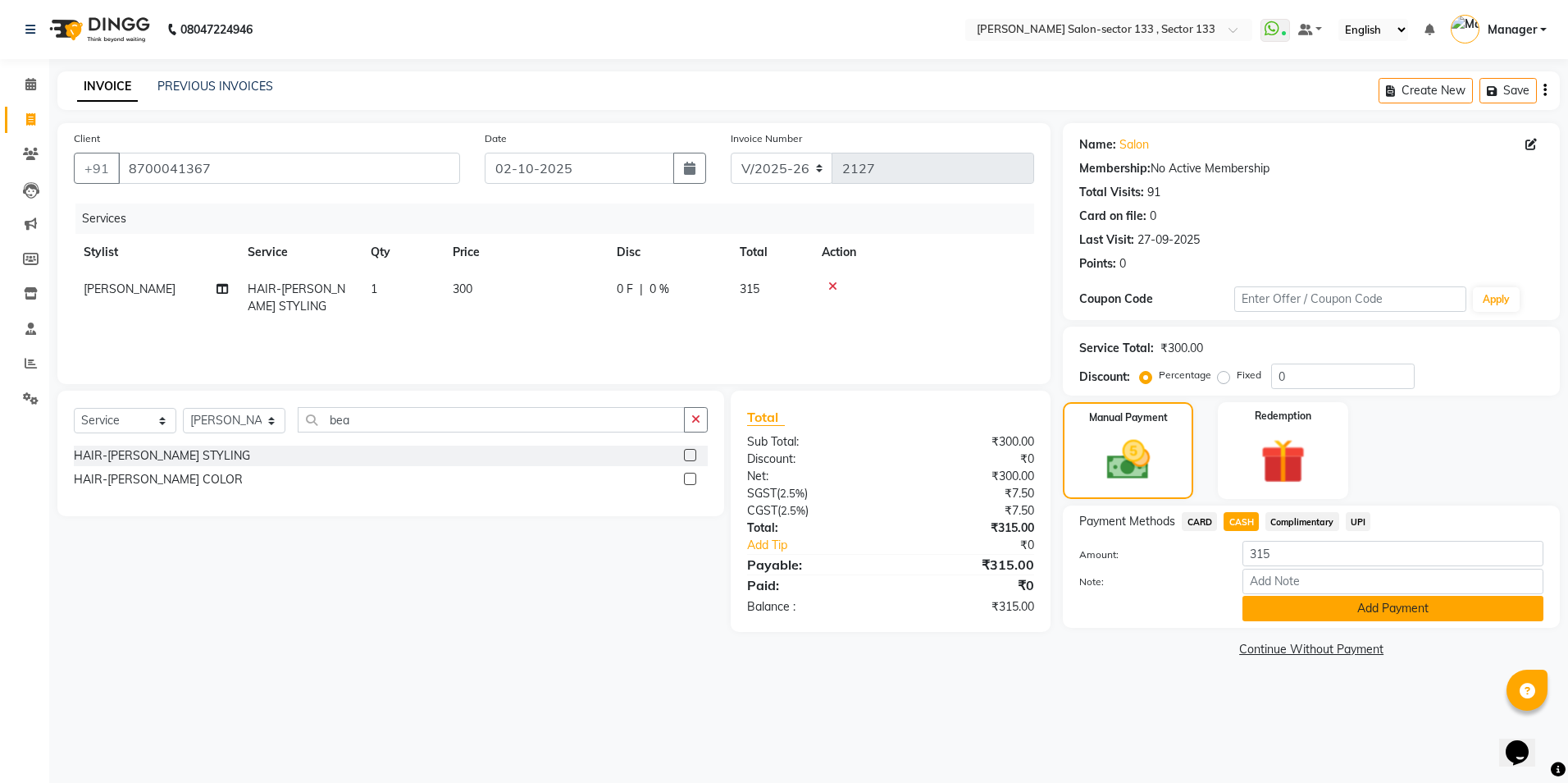
click at [1290, 614] on button "Add Payment" at bounding box center [1393, 608] width 301 height 25
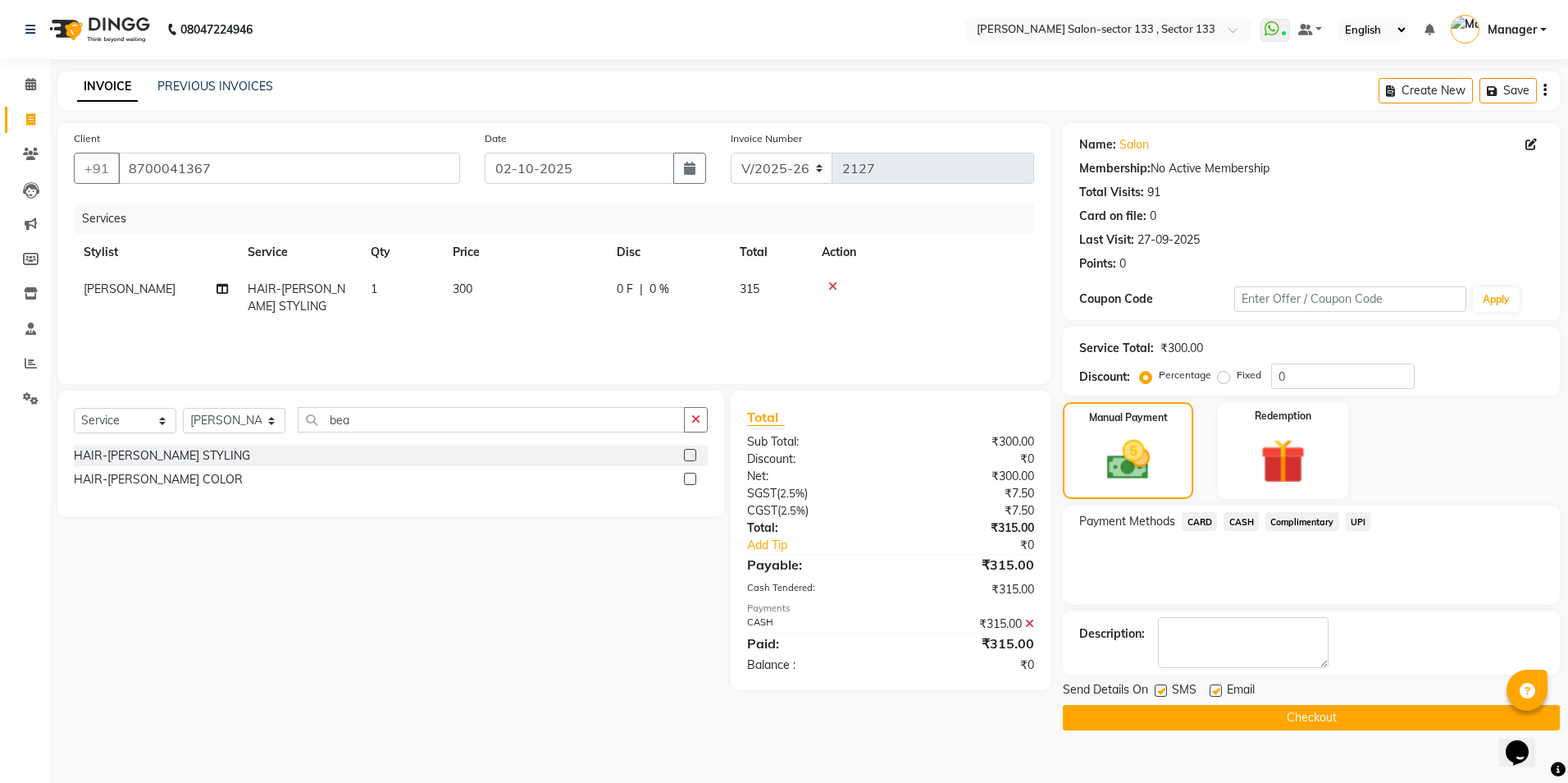
click at [1289, 704] on div "Send Details On SMS Email Checkout" at bounding box center [1312, 705] width 497 height 49
click at [1289, 709] on button "Checkout" at bounding box center [1312, 717] width 497 height 25
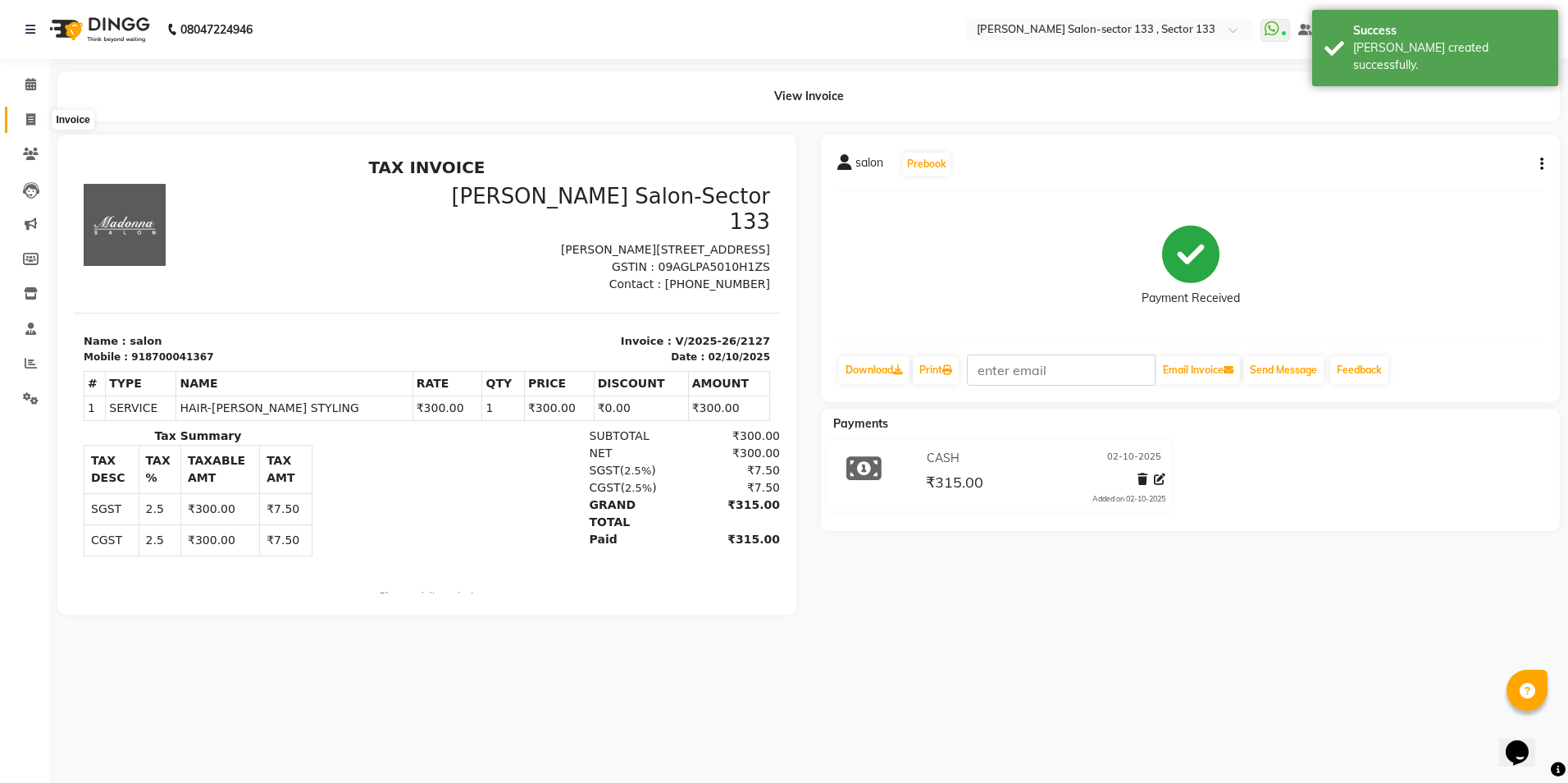
click at [36, 114] on span at bounding box center [30, 120] width 28 height 19
select select "8302"
select select "service"
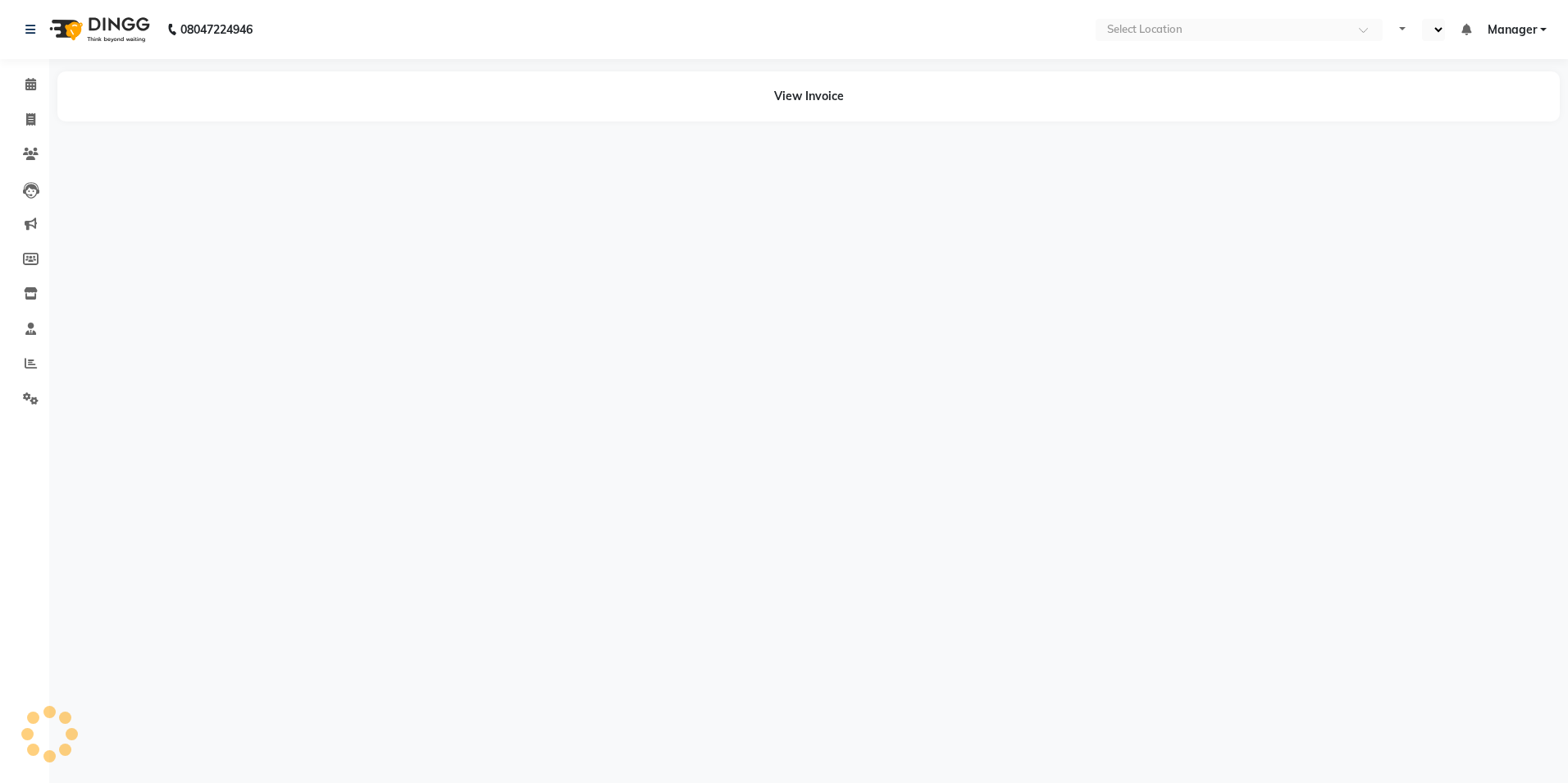
select select "en"
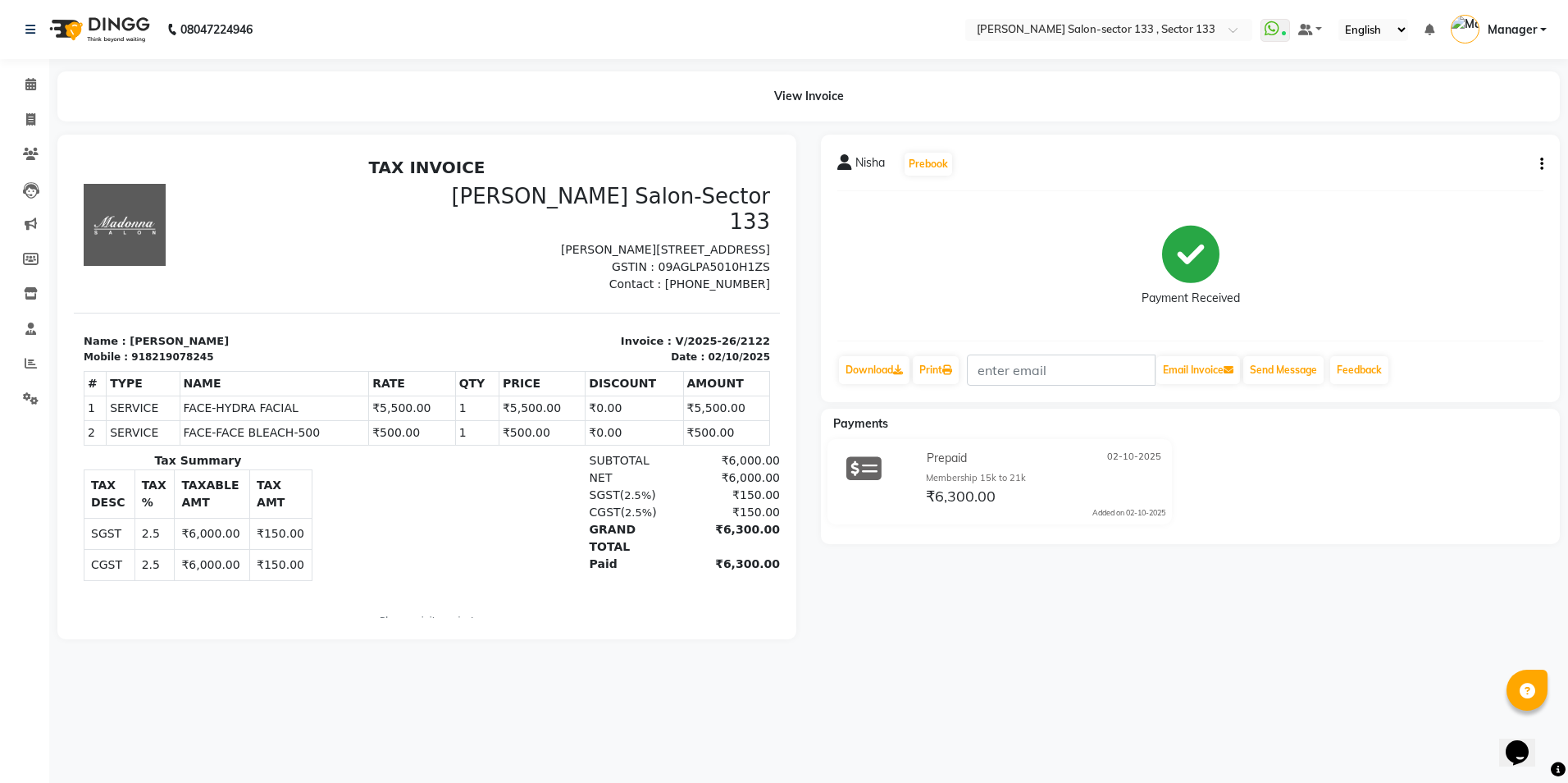
click at [45, 86] on div "View Invoice" at bounding box center [809, 97] width 1527 height 50
click at [27, 80] on icon at bounding box center [30, 84] width 10 height 12
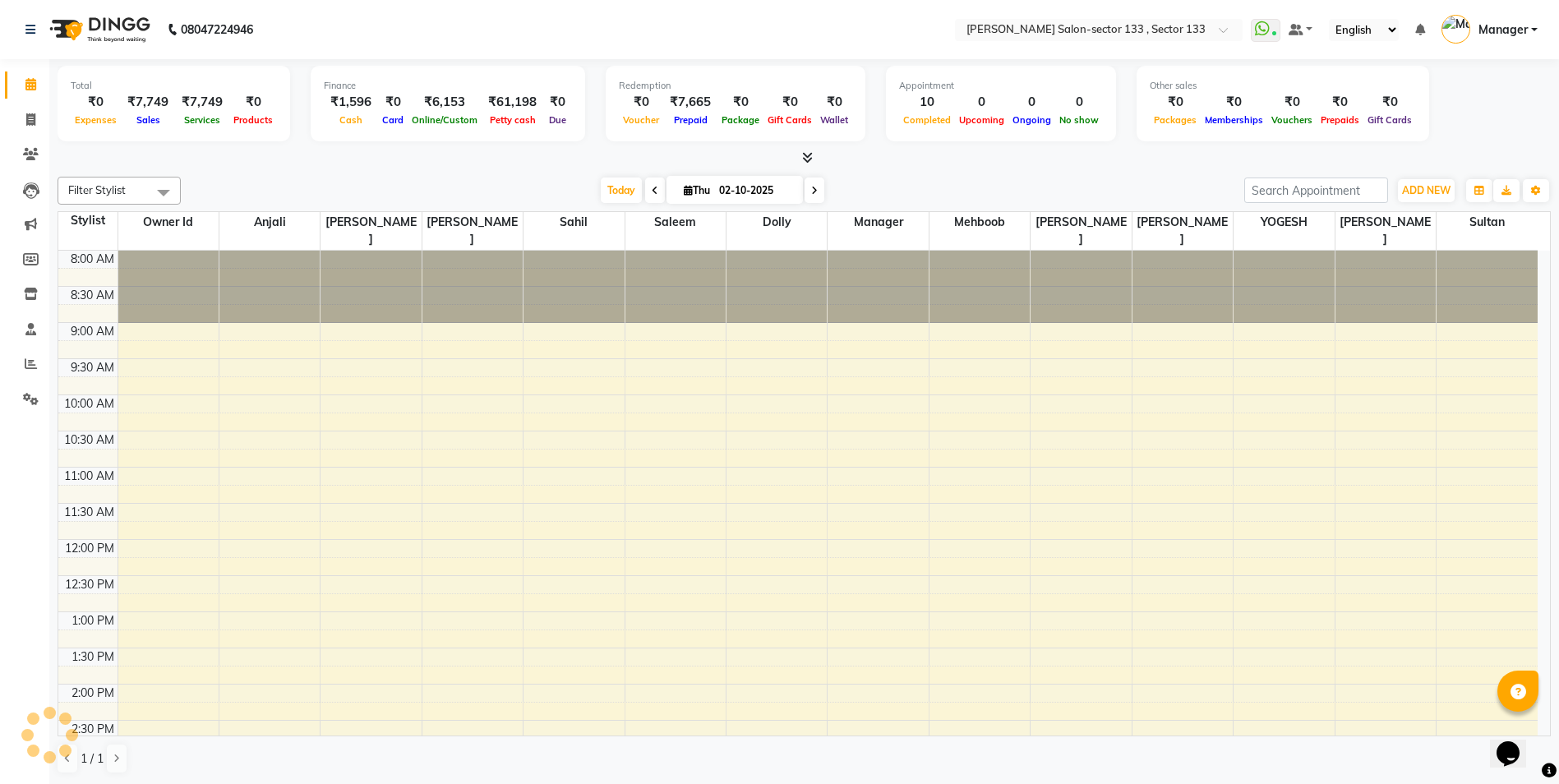
scroll to position [507, 0]
